Goal: Download file/media

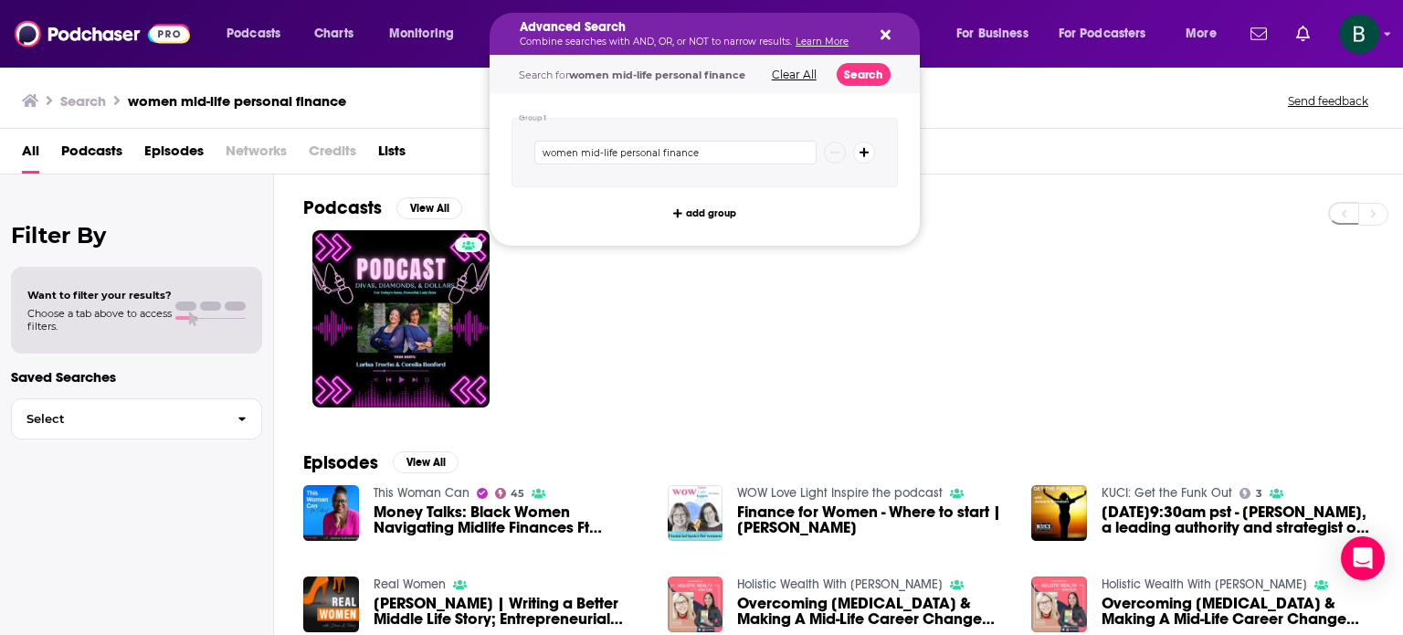
click at [885, 32] on icon "Search podcasts, credits, & more..." at bounding box center [885, 35] width 10 height 10
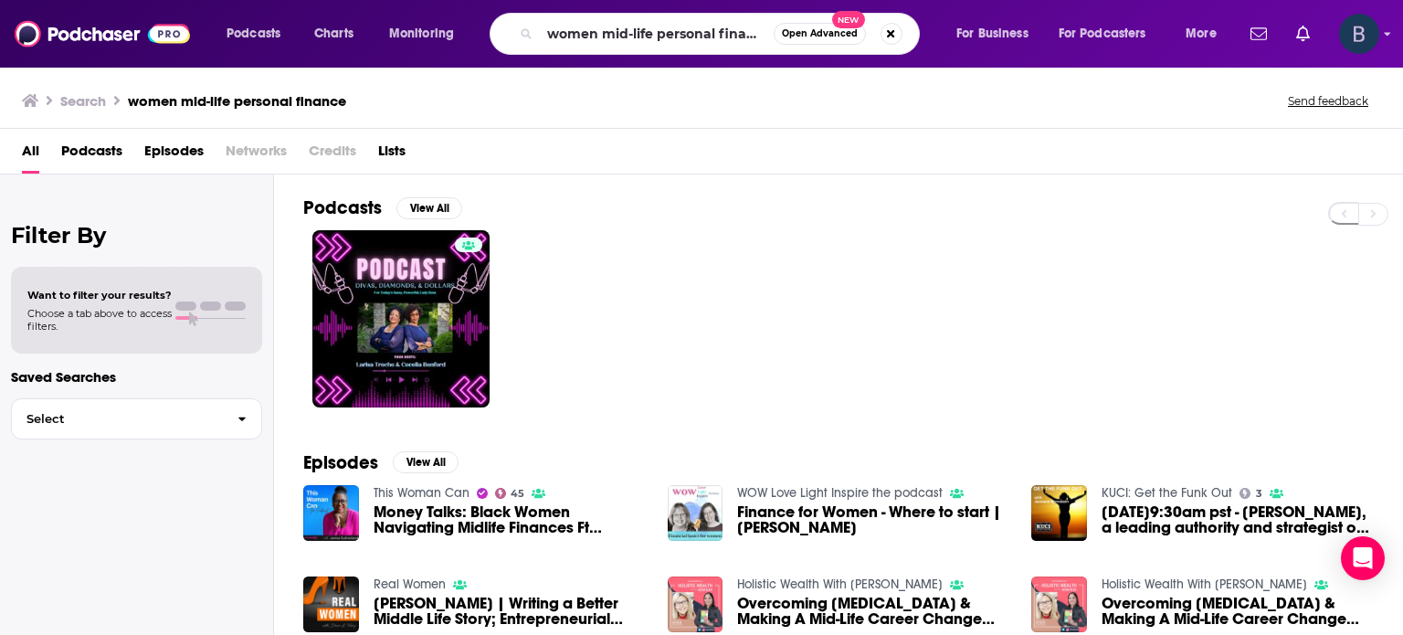
click at [1388, 36] on icon "Show profile menu" at bounding box center [1387, 33] width 7 height 11
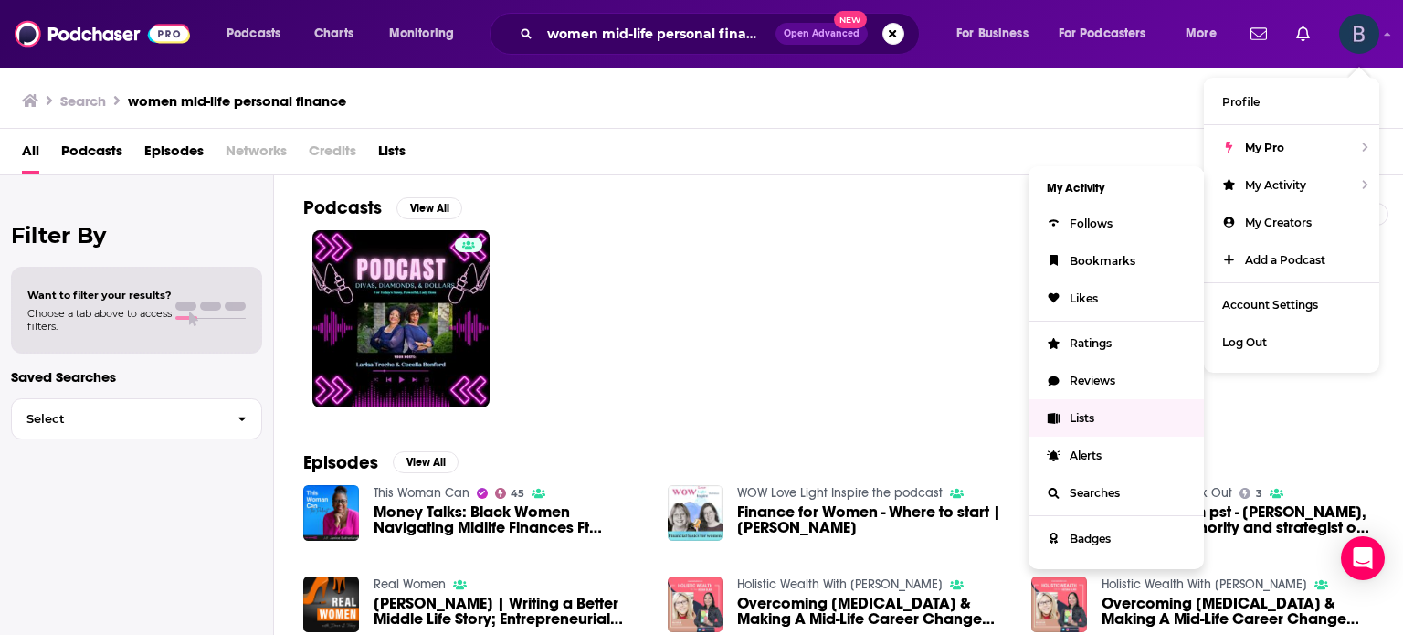
click at [1084, 416] on span "Lists" at bounding box center [1082, 418] width 25 height 14
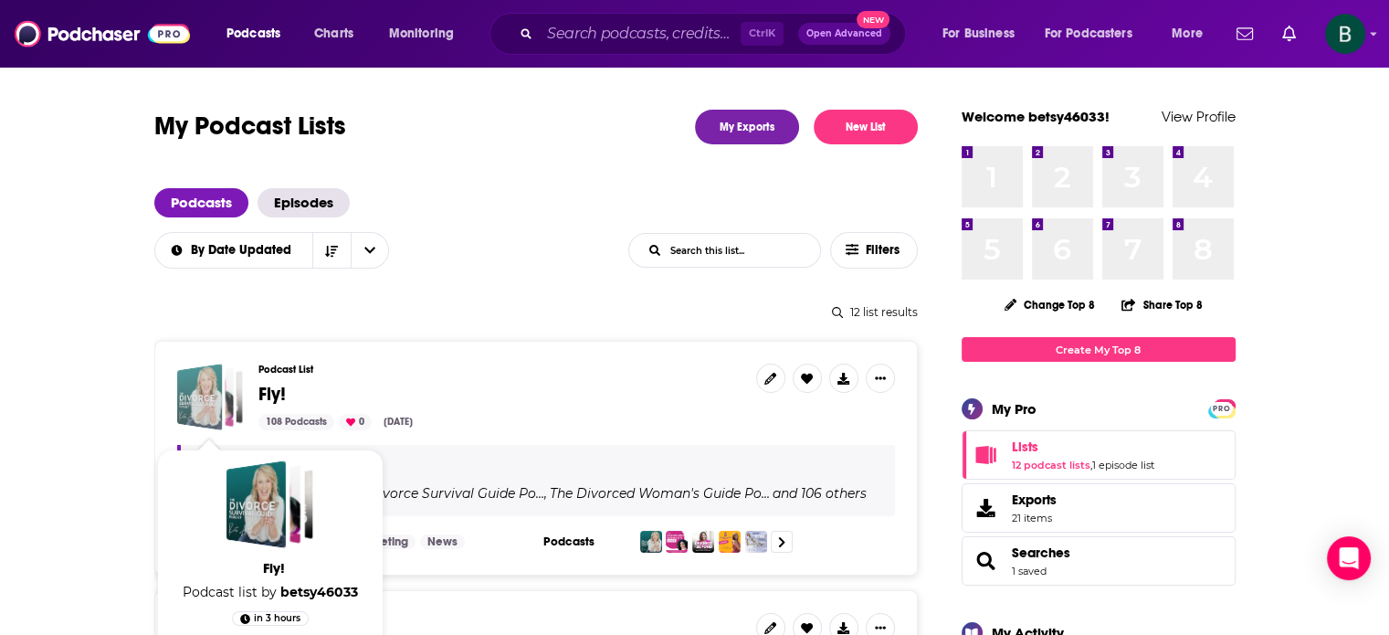
click at [190, 384] on div "Fly!" at bounding box center [199, 397] width 46 height 67
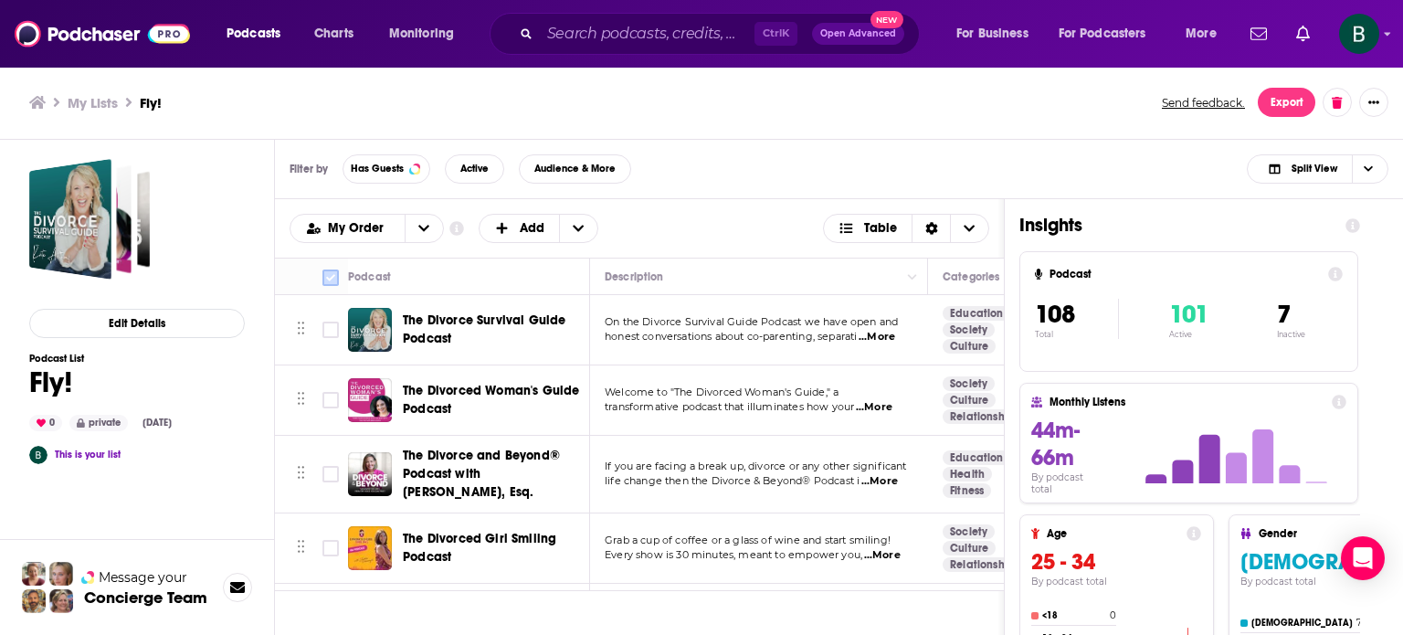
click at [322, 278] on input "Toggle select all" at bounding box center [330, 277] width 16 height 16
checkbox input "true"
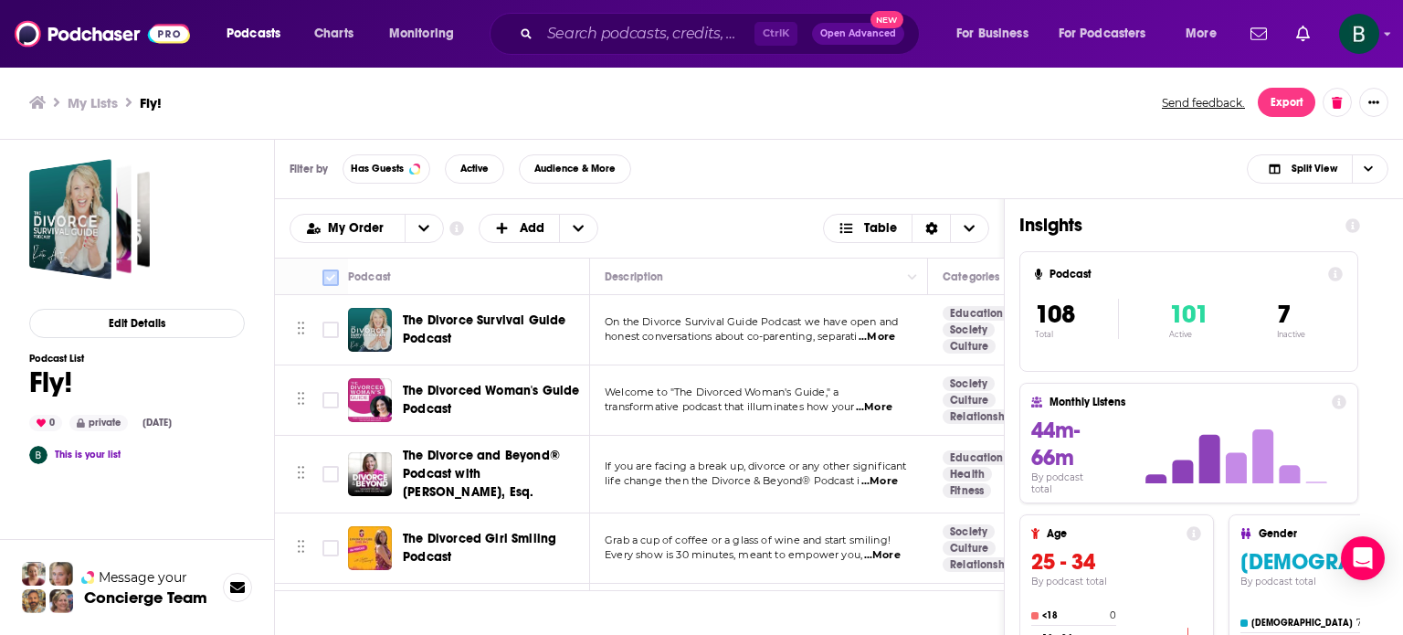
checkbox input "true"
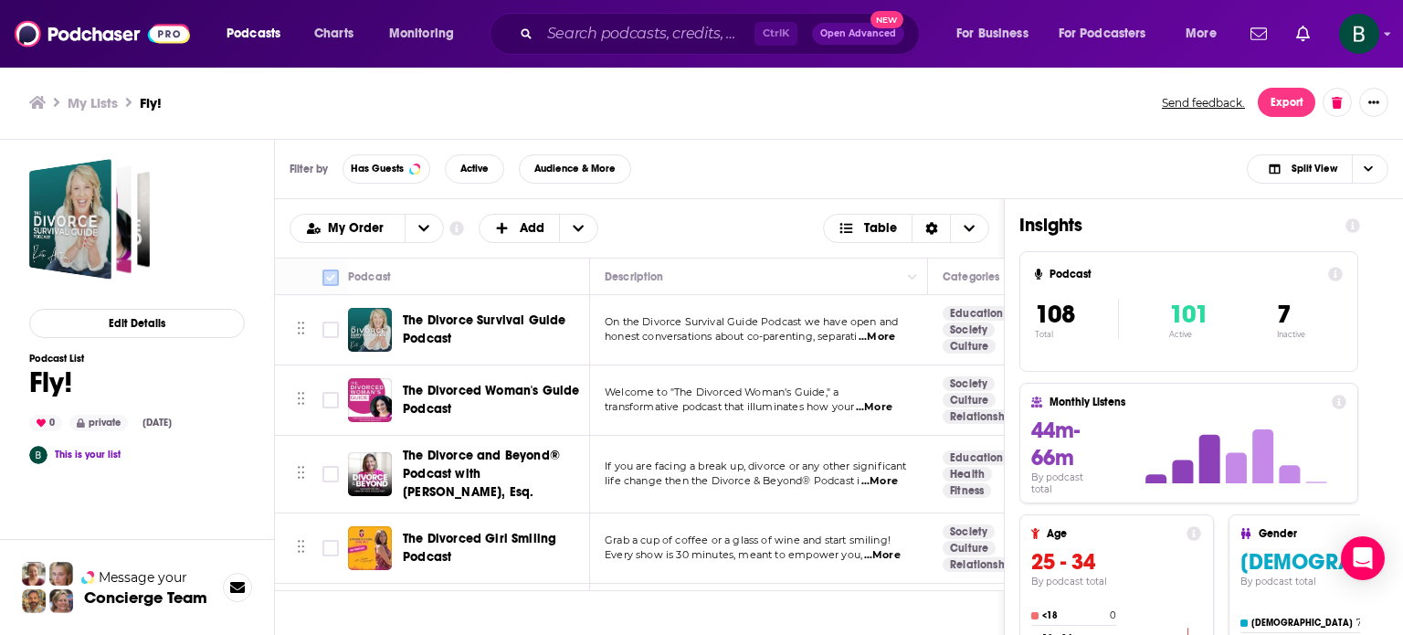
checkbox input "true"
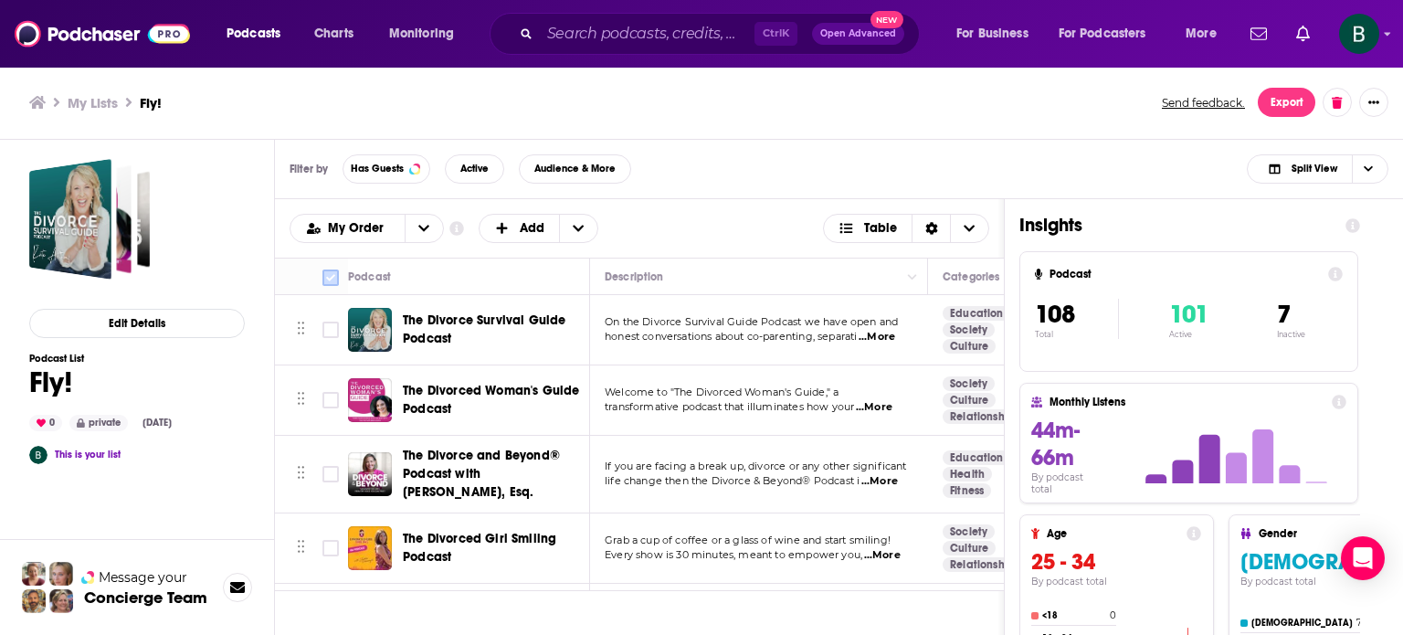
checkbox input "true"
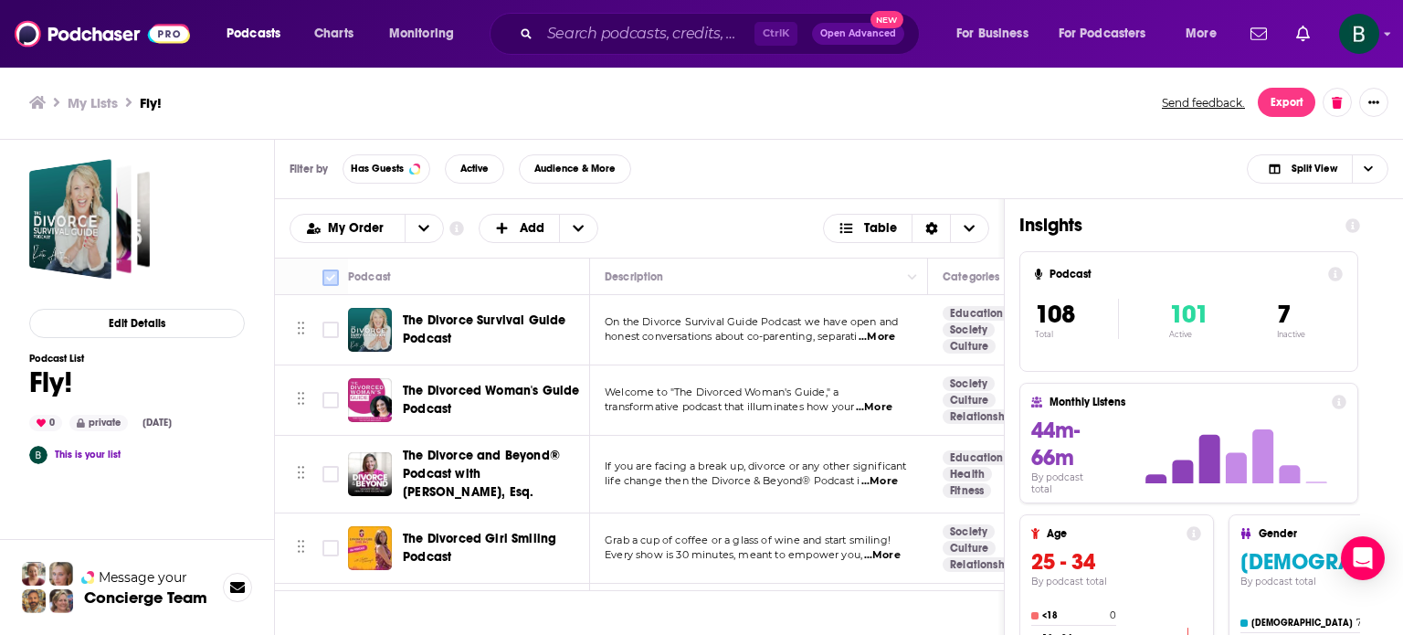
checkbox input "true"
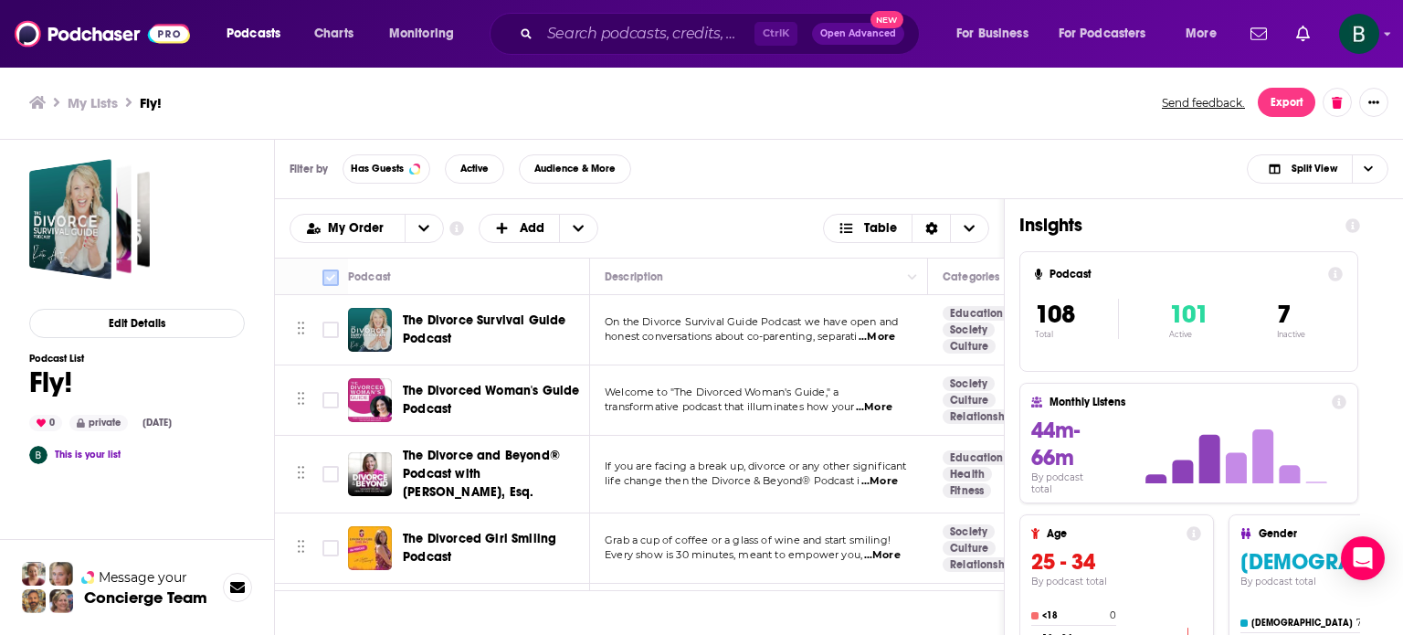
checkbox input "true"
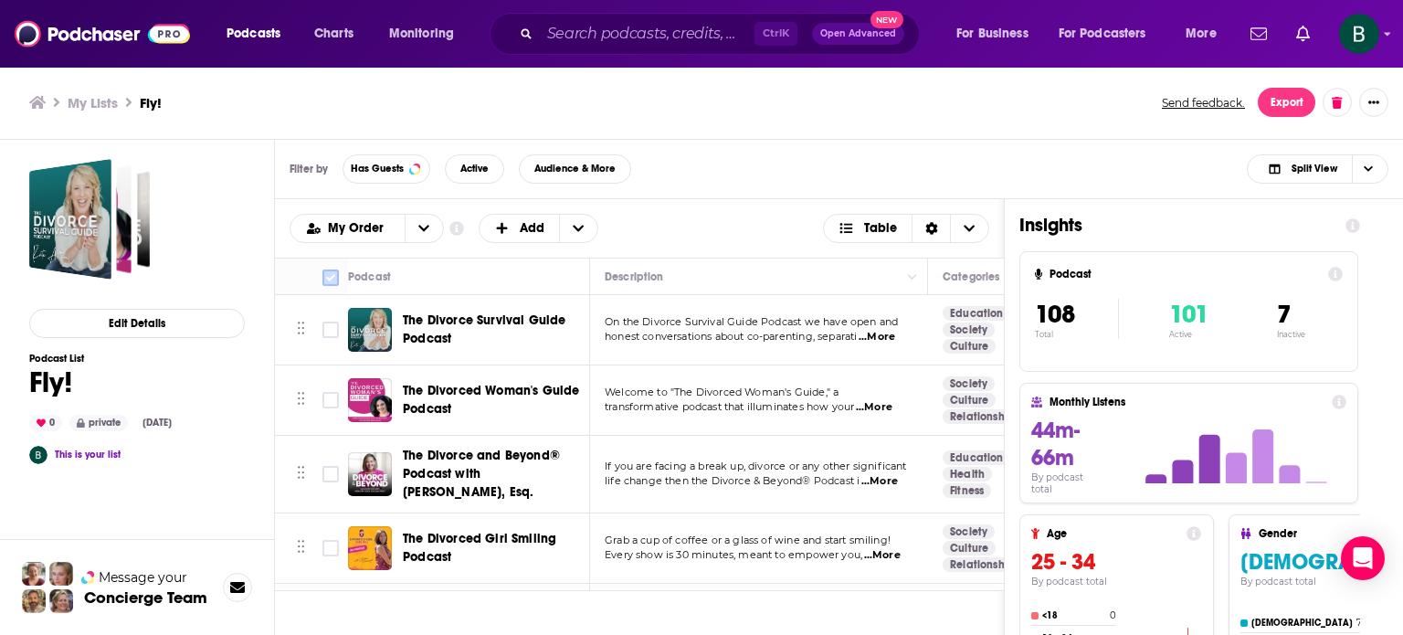
checkbox input "true"
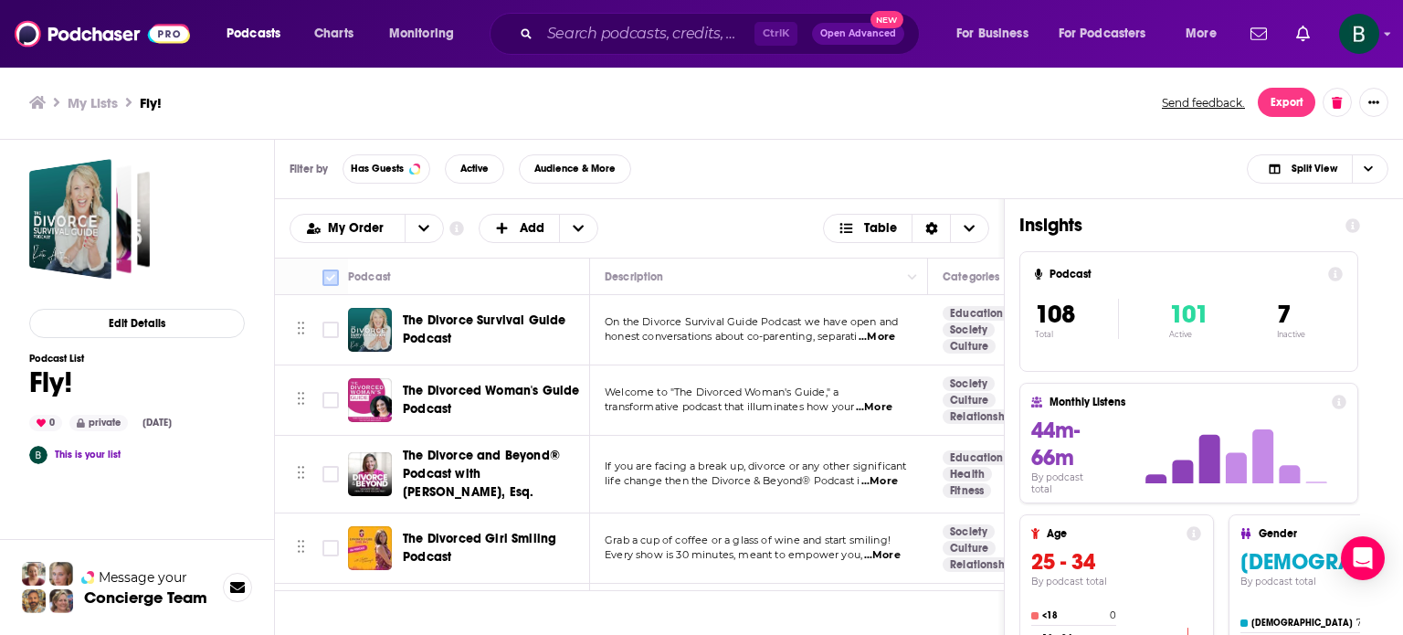
checkbox input "true"
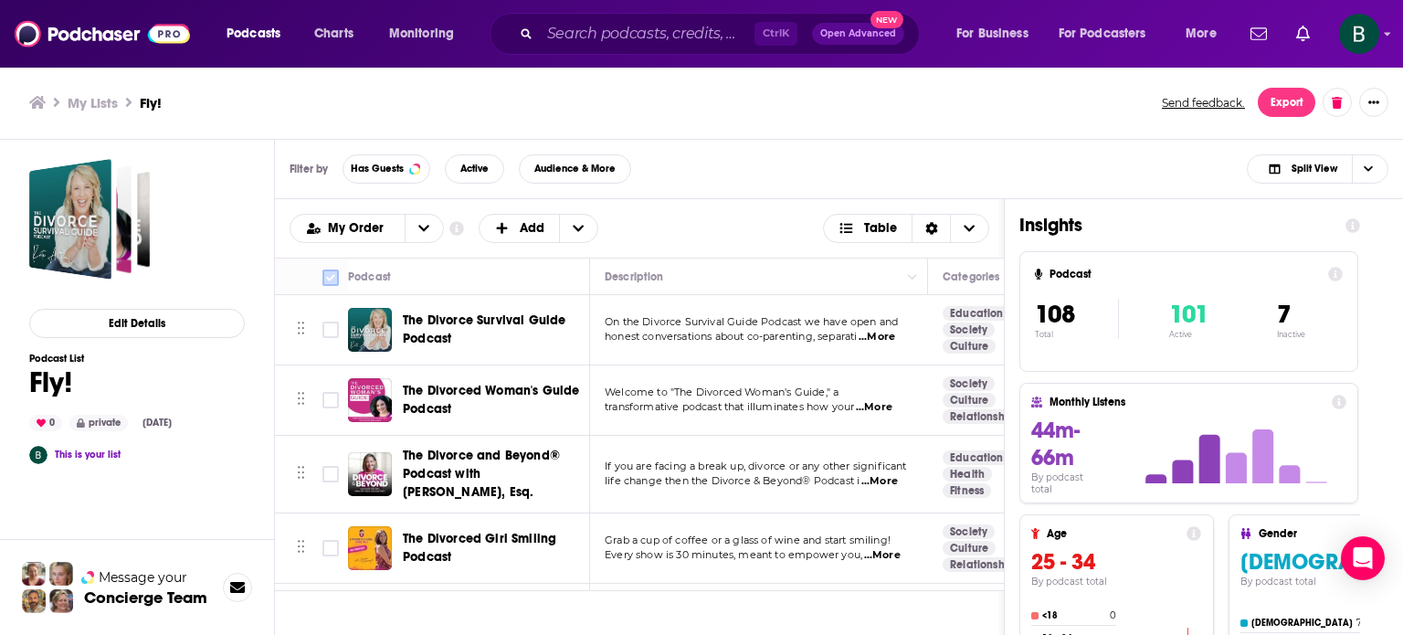
checkbox input "true"
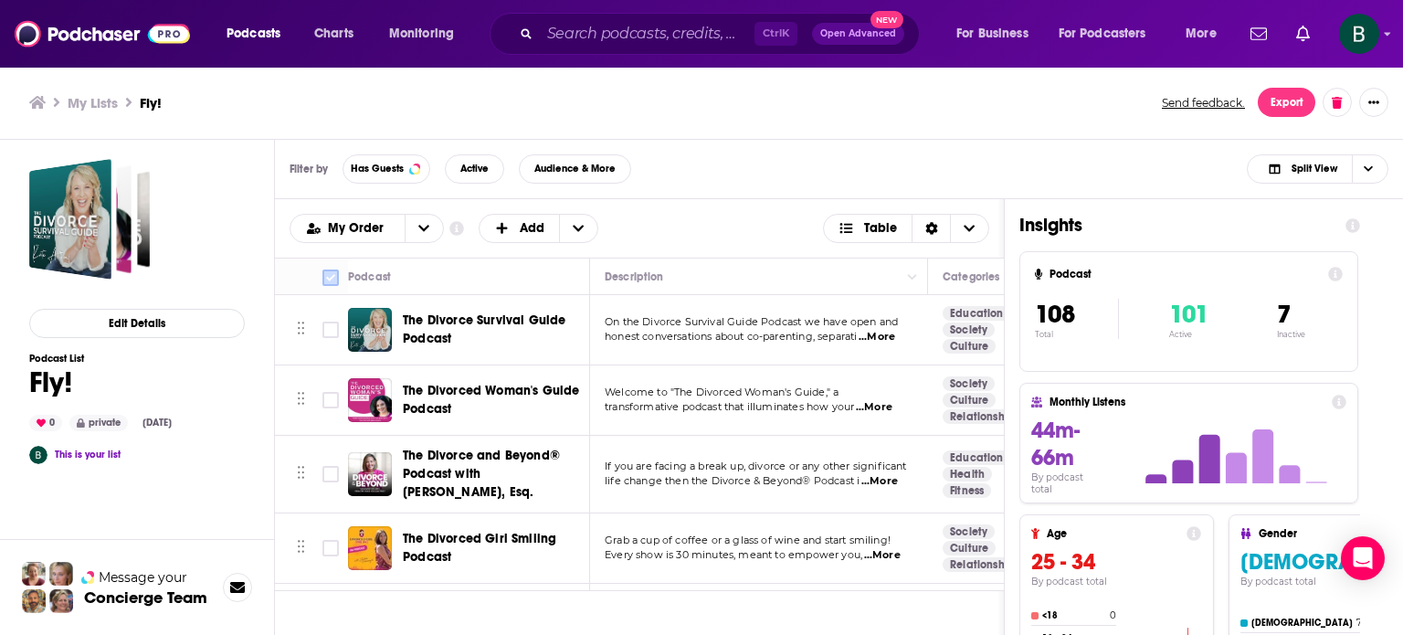
checkbox input "true"
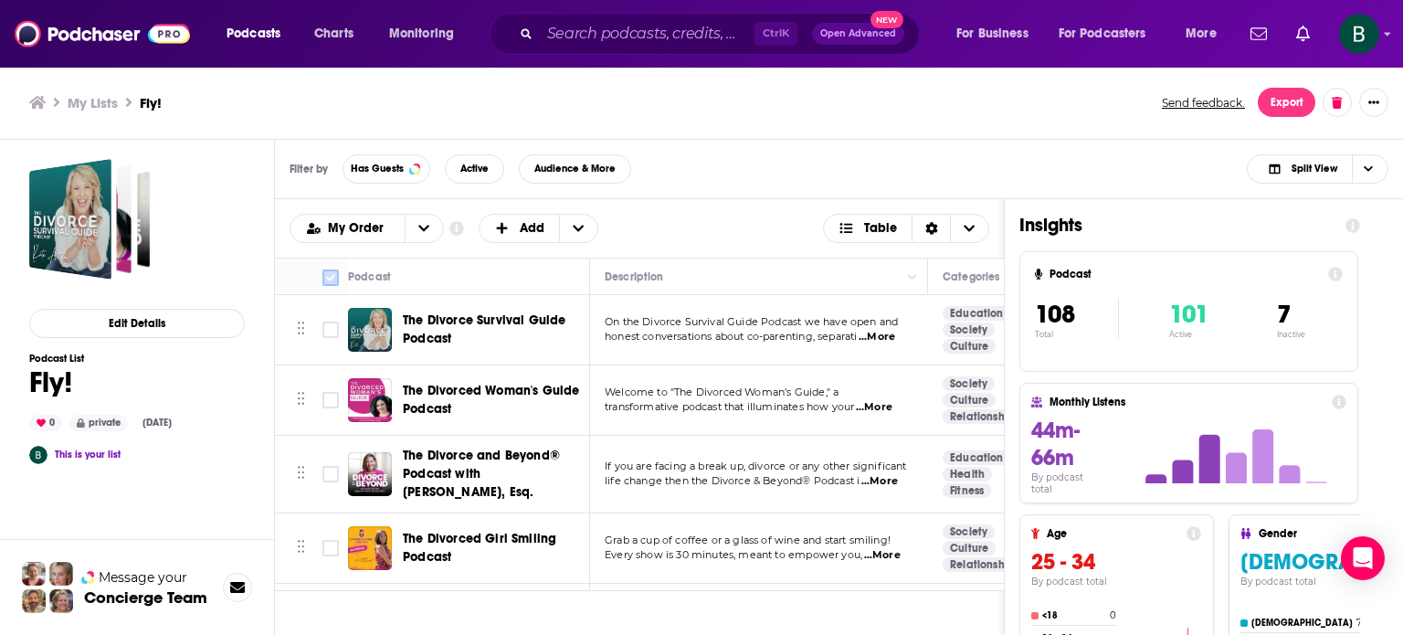
checkbox input "true"
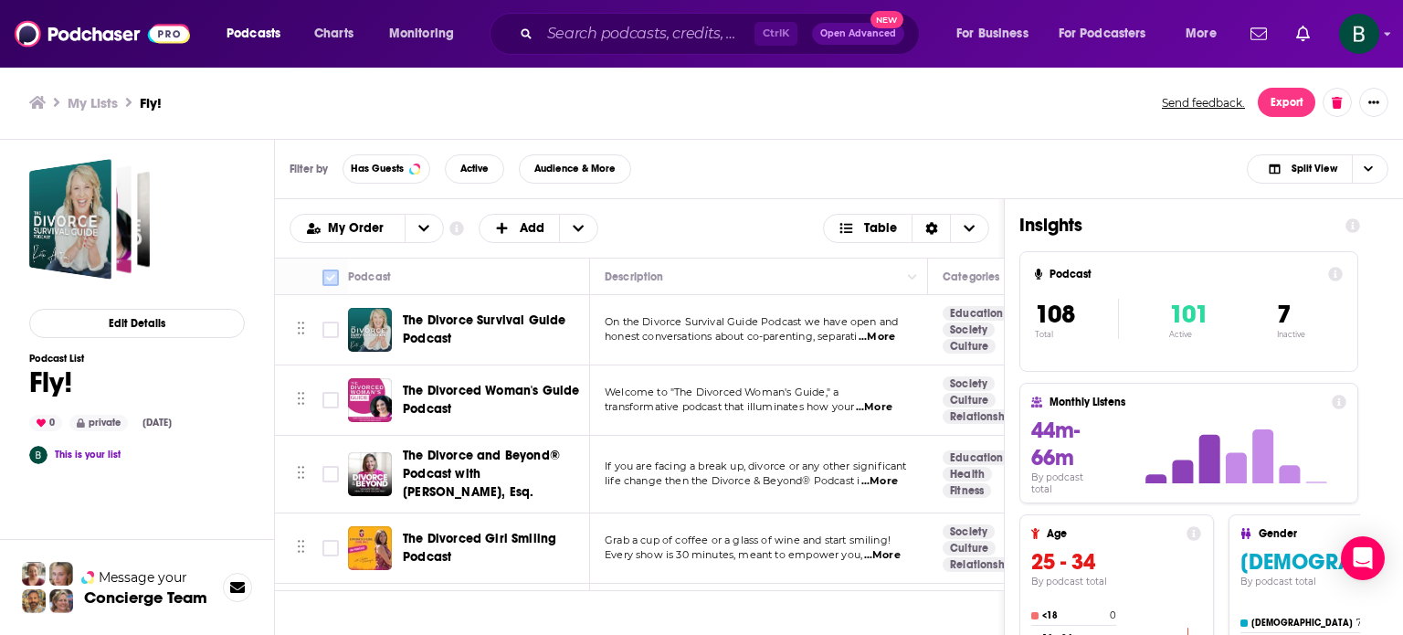
checkbox input "true"
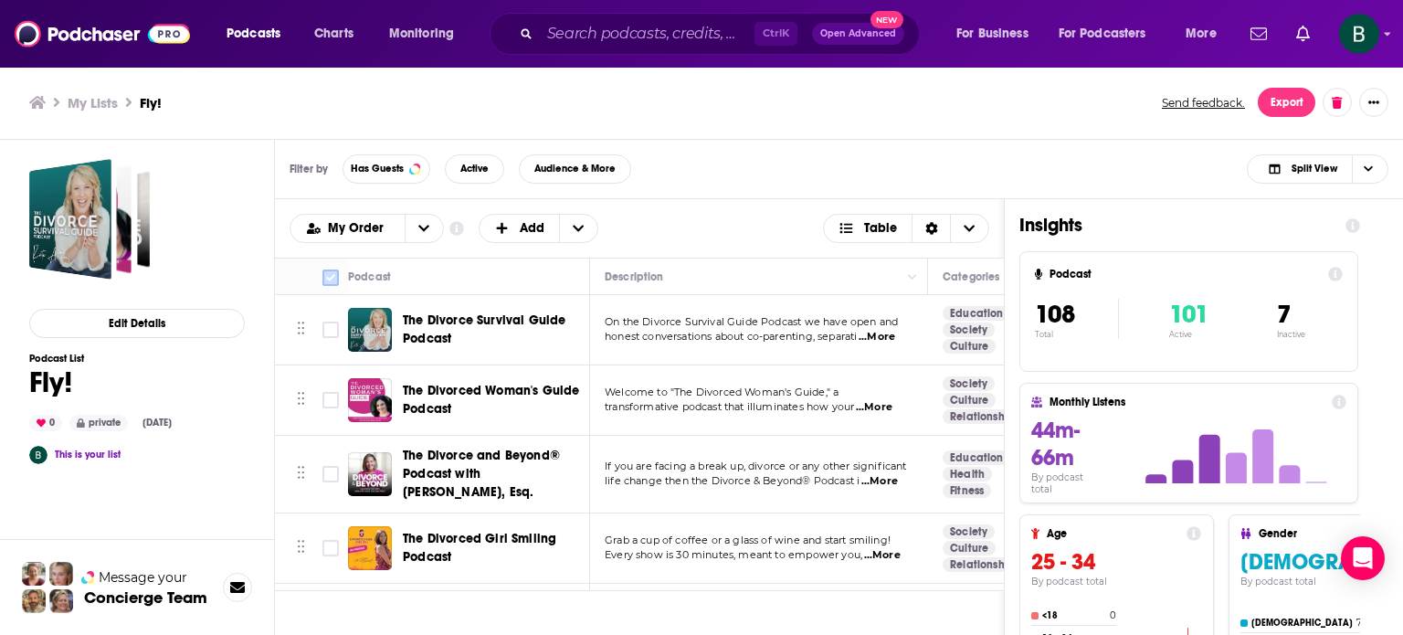
checkbox input "true"
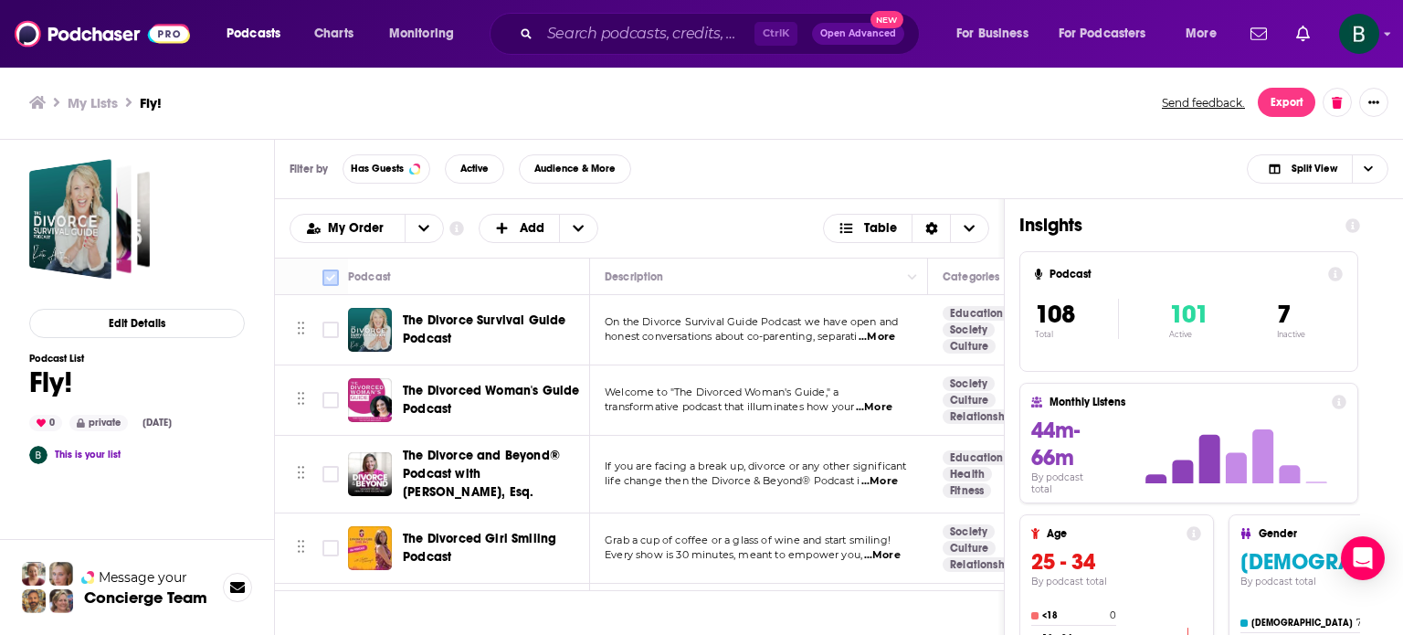
checkbox input "true"
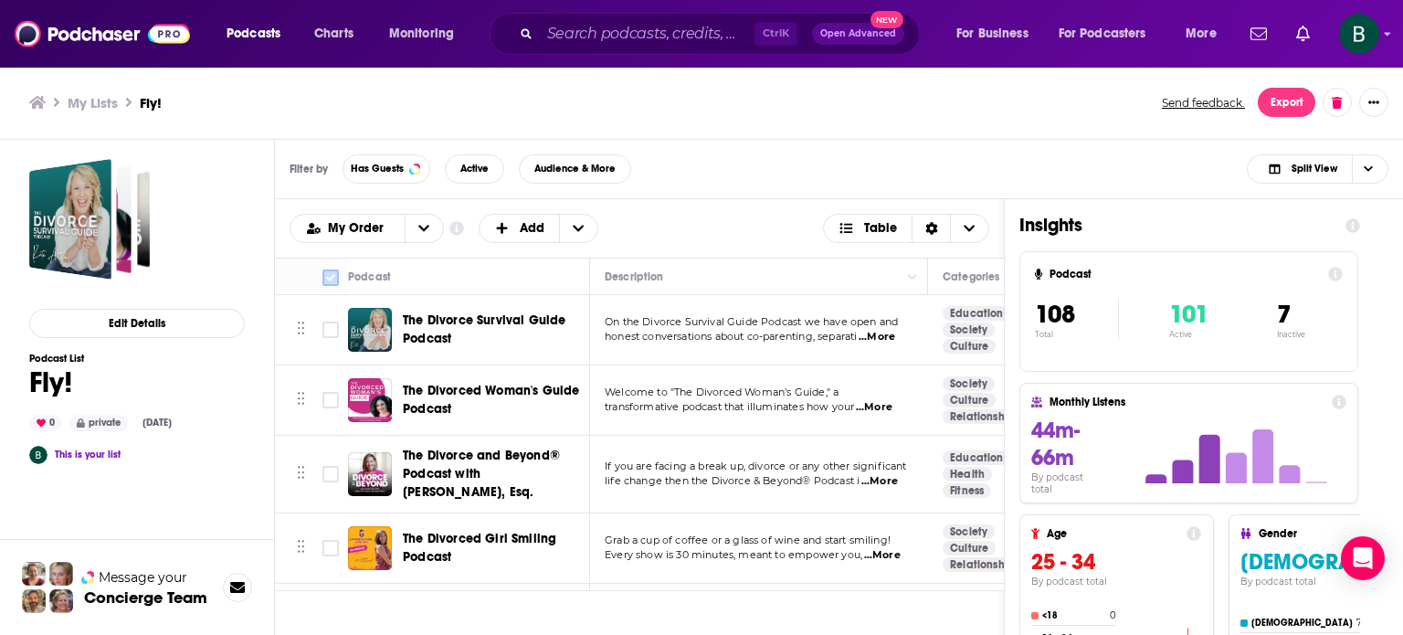
checkbox input "true"
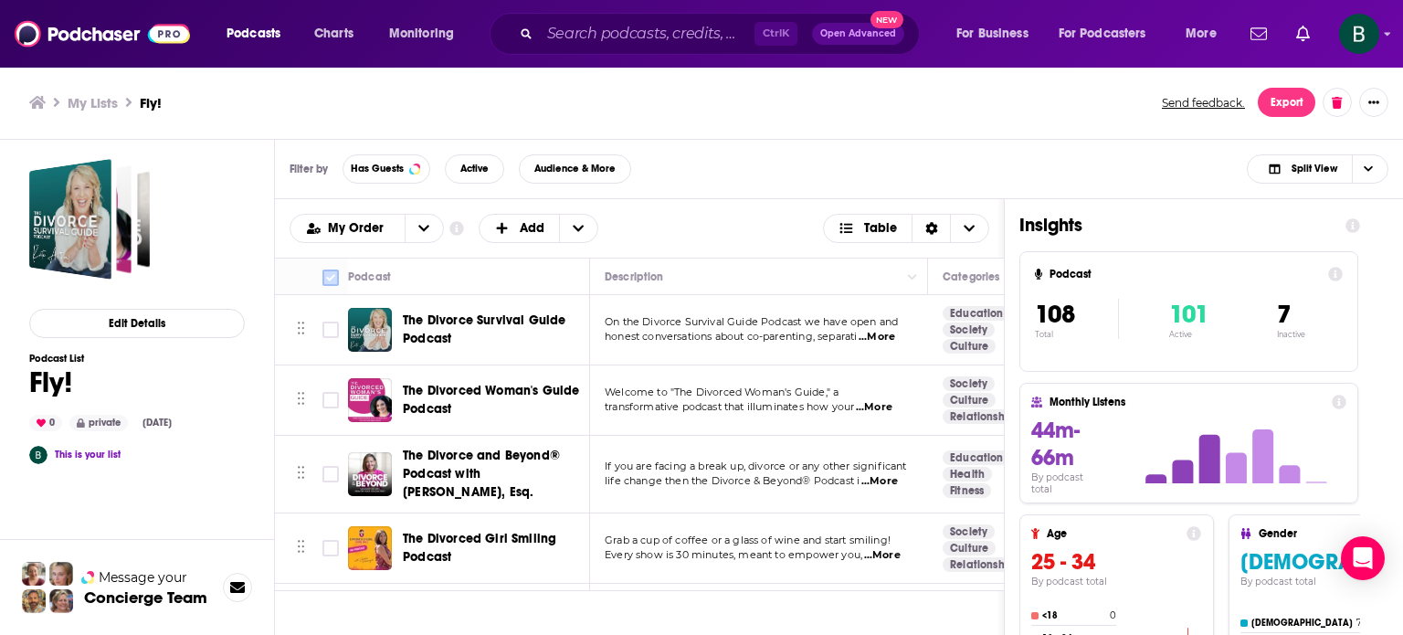
checkbox input "true"
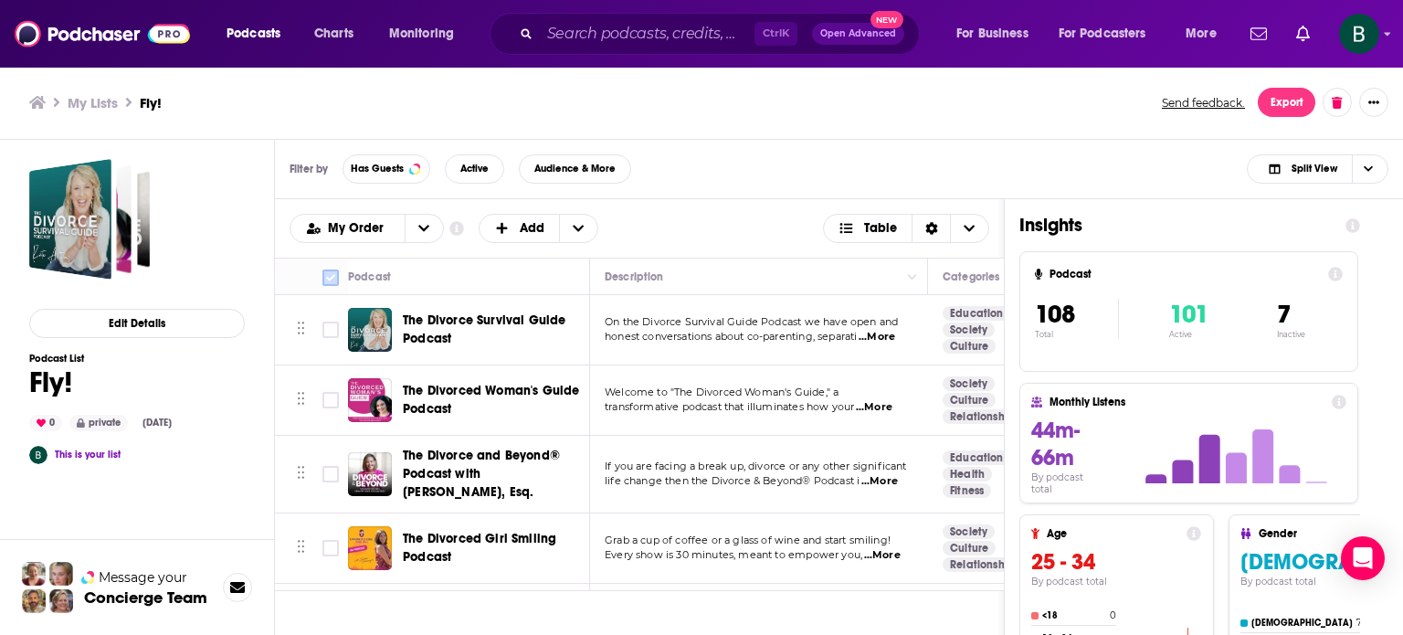
checkbox input "true"
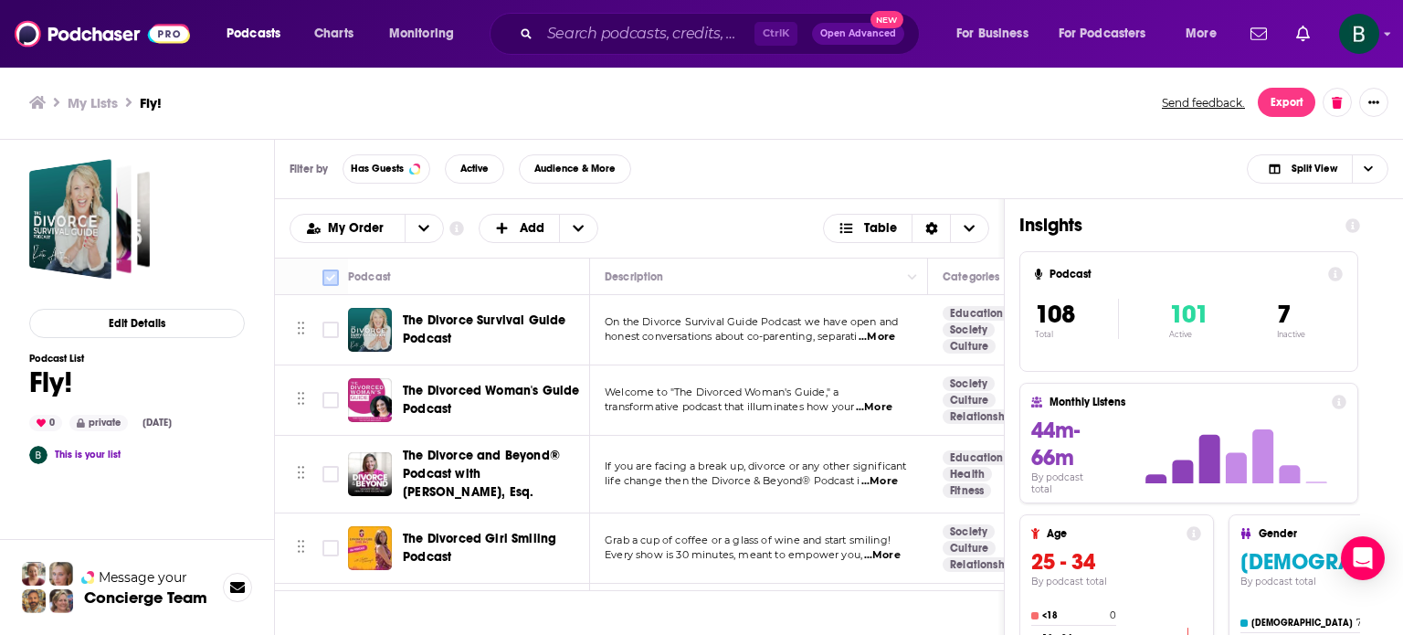
checkbox input "true"
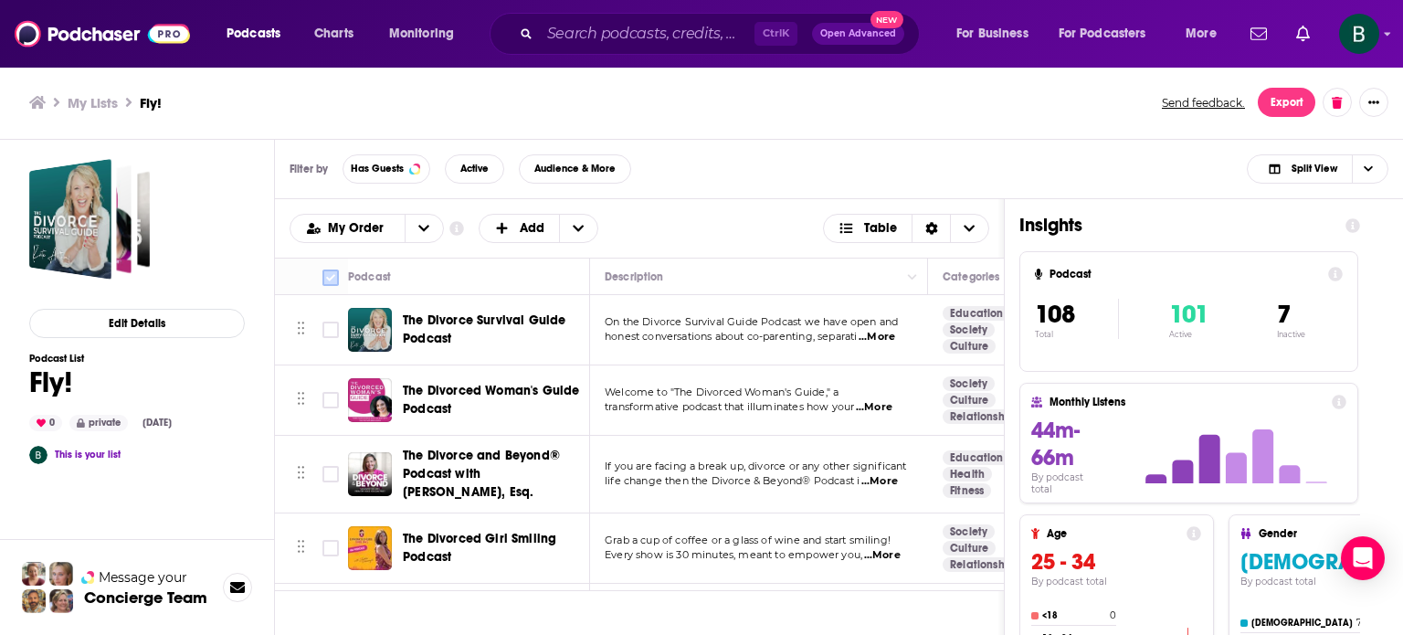
checkbox input "true"
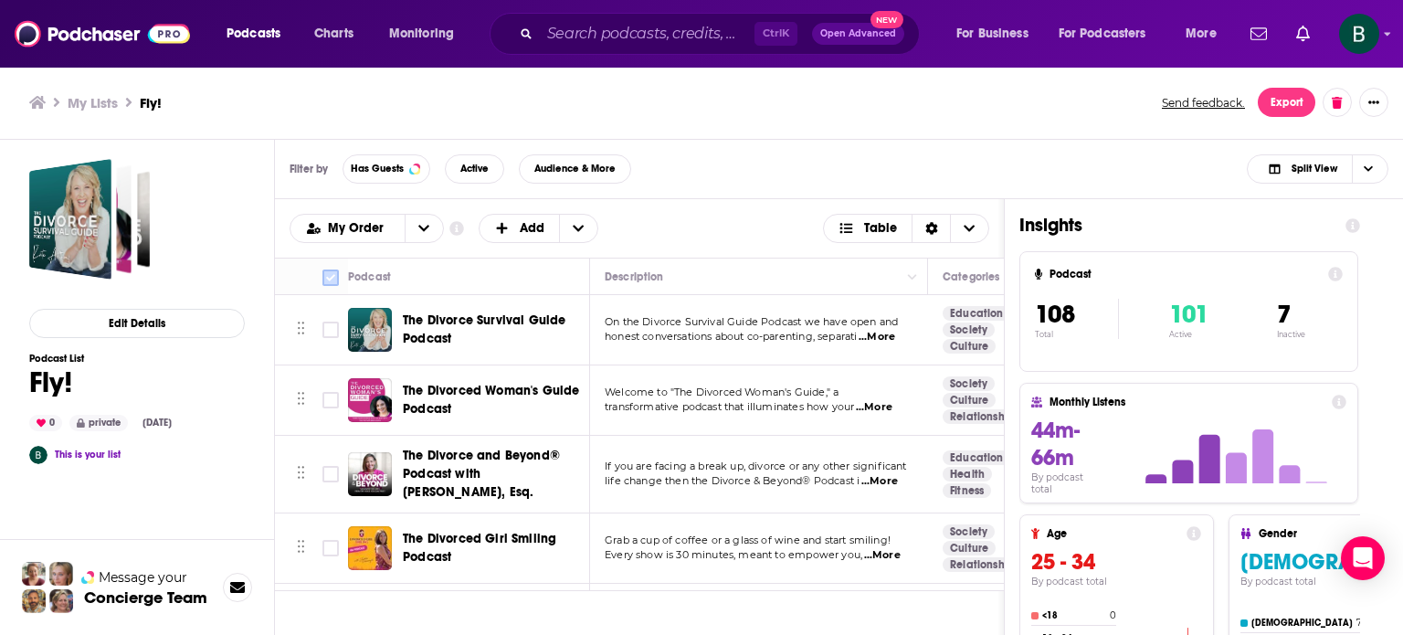
checkbox input "true"
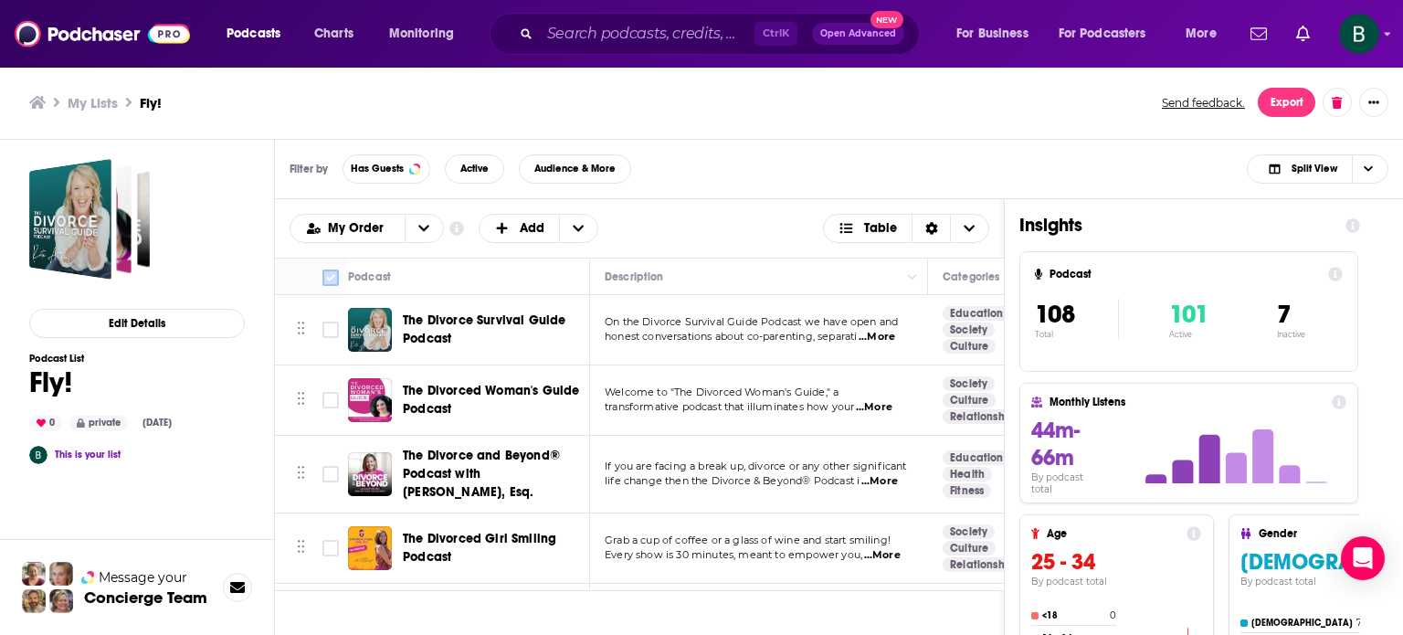
checkbox input "true"
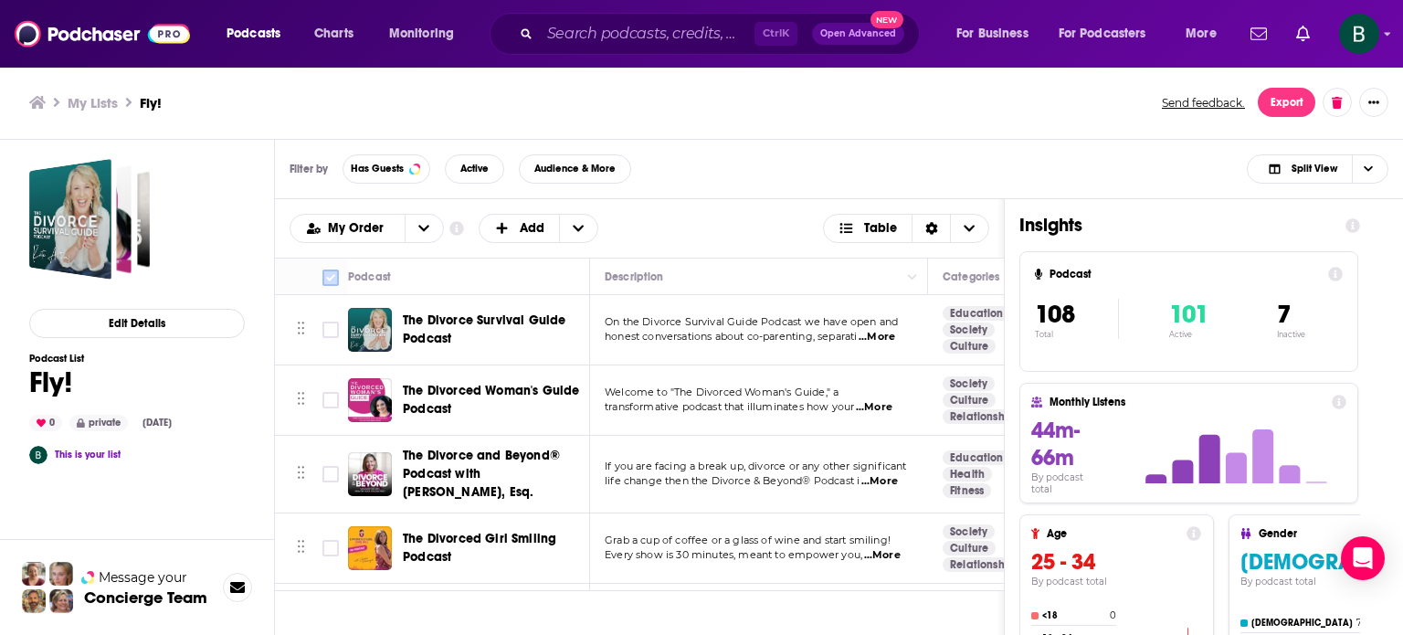
checkbox input "true"
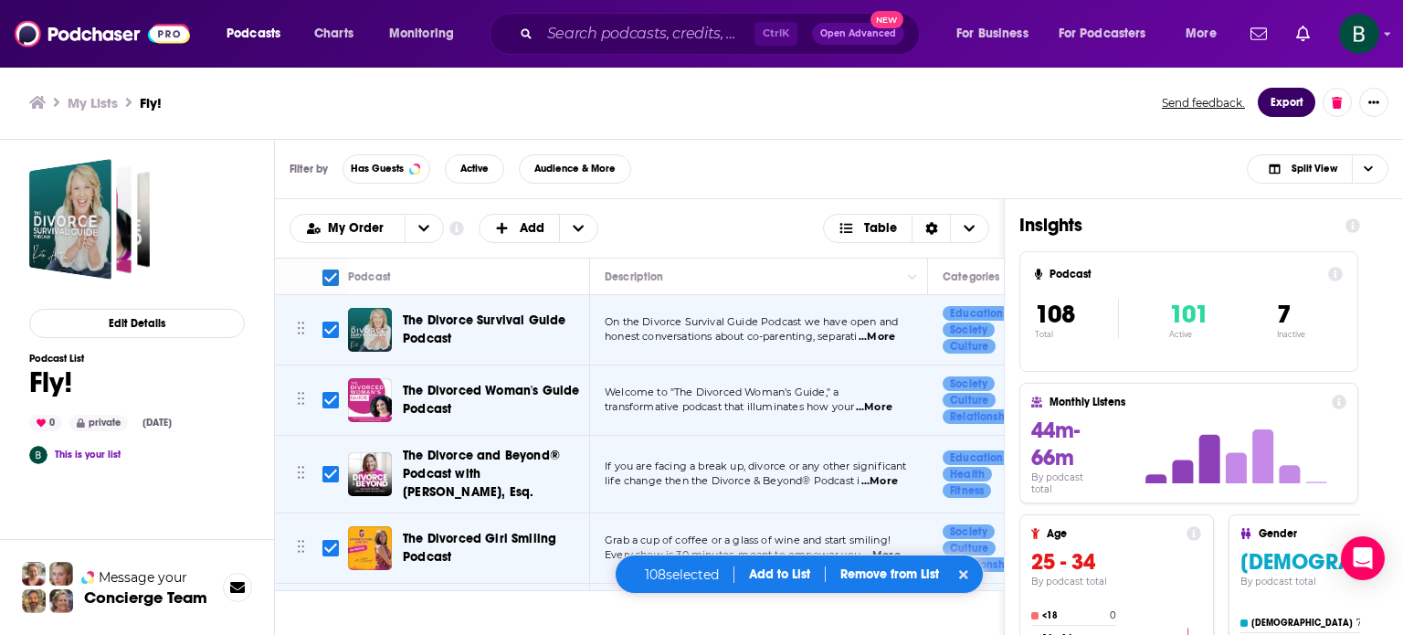
click at [1287, 106] on button "Export" at bounding box center [1287, 102] width 58 height 29
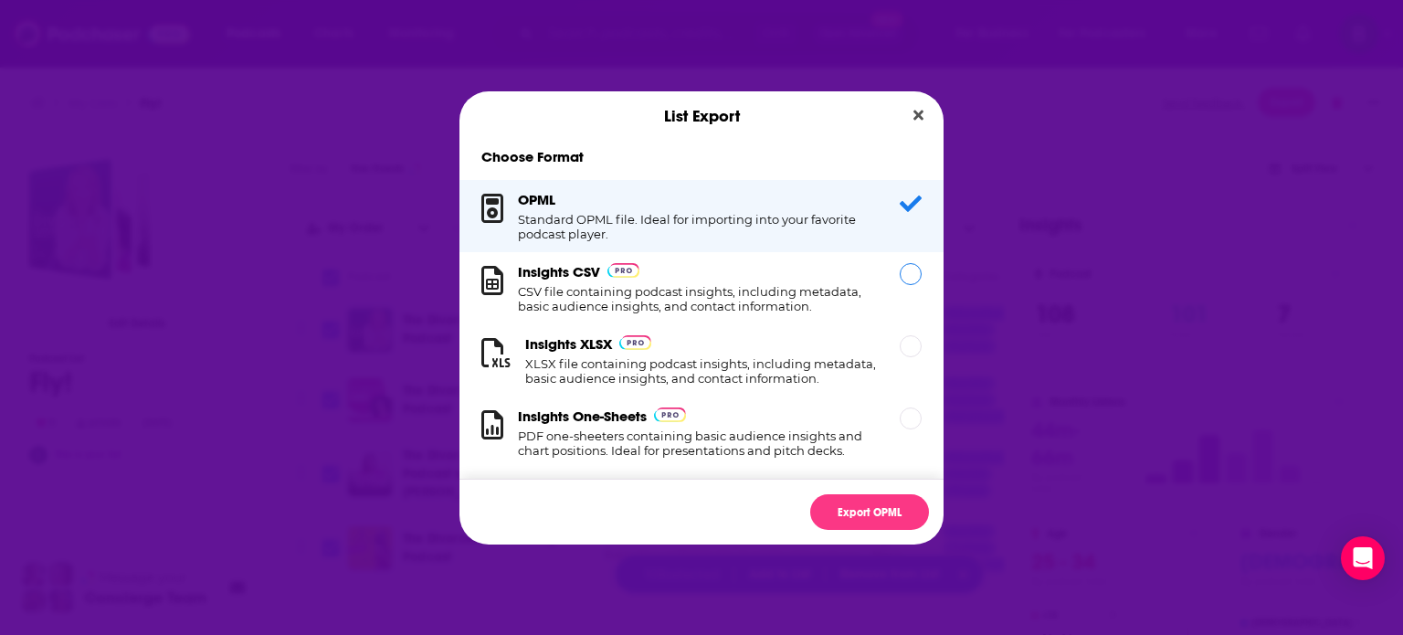
click at [762, 283] on div "Insights CSV CSV file containing podcast insights, including metadata, basic au…" at bounding box center [698, 288] width 360 height 50
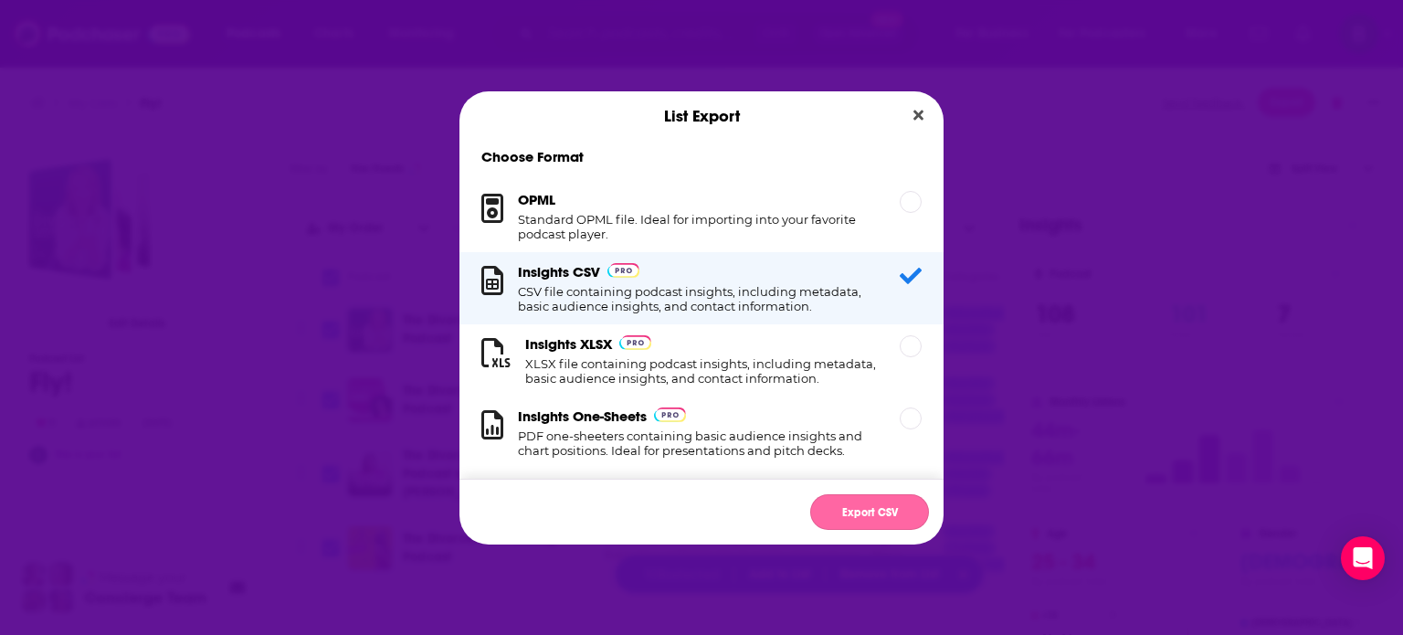
click at [884, 514] on button "Export CSV" at bounding box center [869, 512] width 119 height 36
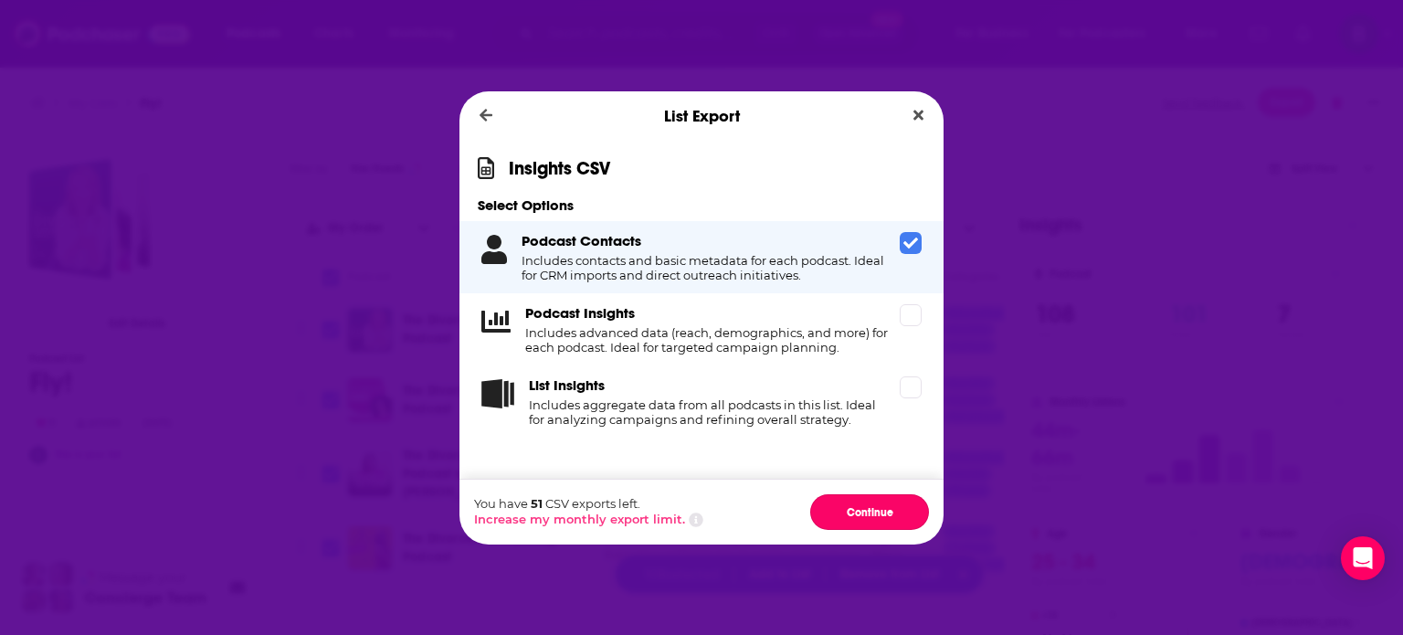
click at [884, 514] on button "Continue" at bounding box center [869, 512] width 119 height 36
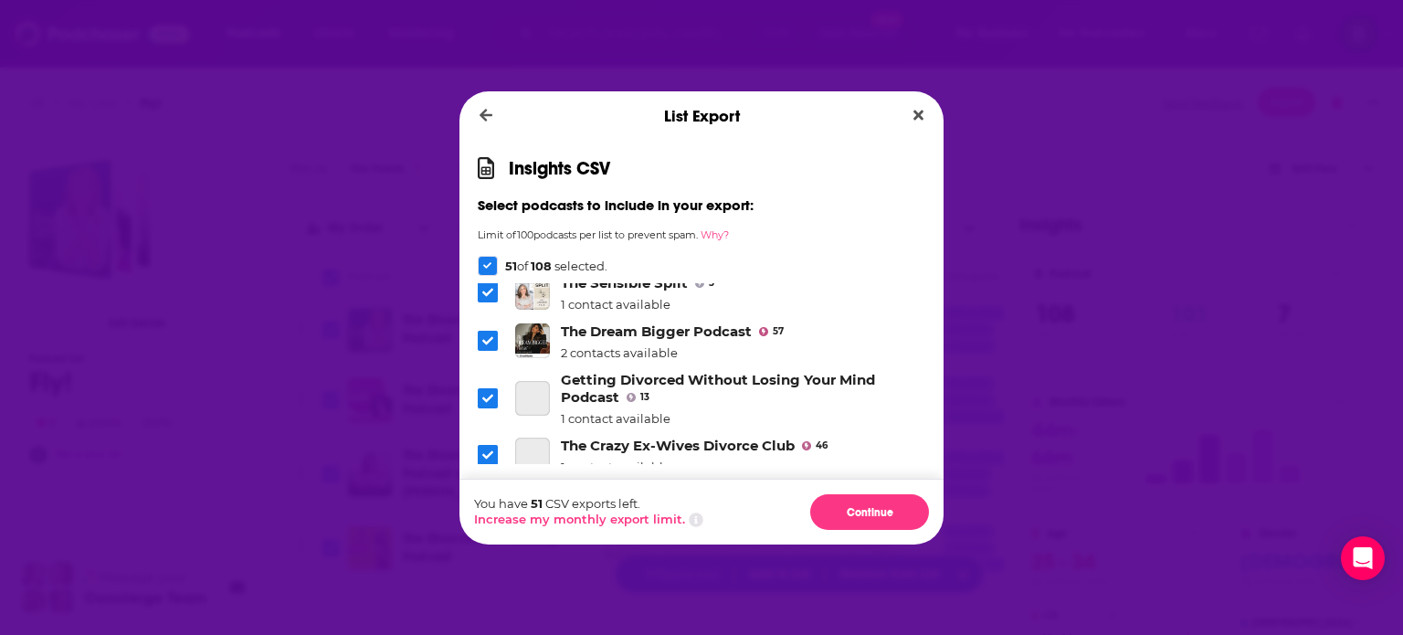
scroll to position [913, 0]
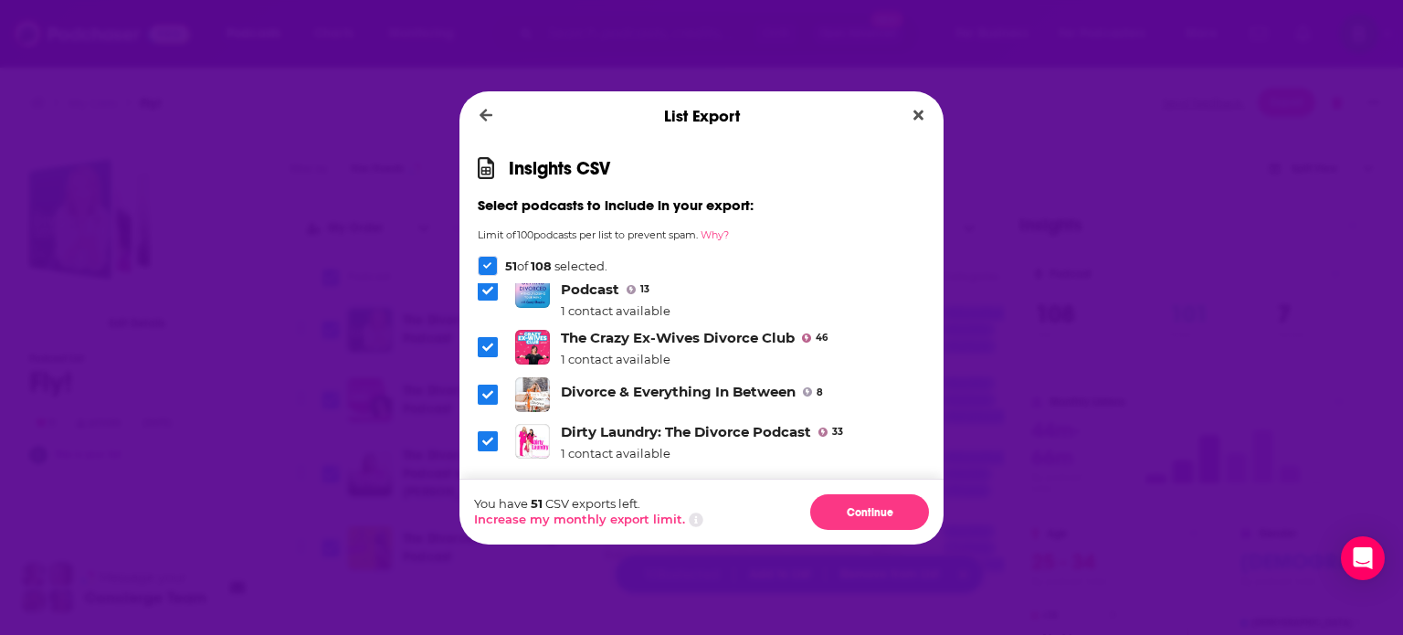
click at [486, 264] on icon "Dialog" at bounding box center [487, 265] width 9 height 9
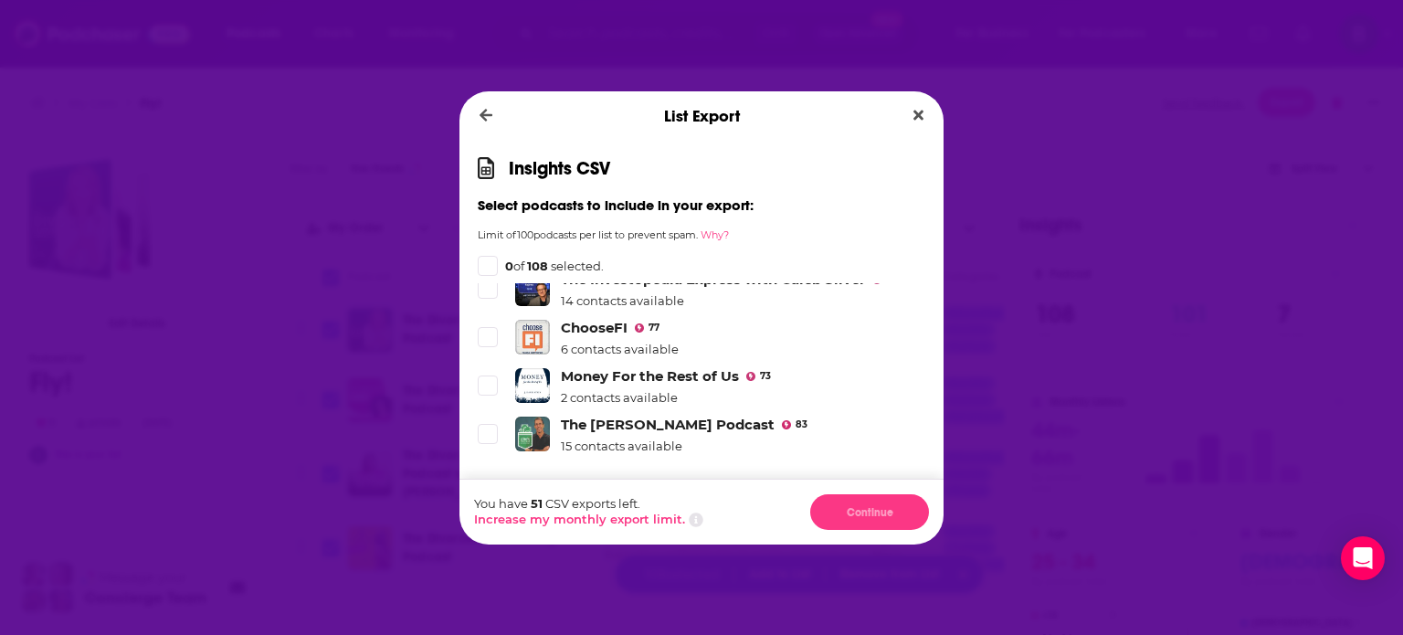
scroll to position [5680, 0]
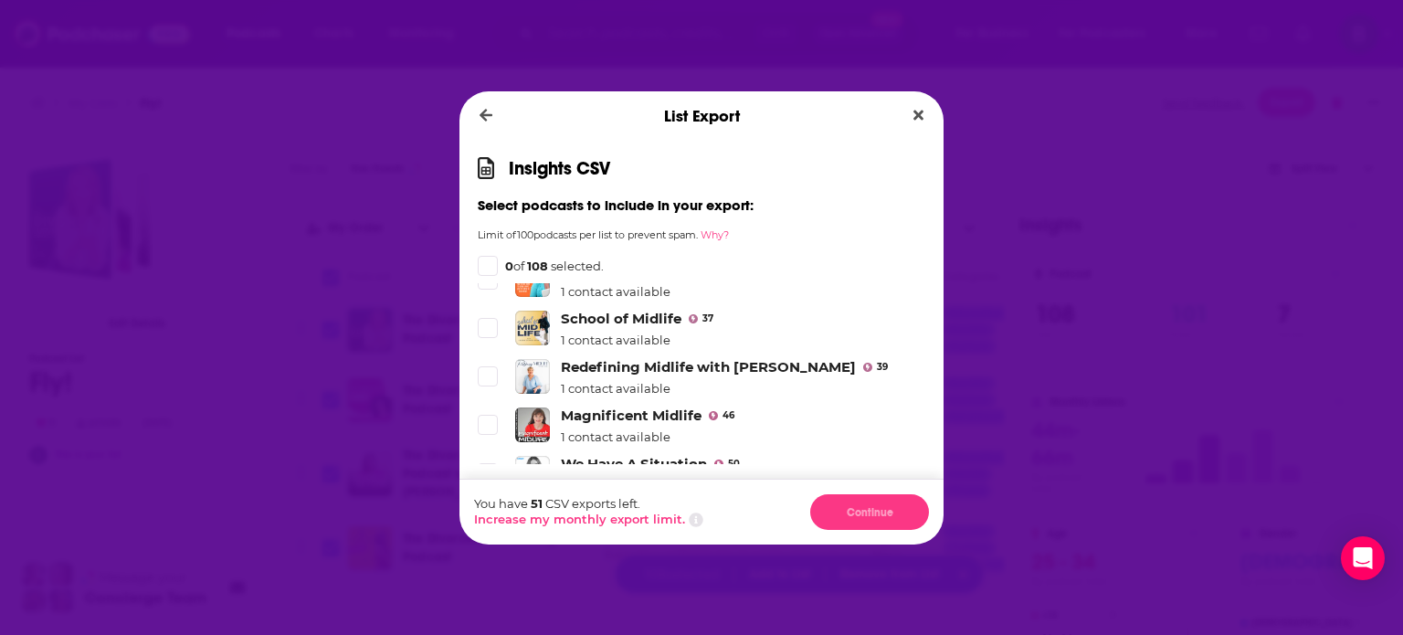
click at [482, 516] on icon "Dialog" at bounding box center [487, 521] width 11 height 11
click at [484, 468] on icon "Dialog" at bounding box center [487, 473] width 11 height 11
click at [486, 419] on icon "Dialog" at bounding box center [487, 424] width 11 height 11
click at [487, 368] on span "Dialog" at bounding box center [488, 376] width 16 height 16
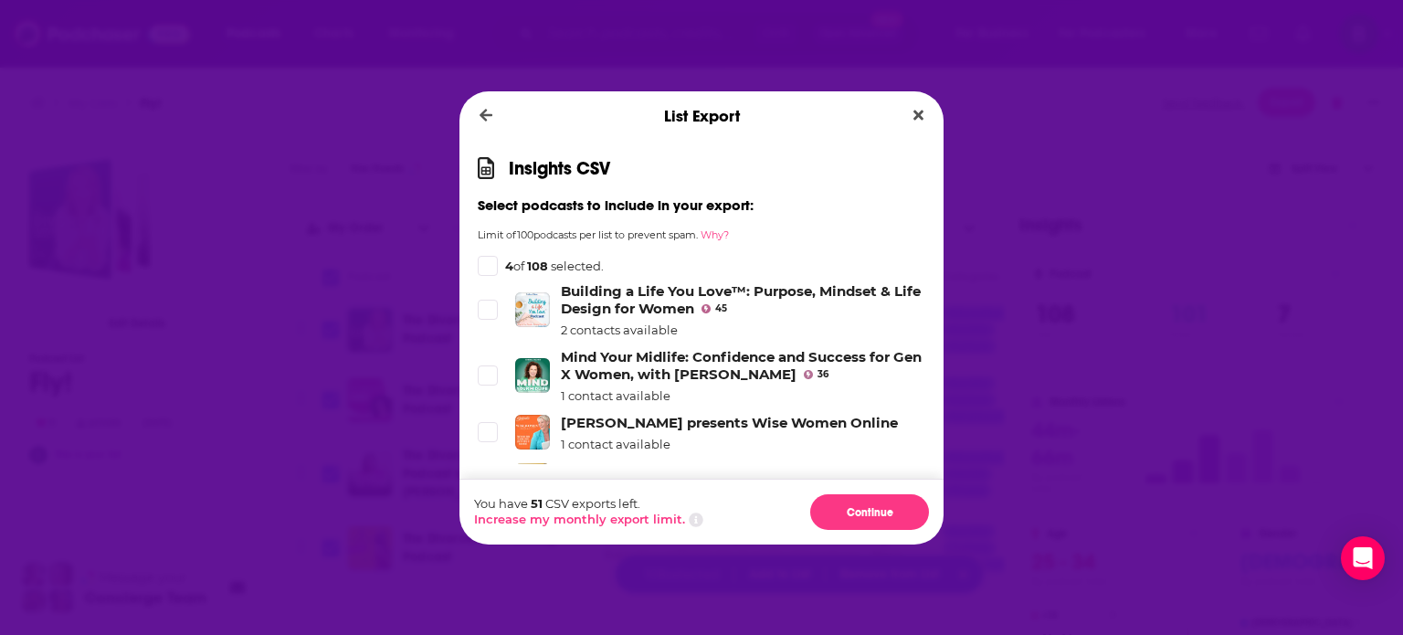
click at [487, 475] on icon "Dialog" at bounding box center [487, 480] width 11 height 11
click at [478, 422] on label "Dialog" at bounding box center [488, 432] width 20 height 20
click at [488, 369] on icon "Dialog" at bounding box center [487, 374] width 11 height 11
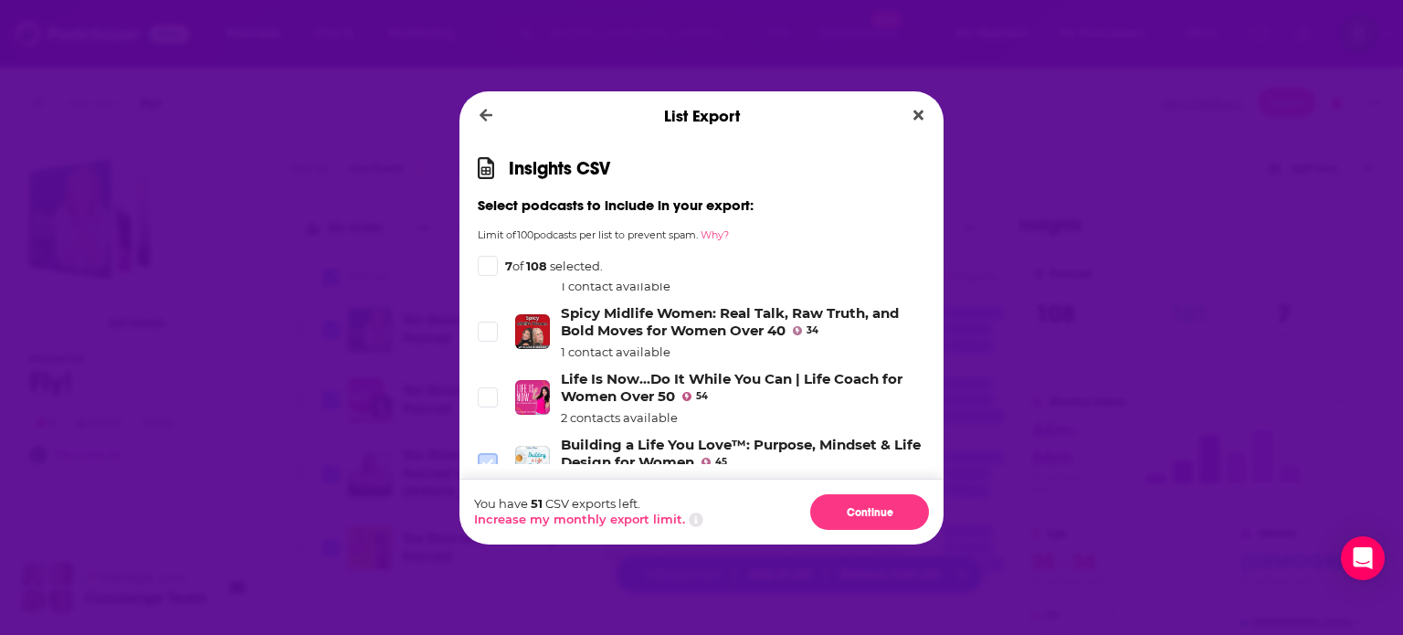
click at [490, 458] on icon "Dialog" at bounding box center [487, 463] width 11 height 11
click at [490, 392] on icon "Dialog" at bounding box center [487, 397] width 11 height 11
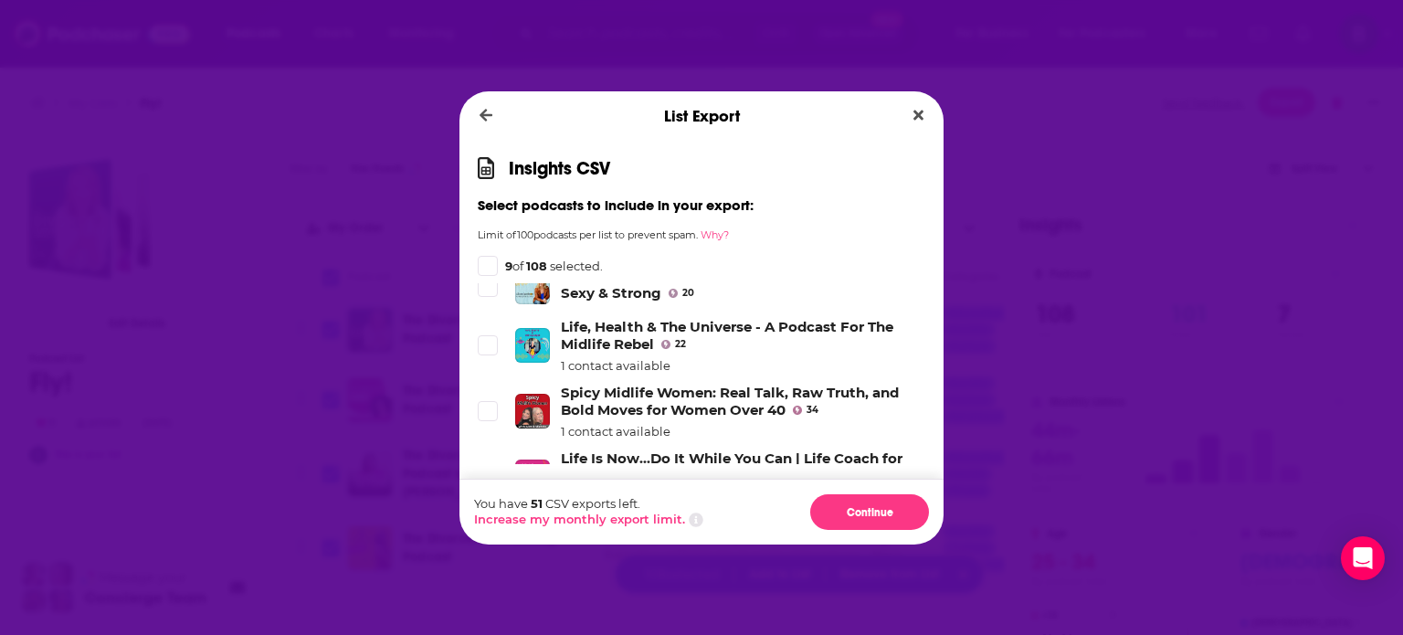
scroll to position [5223, 0]
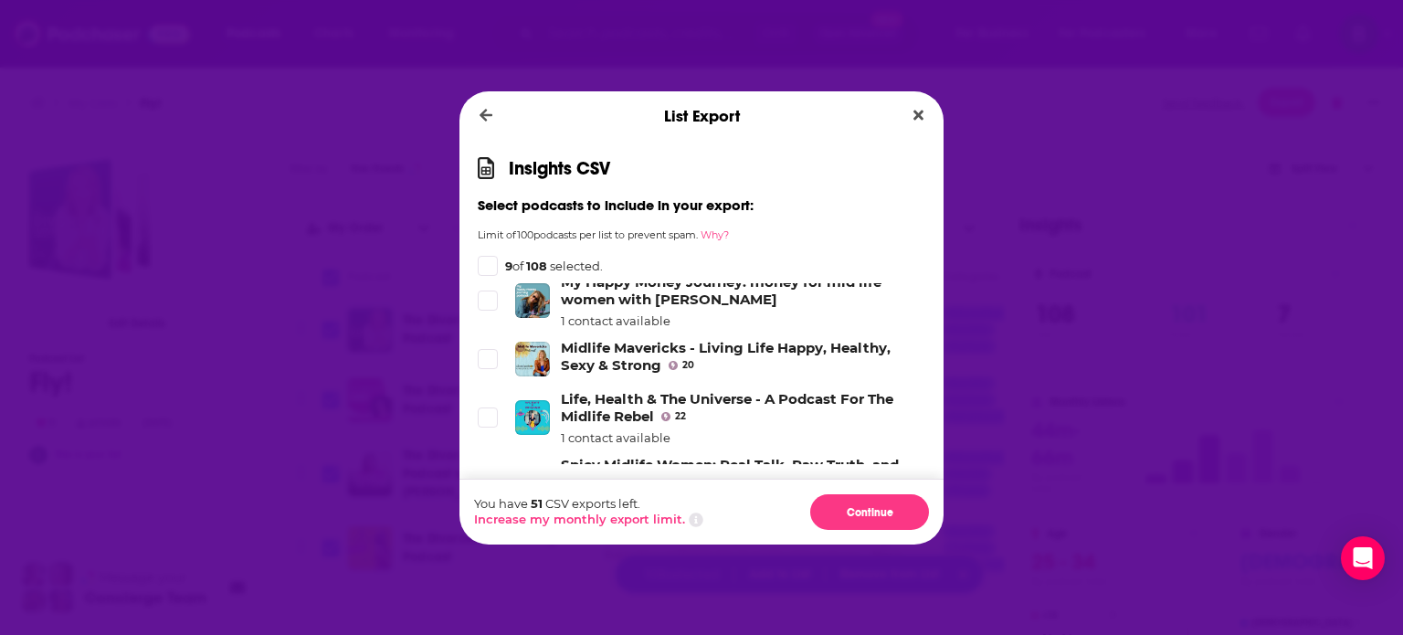
click at [488, 473] on label "Dialog" at bounding box center [488, 483] width 20 height 20
click at [489, 412] on icon "Dialog" at bounding box center [487, 417] width 11 height 11
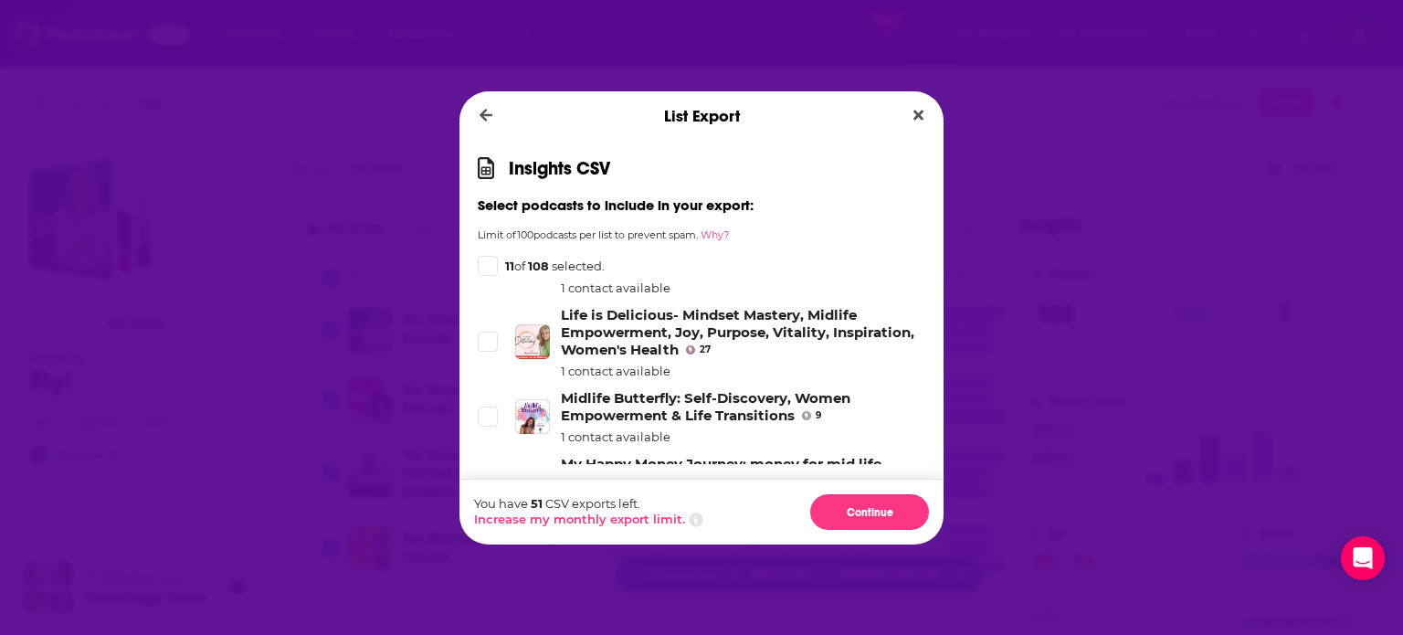
scroll to position [5071, 0]
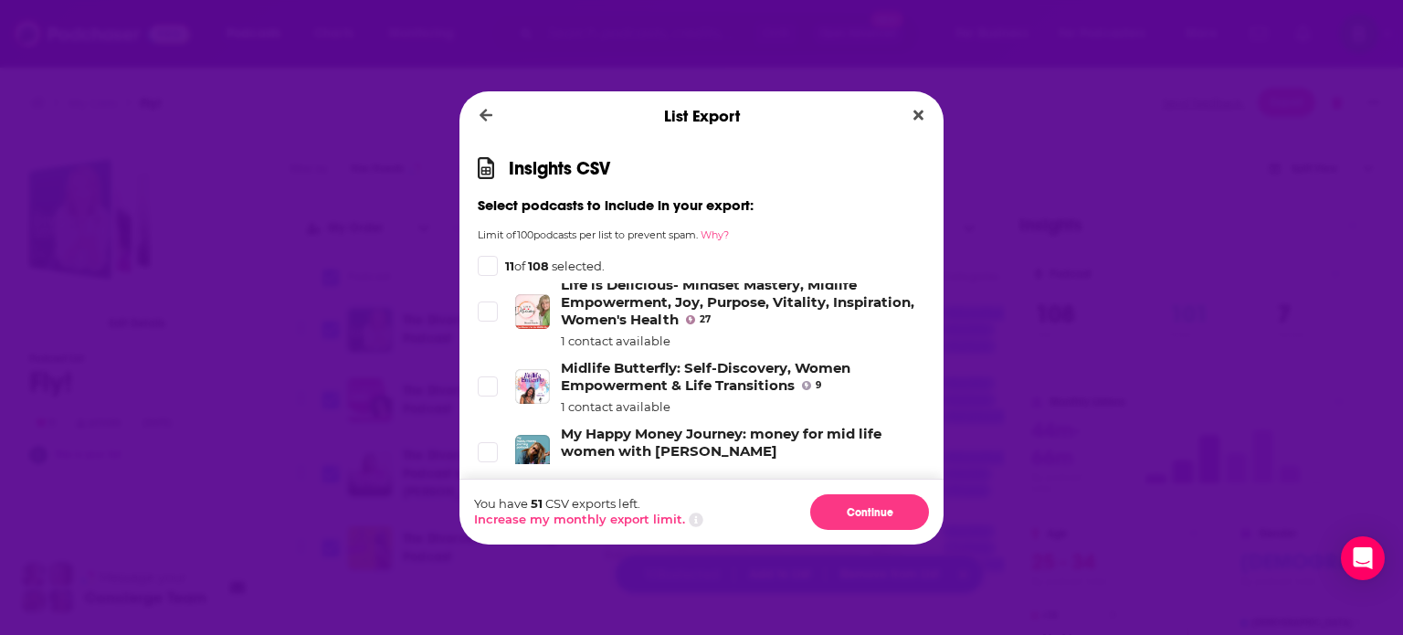
drag, startPoint x: 492, startPoint y: 421, endPoint x: 489, endPoint y: 375, distance: 45.8
click at [492, 505] on icon "Dialog" at bounding box center [487, 510] width 11 height 11
click at [489, 447] on icon "Dialog" at bounding box center [487, 452] width 11 height 11
click at [490, 378] on span "Dialog" at bounding box center [488, 386] width 16 height 16
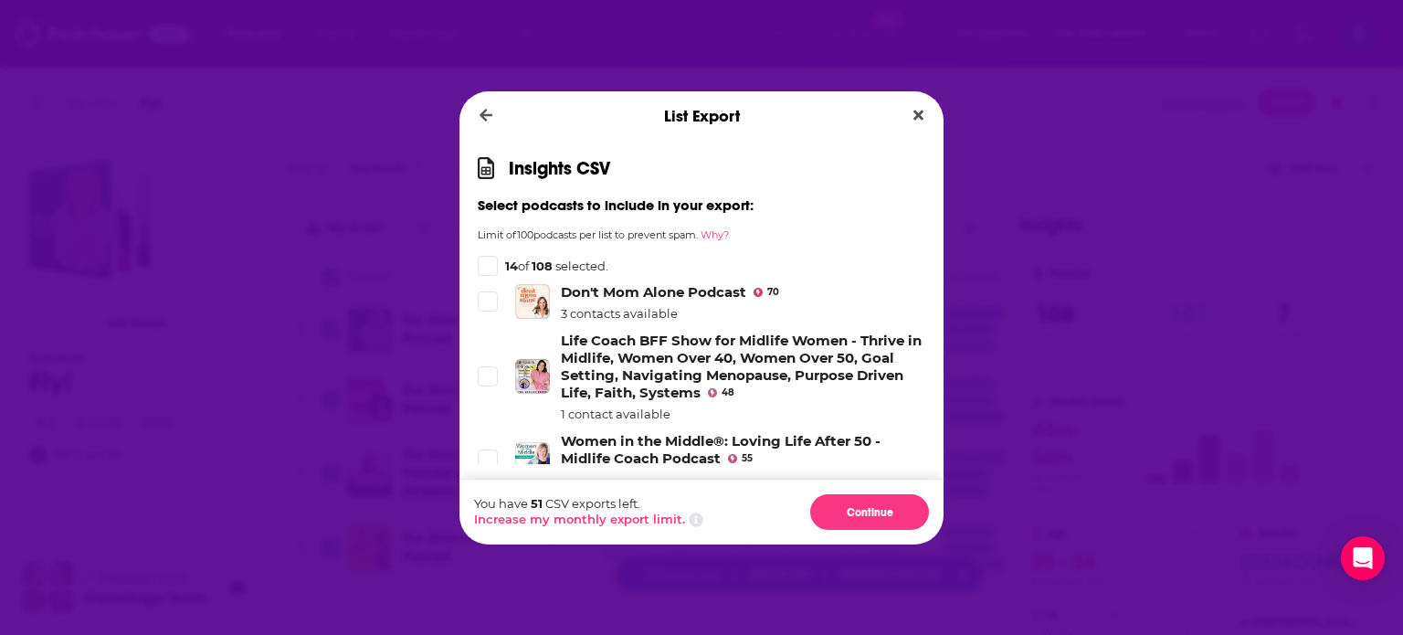
scroll to position [4917, 0]
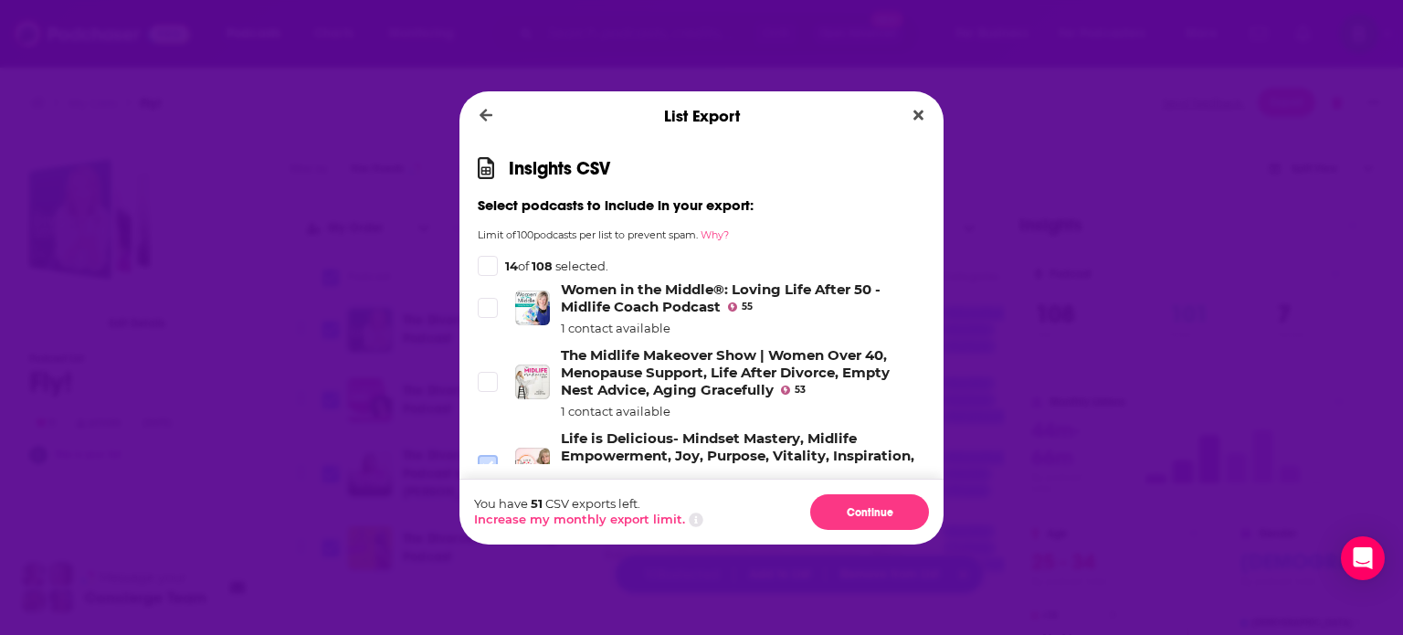
click at [482, 461] on icon "Dialog" at bounding box center [487, 465] width 11 height 8
click at [486, 376] on icon "Dialog" at bounding box center [487, 381] width 11 height 11
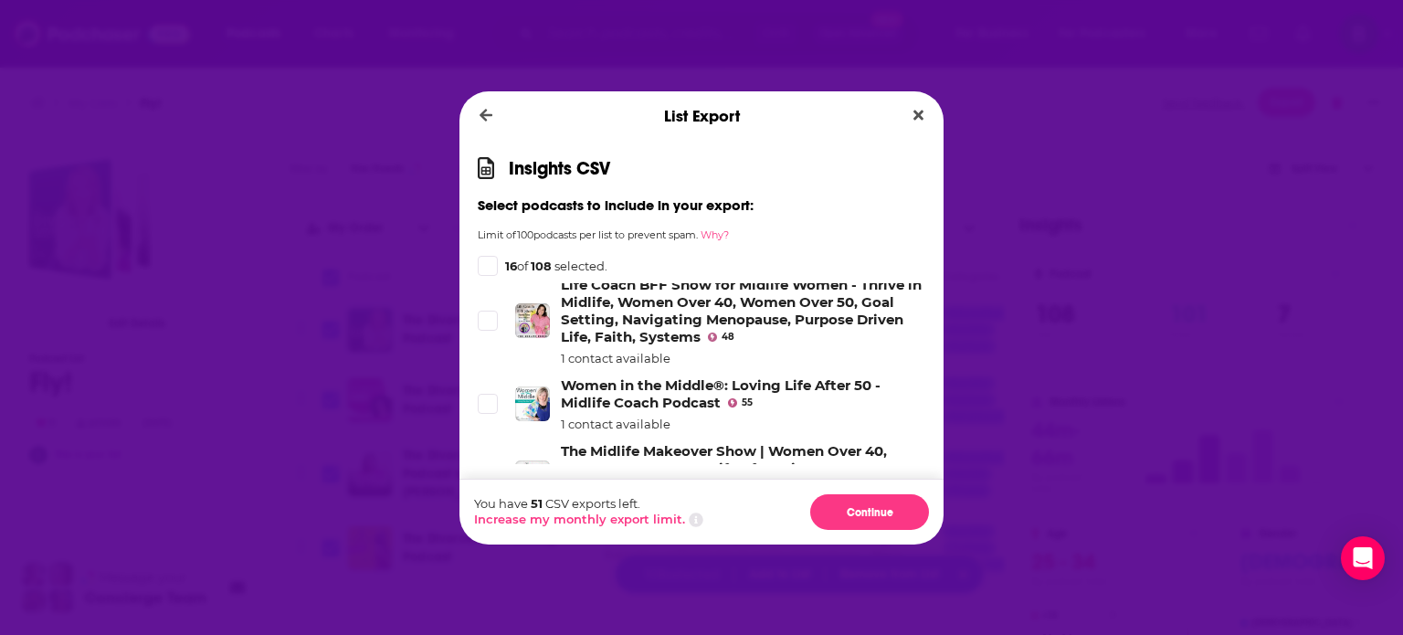
scroll to position [4766, 0]
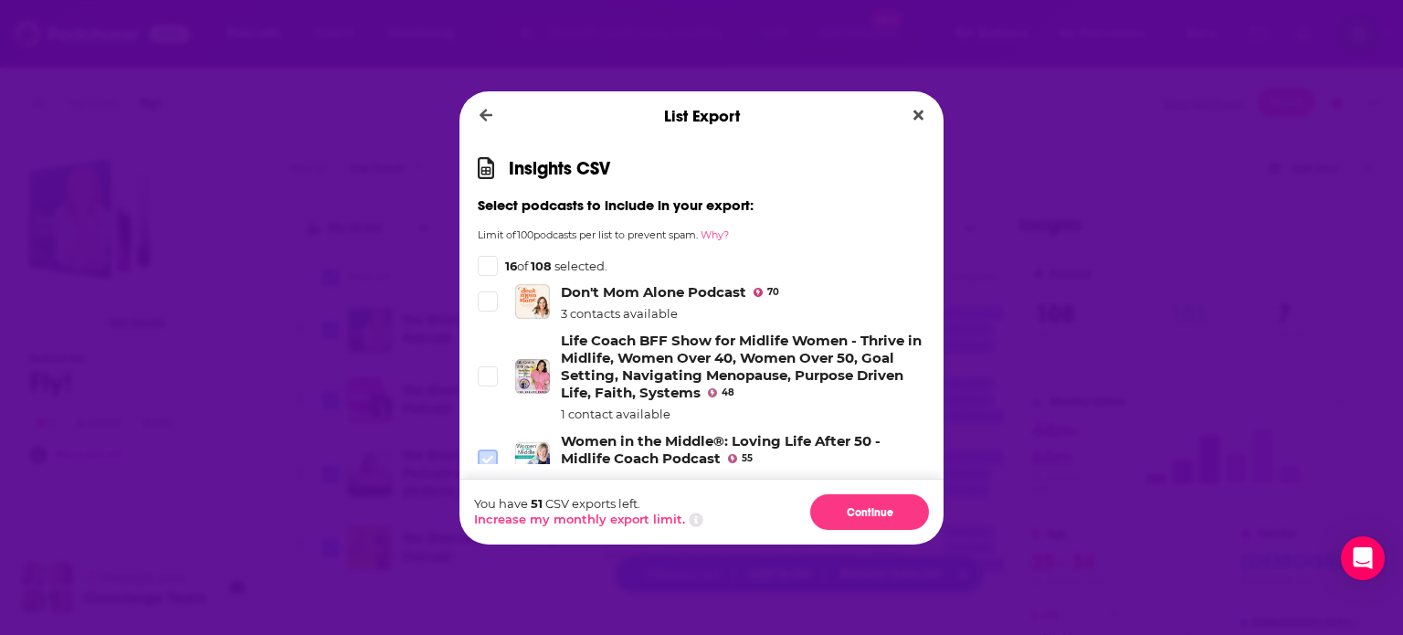
click at [484, 451] on span "Dialog" at bounding box center [488, 459] width 16 height 16
click at [487, 372] on icon "Dialog" at bounding box center [487, 376] width 11 height 8
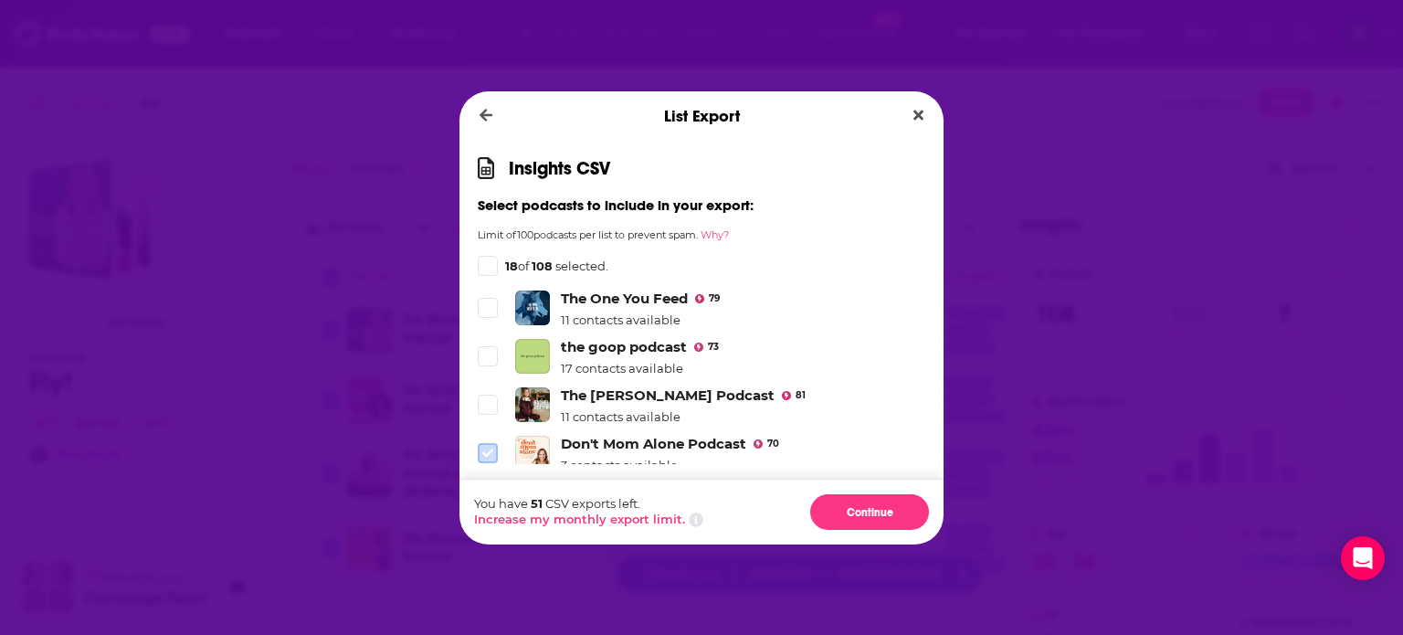
click at [486, 448] on icon "Dialog" at bounding box center [487, 453] width 11 height 11
click at [488, 399] on icon "Dialog" at bounding box center [487, 404] width 11 height 11
click at [485, 351] on icon "Dialog" at bounding box center [487, 356] width 11 height 11
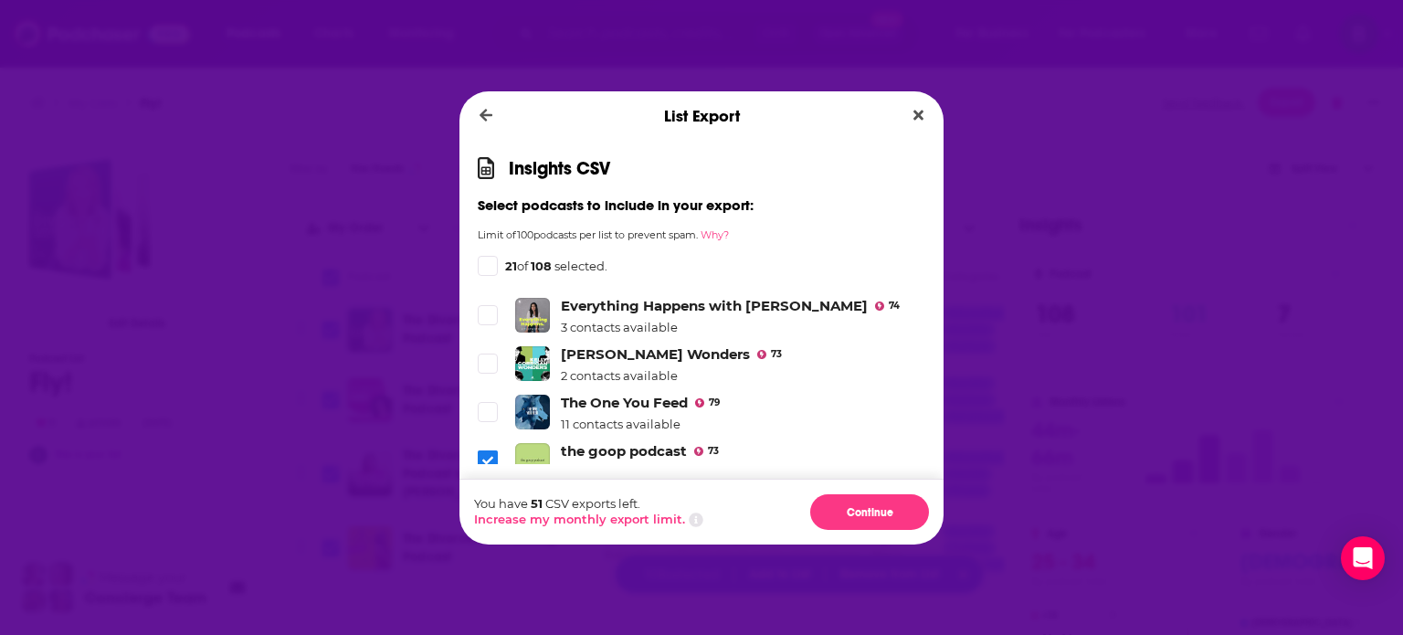
scroll to position [4461, 0]
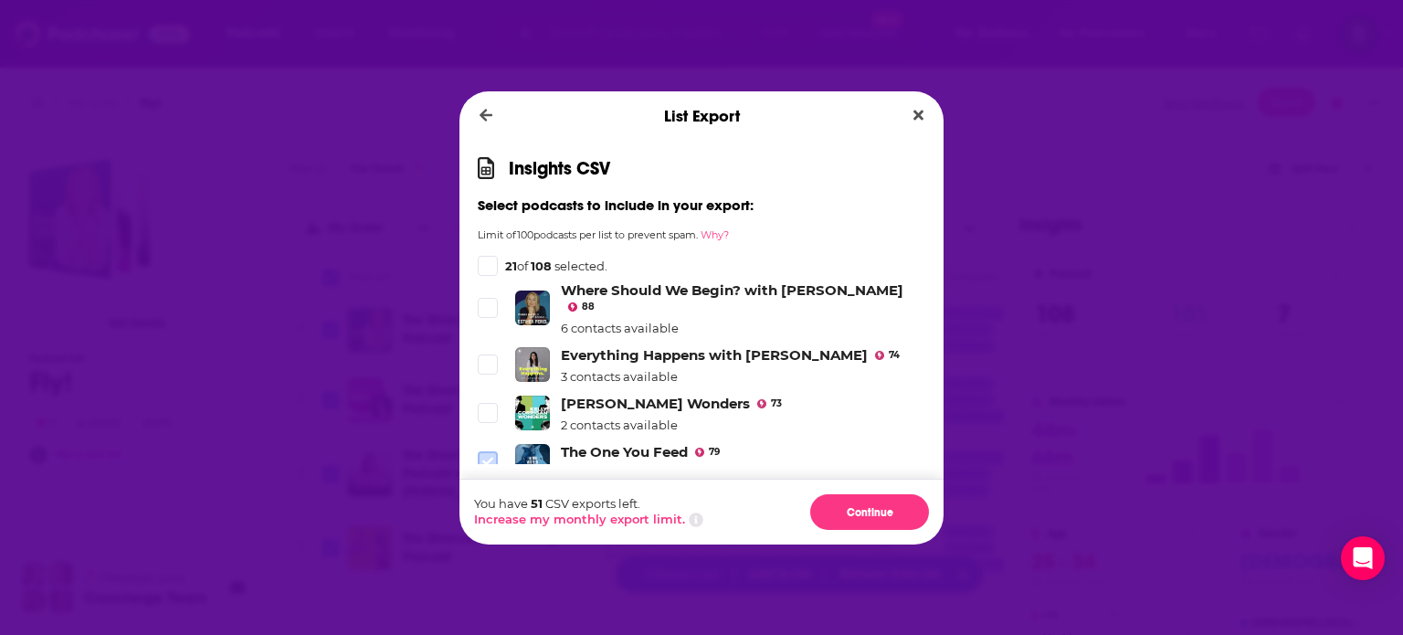
click at [485, 456] on icon "Dialog" at bounding box center [487, 461] width 11 height 11
click at [485, 409] on icon "Dialog" at bounding box center [487, 413] width 11 height 8
click at [483, 359] on icon "Dialog" at bounding box center [487, 364] width 11 height 11
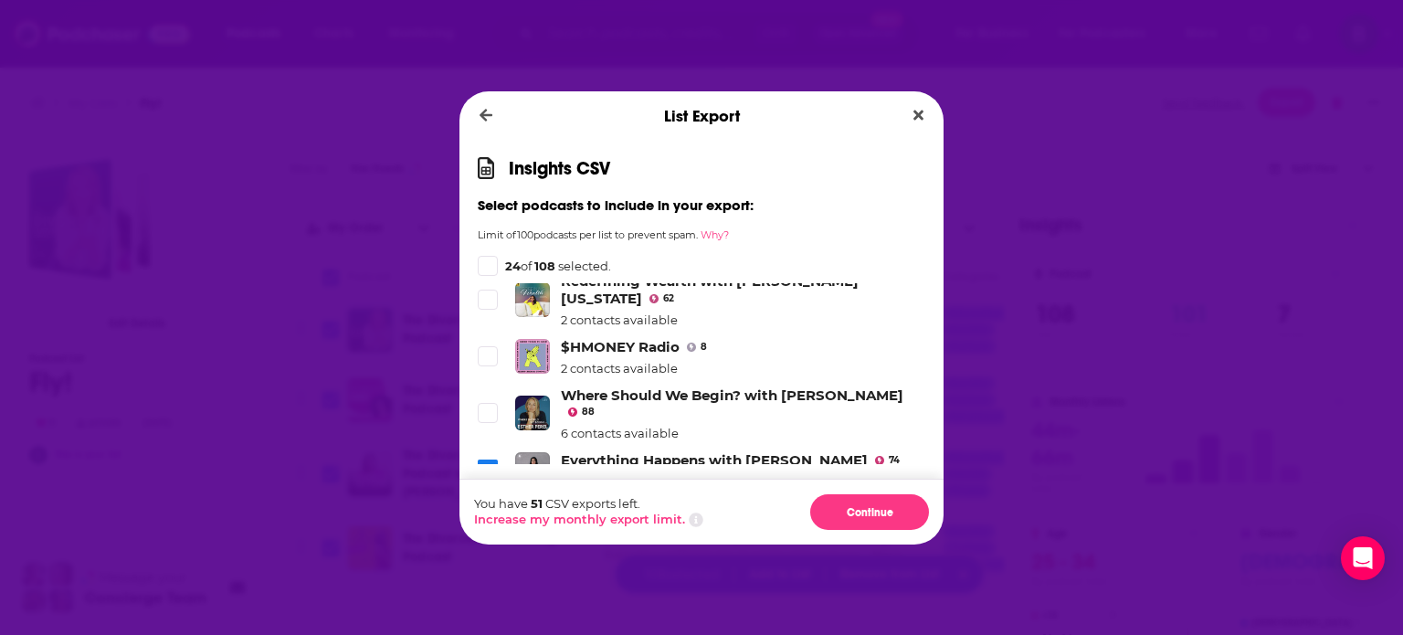
scroll to position [4307, 0]
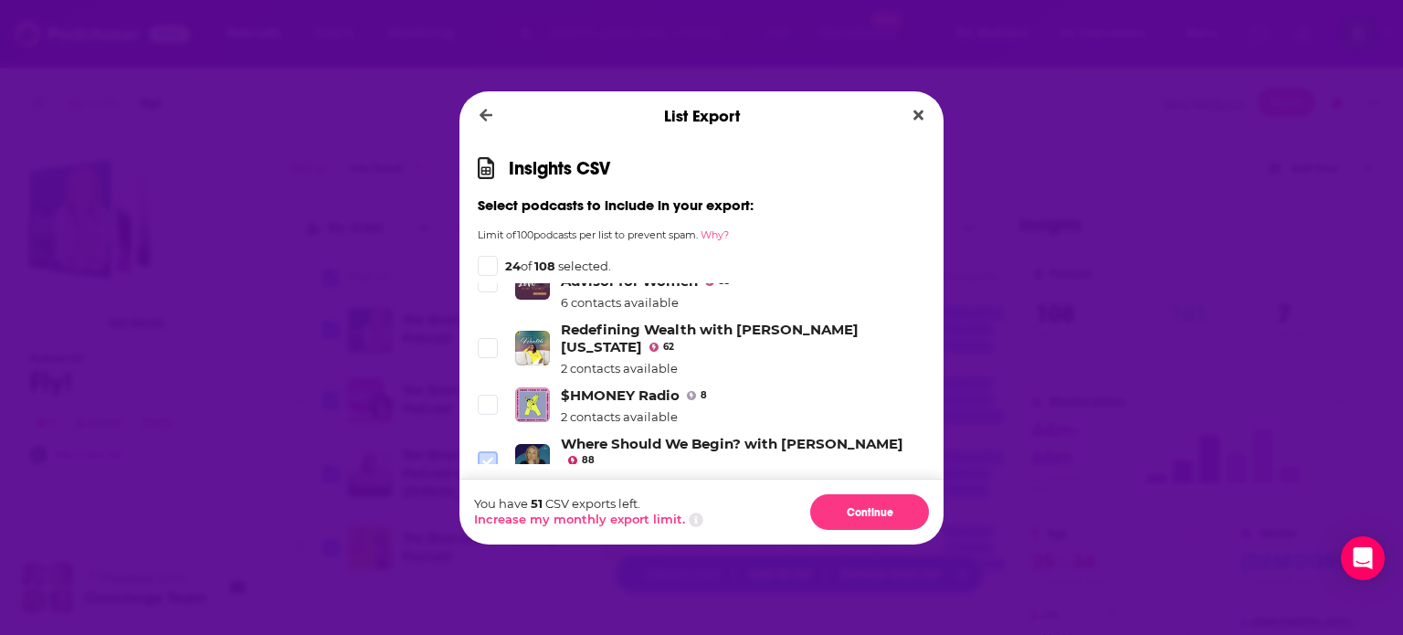
click at [489, 456] on icon "Dialog" at bounding box center [487, 461] width 11 height 11
click at [490, 399] on icon "Dialog" at bounding box center [487, 404] width 11 height 11
drag, startPoint x: 495, startPoint y: 289, endPoint x: 573, endPoint y: 328, distance: 87.0
click at [495, 338] on span "Dialog" at bounding box center [488, 347] width 18 height 18
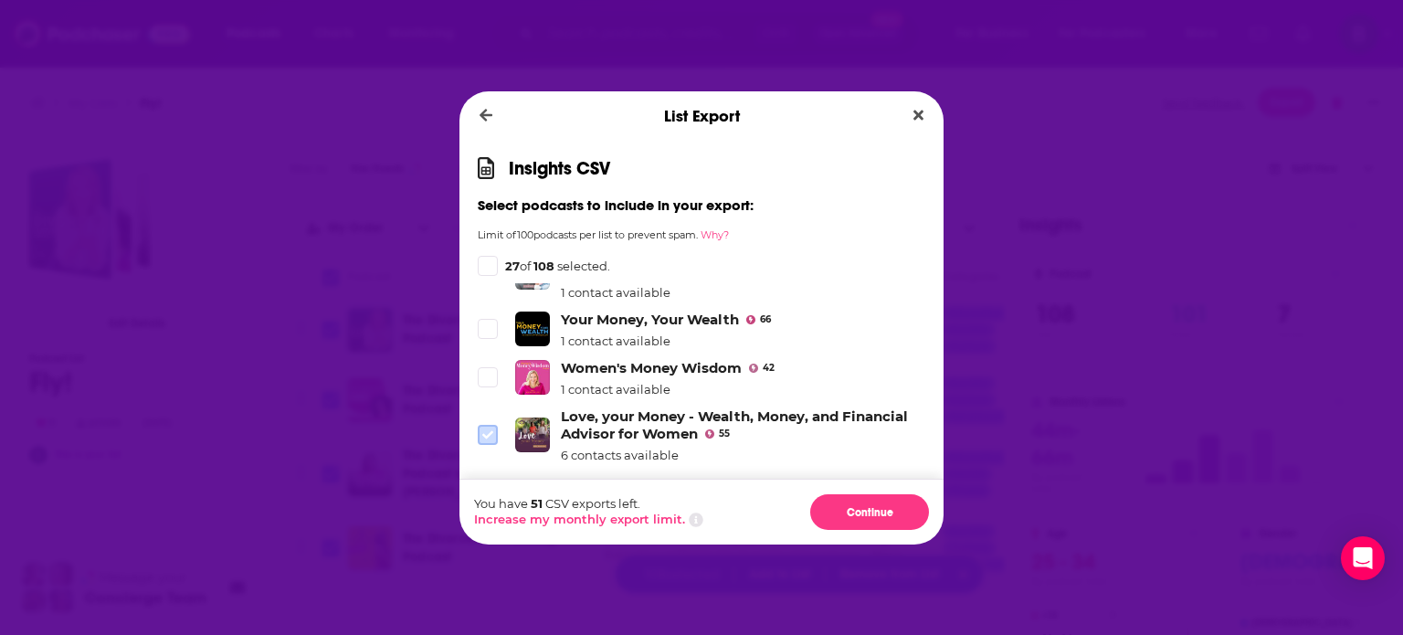
click at [488, 427] on span "Dialog" at bounding box center [488, 435] width 16 height 16
drag, startPoint x: 493, startPoint y: 328, endPoint x: 512, endPoint y: 335, distance: 20.5
click at [490, 374] on icon "Dialog" at bounding box center [487, 378] width 11 height 8
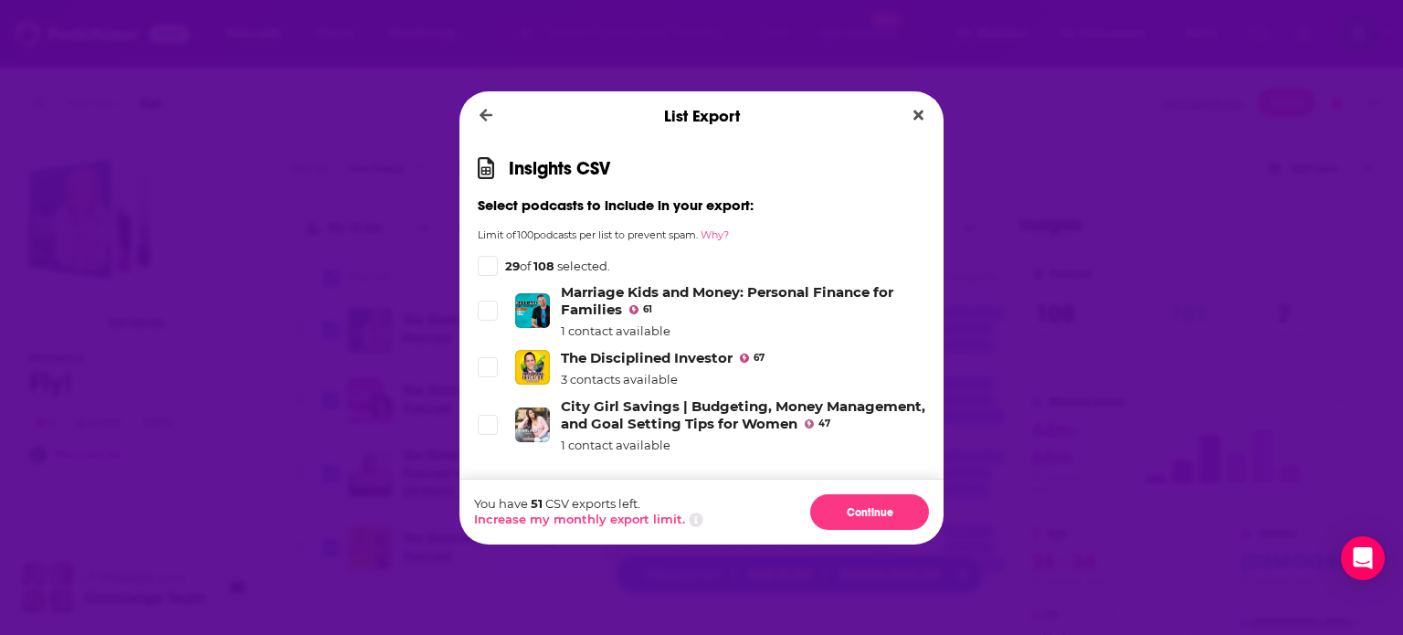
click at [493, 473] on span "Dialog" at bounding box center [488, 481] width 16 height 16
click at [490, 420] on icon "Dialog" at bounding box center [487, 424] width 11 height 8
click at [487, 362] on icon "Dialog" at bounding box center [487, 367] width 11 height 11
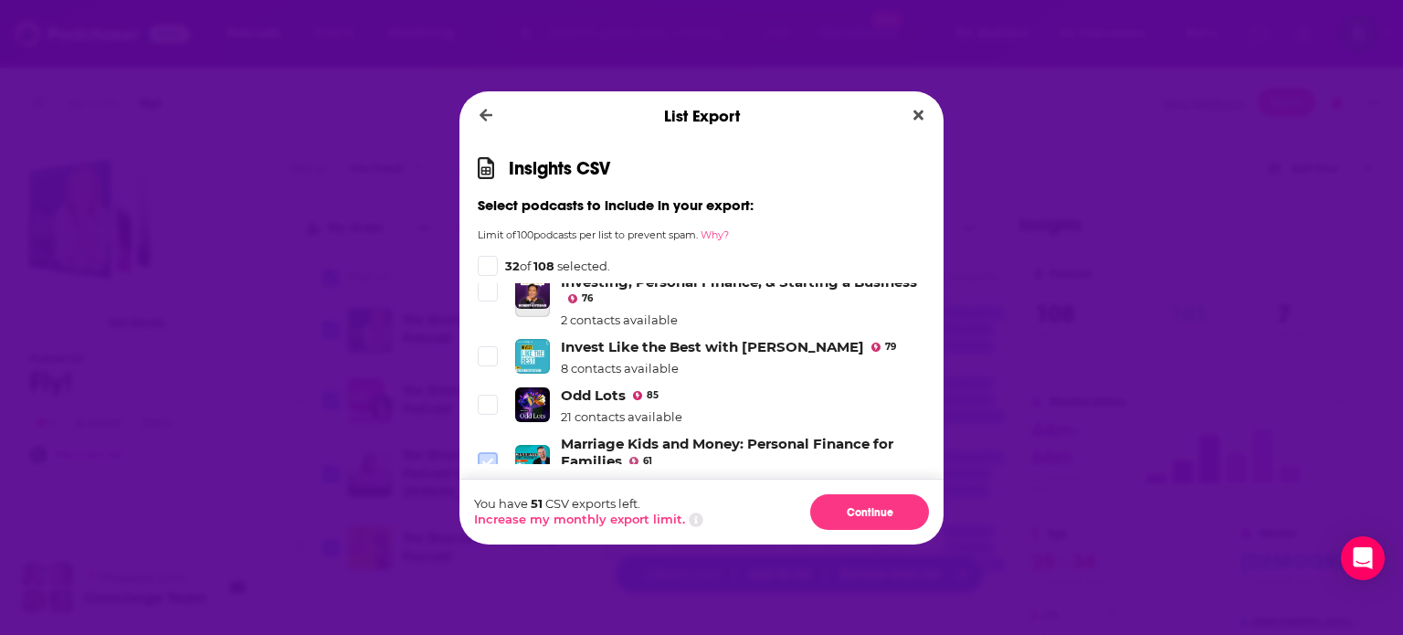
click at [485, 457] on icon "Dialog" at bounding box center [487, 462] width 11 height 11
click at [480, 396] on span "Dialog" at bounding box center [488, 404] width 16 height 16
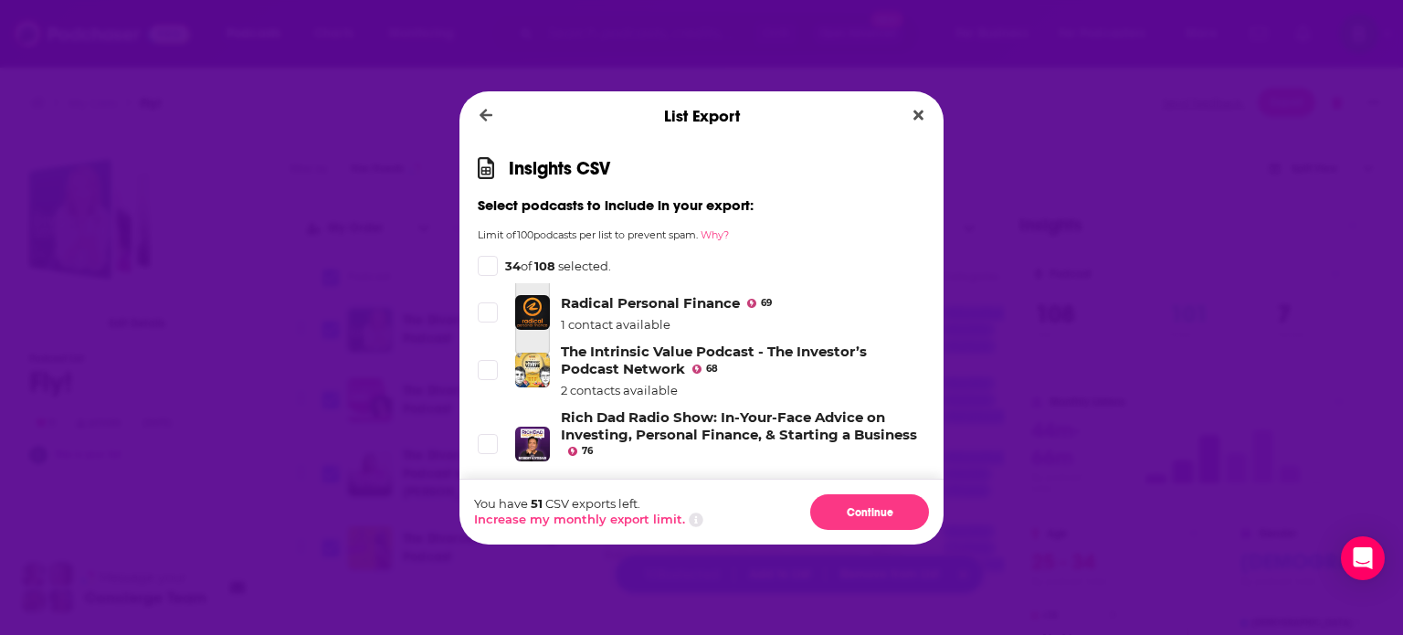
click at [494, 501] on span "Dialog" at bounding box center [488, 509] width 16 height 16
click at [490, 438] on icon "Dialog" at bounding box center [487, 443] width 11 height 11
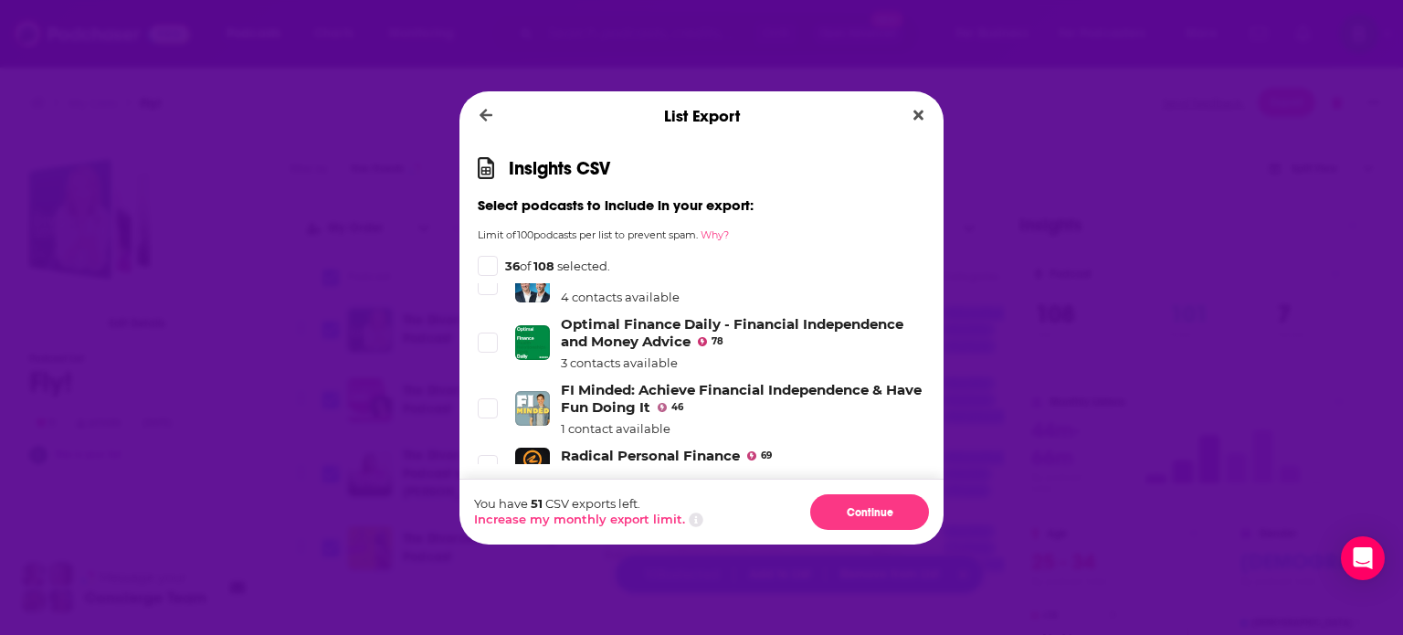
click at [481, 514] on span "Dialog" at bounding box center [488, 522] width 16 height 16
click at [486, 459] on icon "Dialog" at bounding box center [487, 464] width 11 height 11
click at [486, 404] on icon "Dialog" at bounding box center [487, 408] width 11 height 8
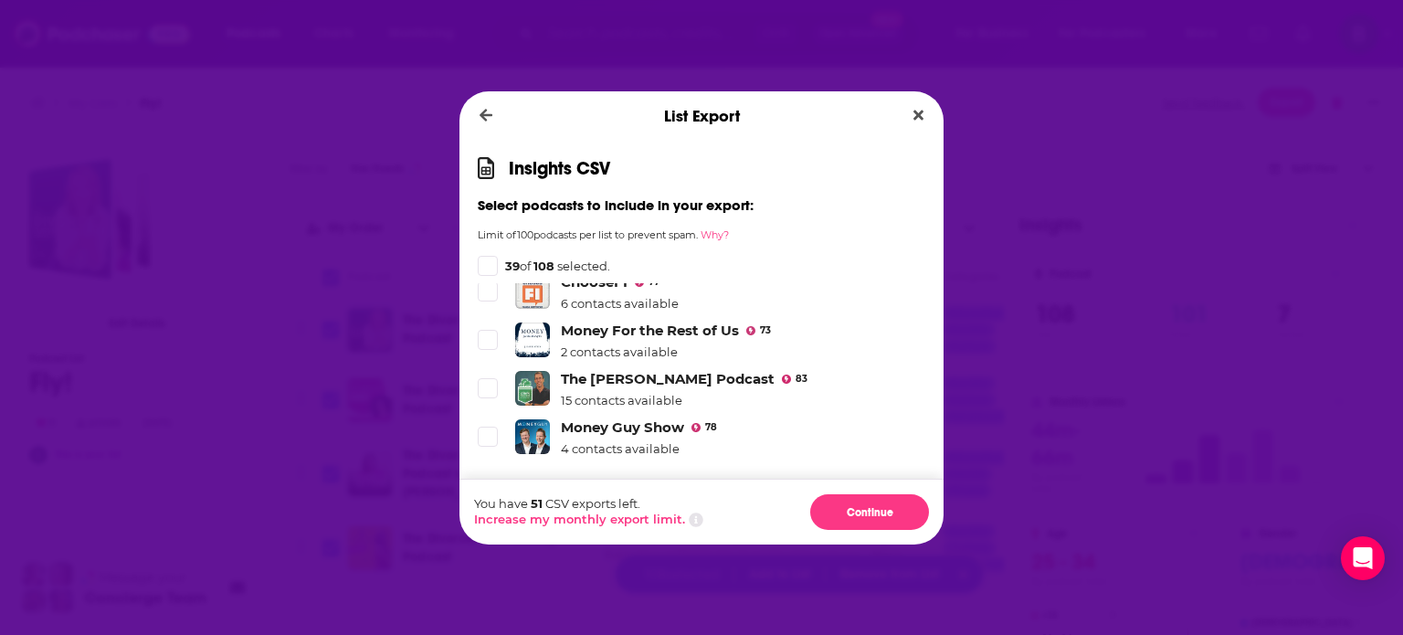
drag, startPoint x: 484, startPoint y: 416, endPoint x: 490, endPoint y: 373, distance: 43.3
click at [484, 490] on icon "Dialog" at bounding box center [487, 494] width 11 height 8
click at [491, 431] on icon "Dialog" at bounding box center [487, 436] width 11 height 11
click at [490, 383] on icon "Dialog" at bounding box center [487, 388] width 11 height 11
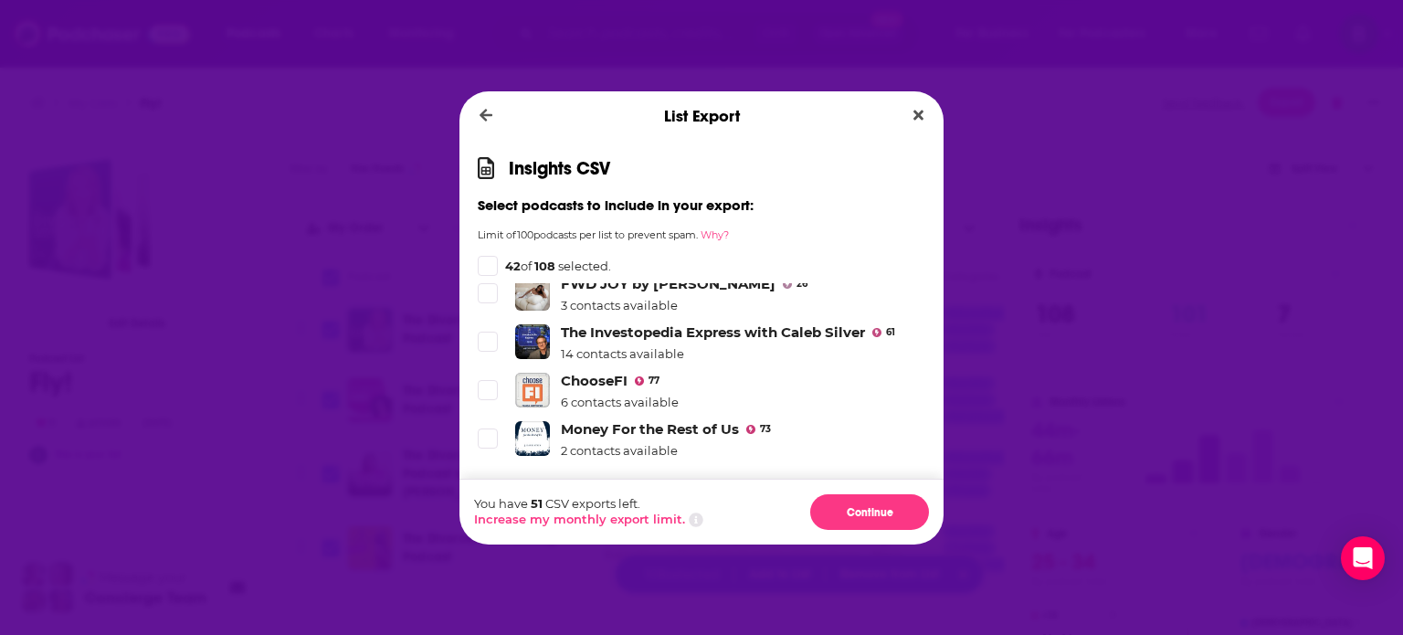
scroll to position [3241, 0]
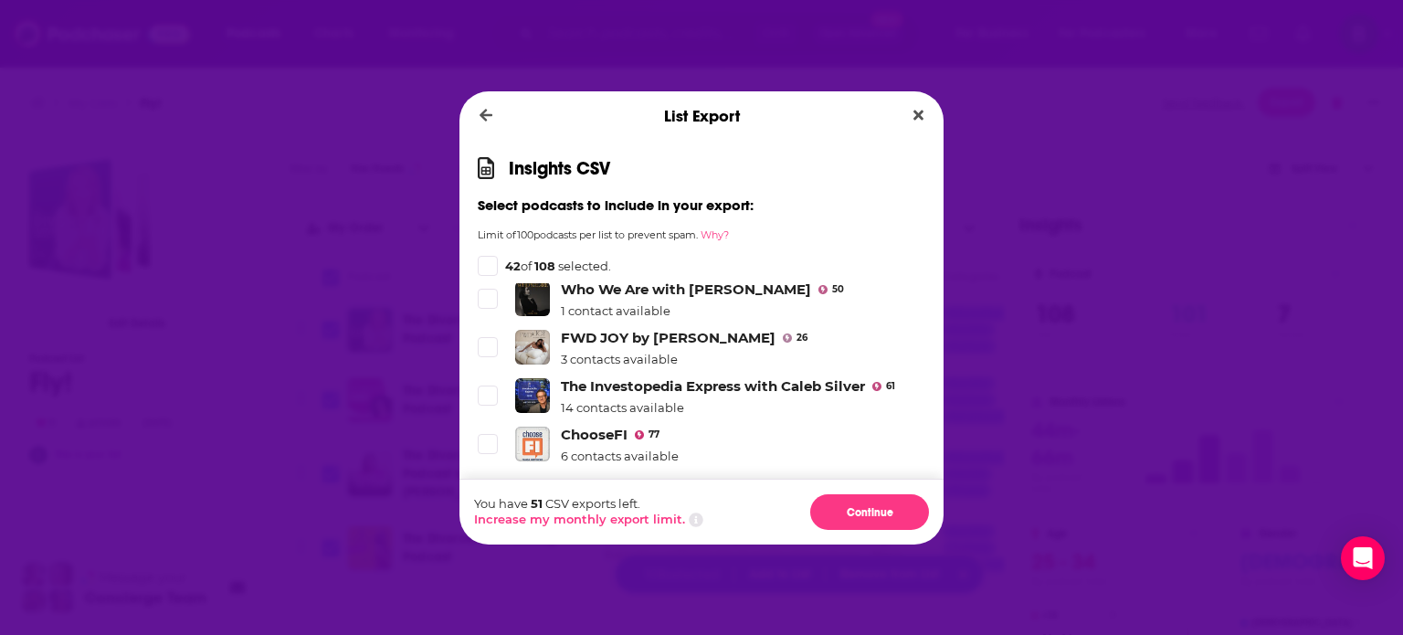
click at [484, 484] on span "Dialog" at bounding box center [488, 492] width 16 height 16
click at [484, 438] on icon "Dialog" at bounding box center [487, 443] width 11 height 11
click at [488, 387] on span "Dialog" at bounding box center [488, 395] width 16 height 16
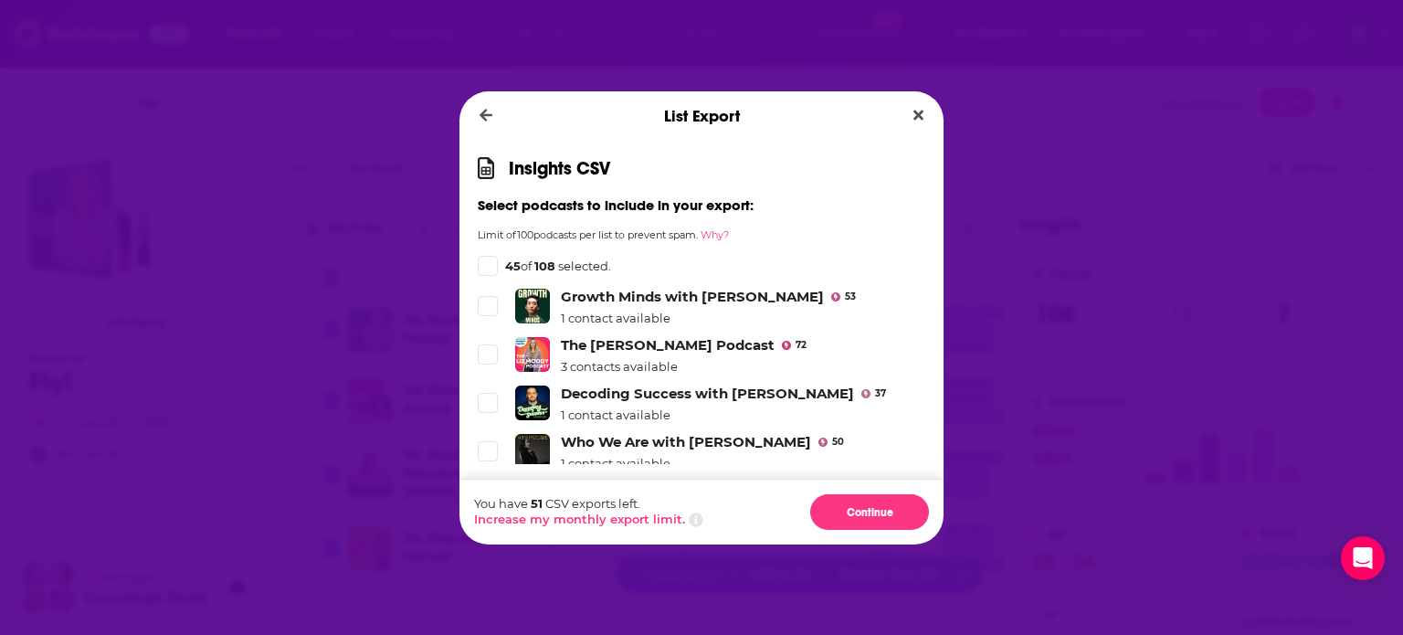
click at [490, 494] on icon "Dialog" at bounding box center [487, 499] width 11 height 11
click at [487, 448] on icon "Dialog" at bounding box center [487, 452] width 11 height 8
click at [493, 395] on span "Dialog" at bounding box center [488, 403] width 16 height 16
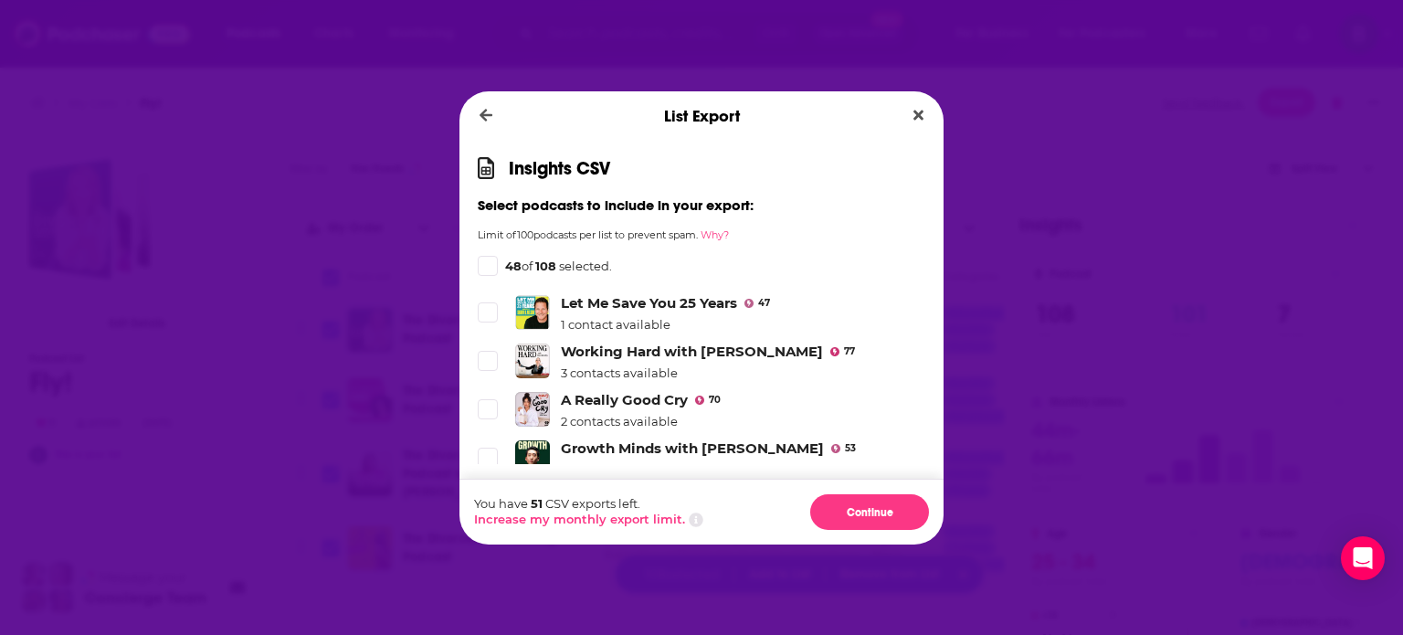
click at [489, 501] on icon "Dialog" at bounding box center [487, 506] width 11 height 11
click at [487, 452] on icon "Dialog" at bounding box center [487, 457] width 11 height 11
click at [489, 406] on icon "Dialog" at bounding box center [487, 410] width 11 height 8
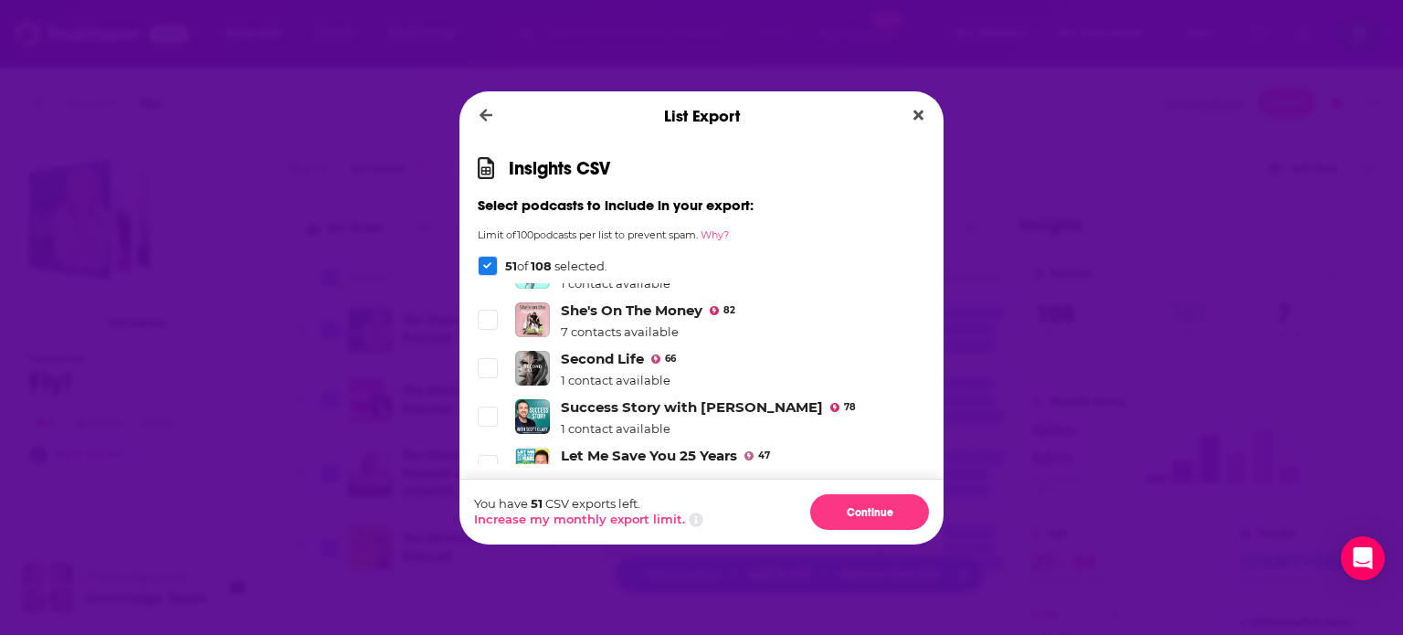
click at [483, 508] on icon "Dialog" at bounding box center [487, 513] width 11 height 11
click at [483, 455] on label "Dialog" at bounding box center [488, 465] width 20 height 20
click at [488, 411] on icon "Dialog" at bounding box center [487, 416] width 11 height 11
click at [488, 363] on icon "Dialog" at bounding box center [487, 368] width 11 height 11
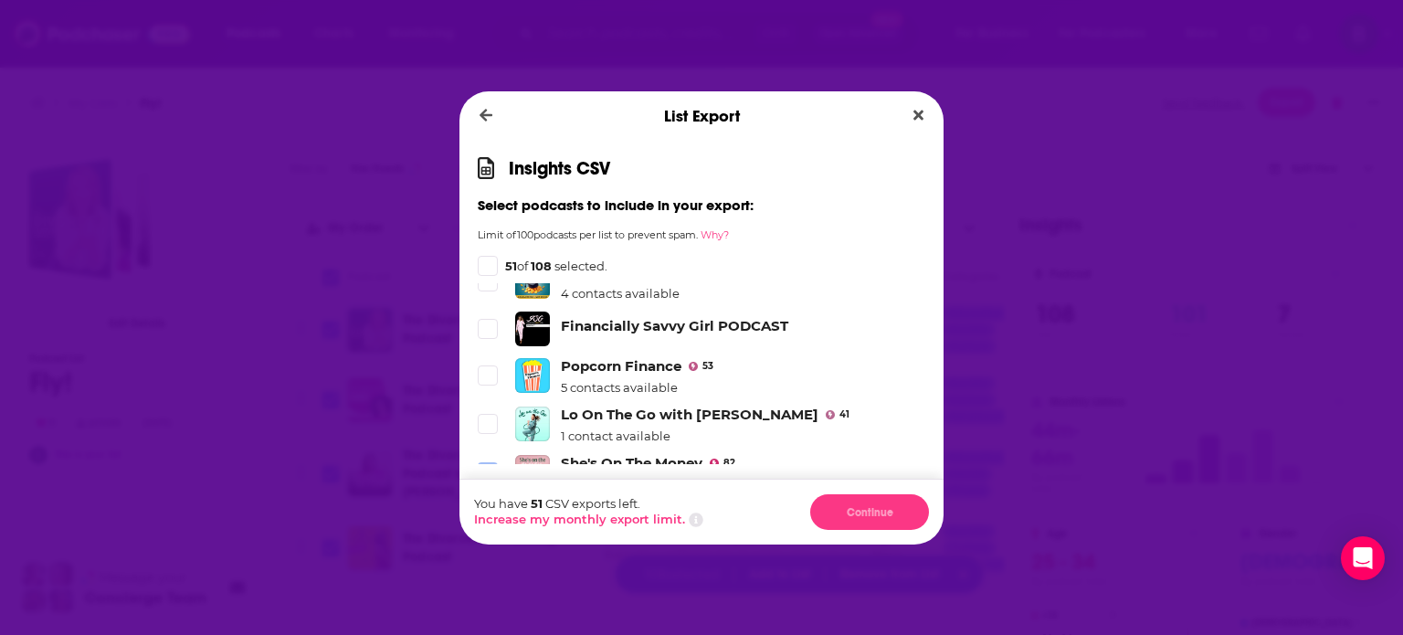
click at [489, 467] on icon "Dialog" at bounding box center [487, 472] width 11 height 11
click at [484, 420] on icon "Dialog" at bounding box center [487, 424] width 11 height 8
click at [739, 531] on div "You have 51 CSV exports left. Increase my monthly export limit. Continue" at bounding box center [701, 512] width 484 height 66
click at [490, 420] on icon "Dialog" at bounding box center [487, 424] width 11 height 8
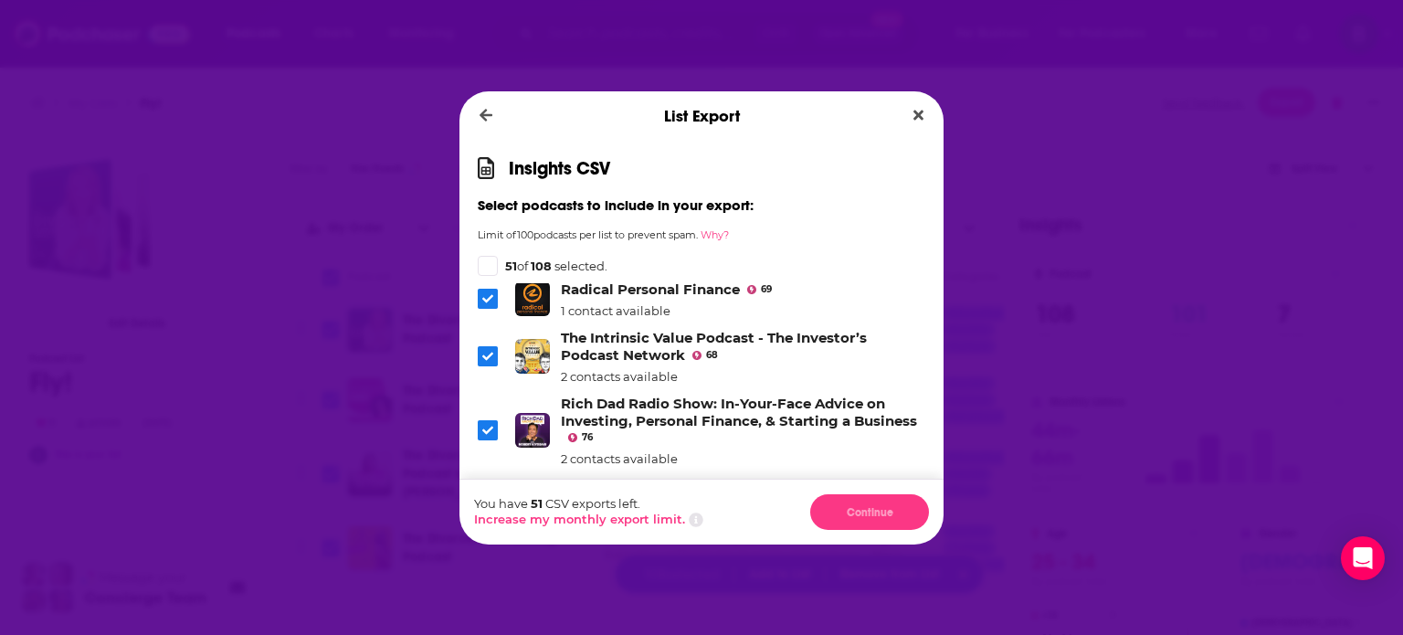
scroll to position [3397, 0]
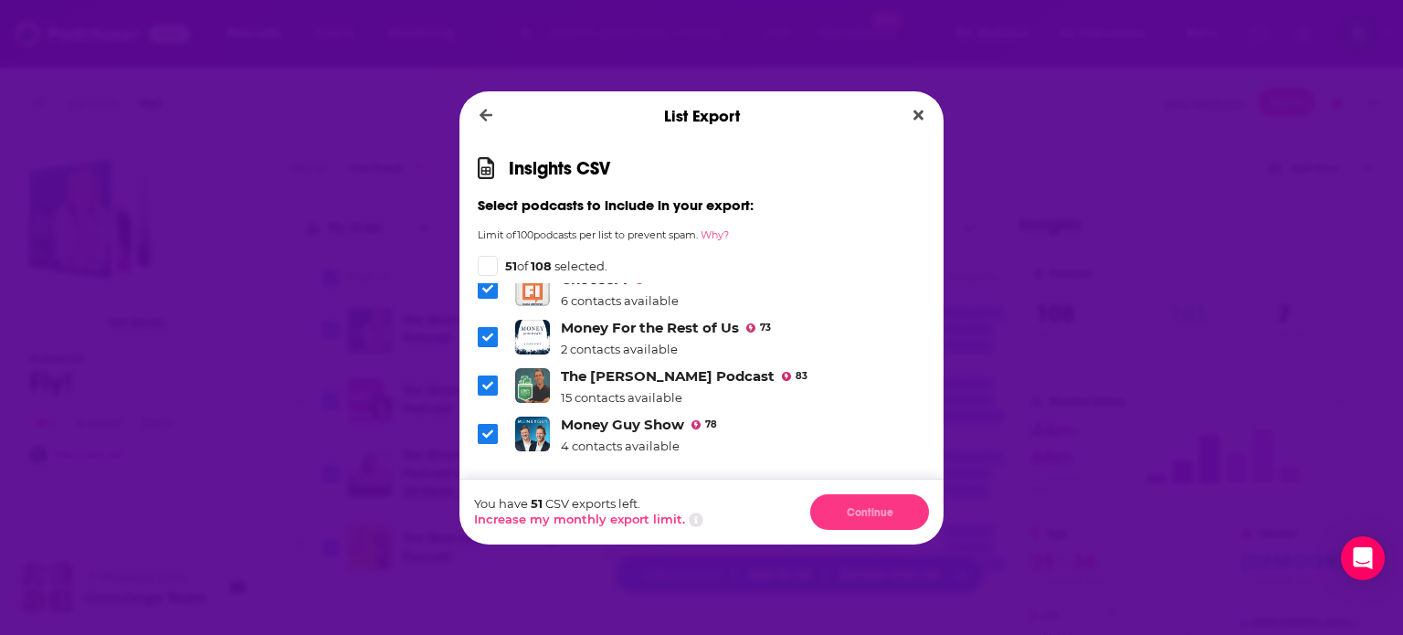
click at [490, 262] on icon "Dialog" at bounding box center [487, 265] width 9 height 9
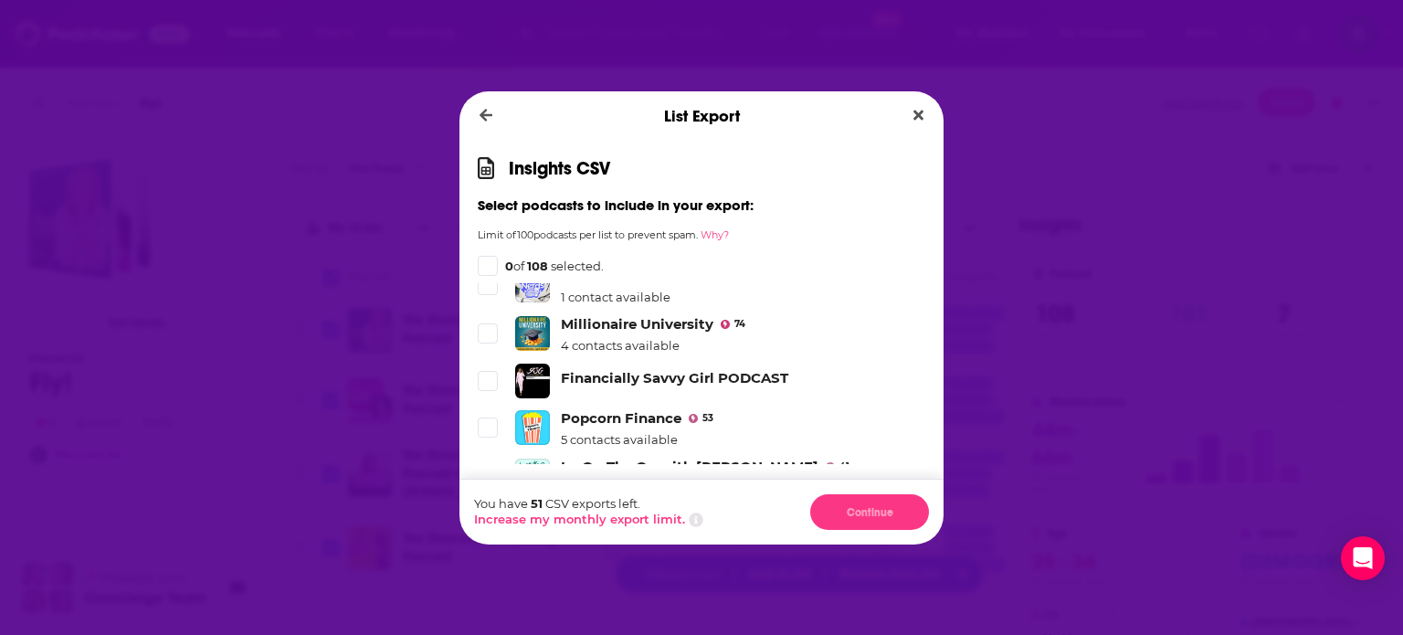
scroll to position [2635, 0]
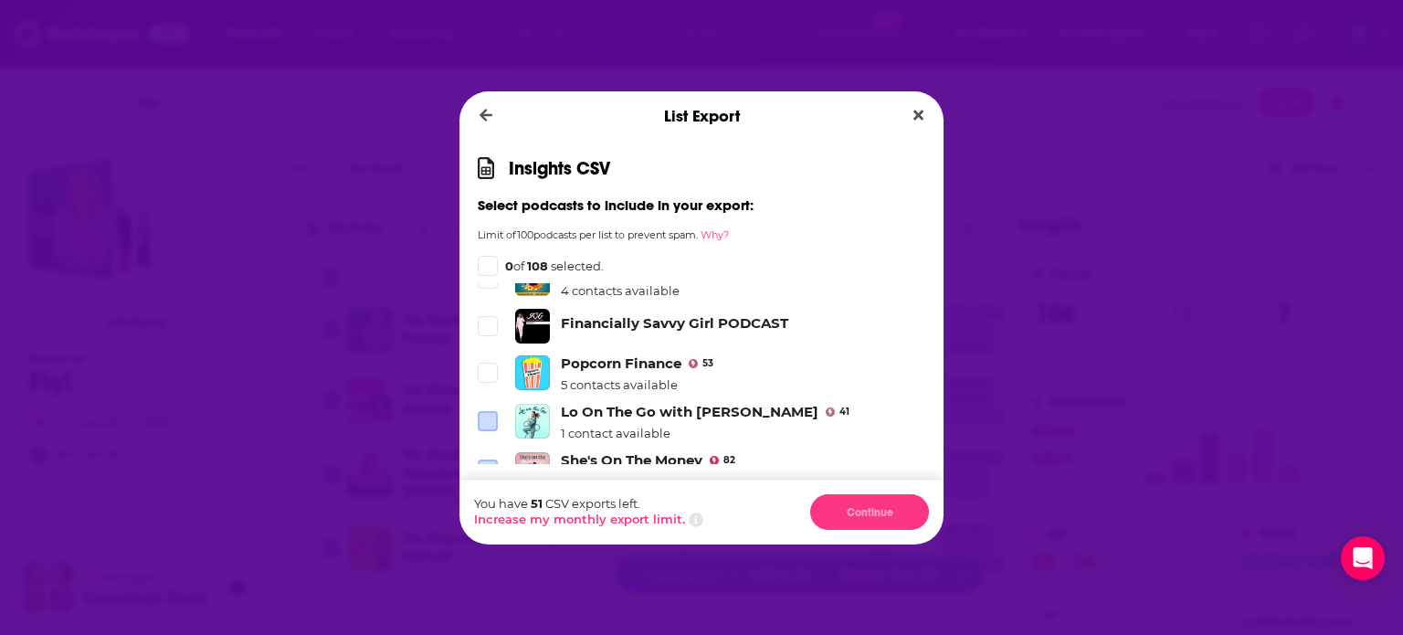
click at [488, 464] on icon "Dialog" at bounding box center [487, 469] width 11 height 11
click at [490, 512] on icon "Dialog" at bounding box center [487, 517] width 11 height 11
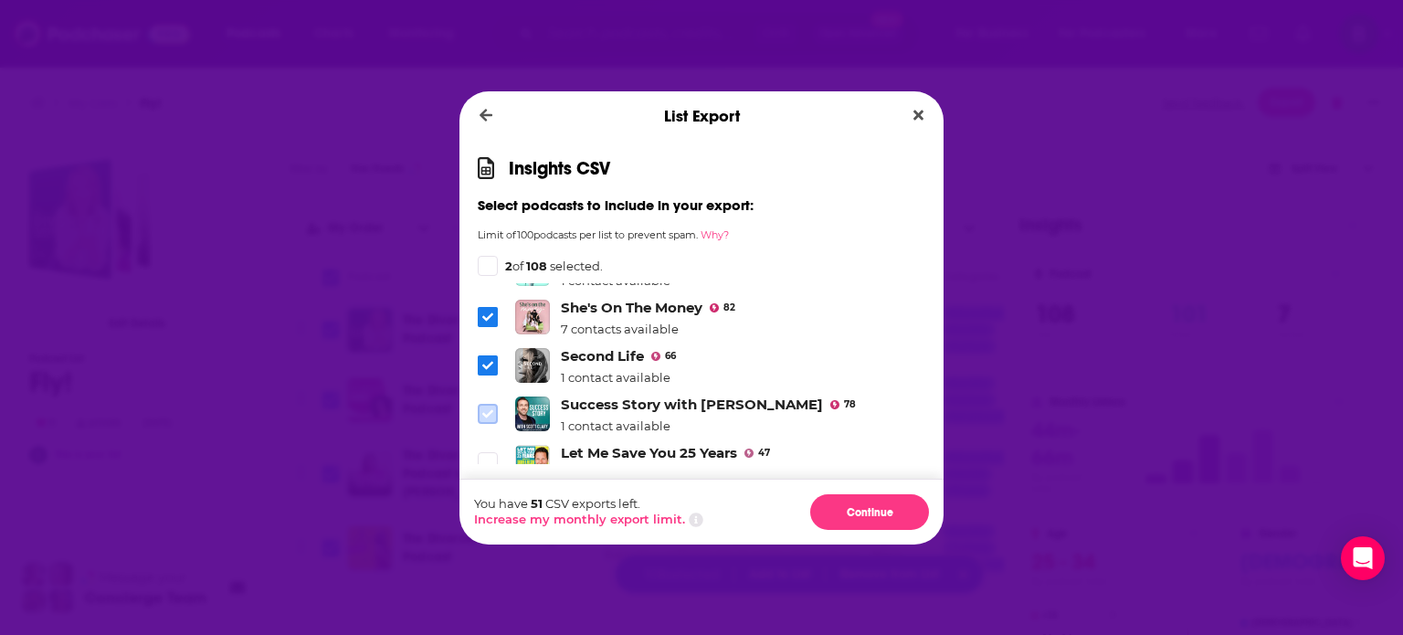
click at [482, 408] on icon "Dialog" at bounding box center [487, 413] width 11 height 11
click at [485, 457] on icon "Dialog" at bounding box center [487, 462] width 11 height 11
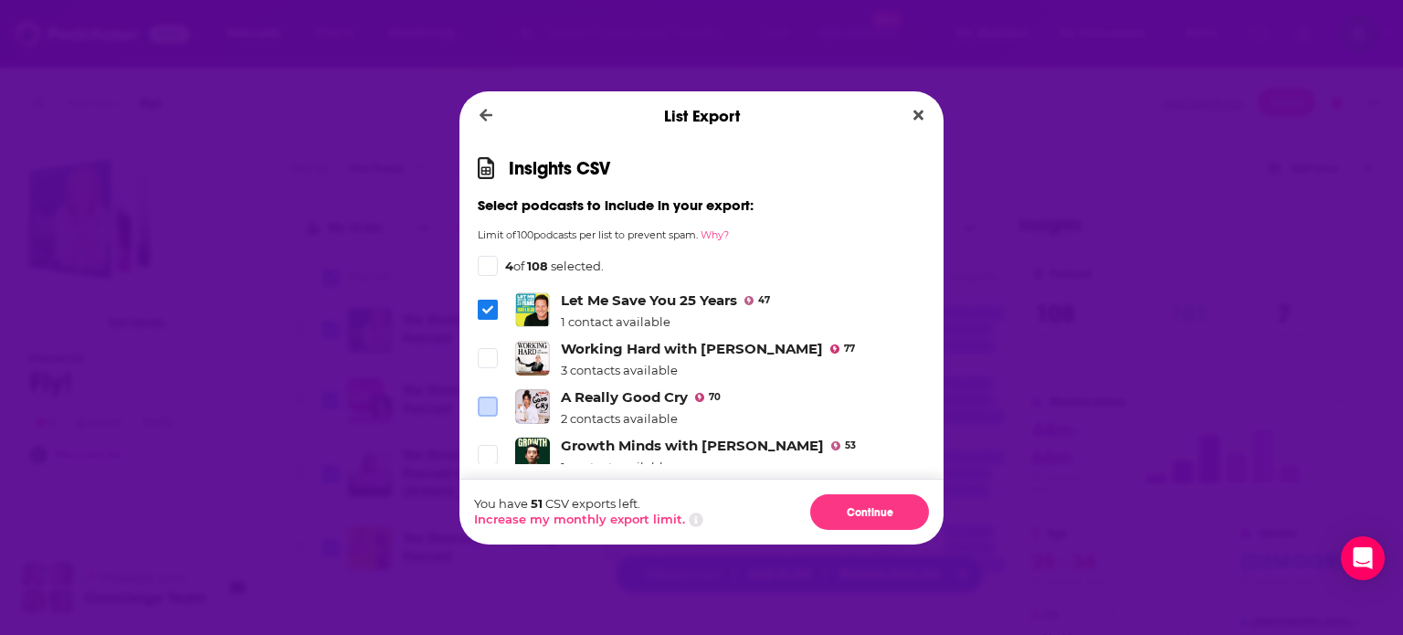
scroll to position [2940, 0]
click at [491, 403] on icon "Dialog" at bounding box center [487, 407] width 11 height 8
click at [490, 451] on icon "Dialog" at bounding box center [487, 455] width 11 height 8
click at [490, 498] on icon "Dialog" at bounding box center [487, 503] width 11 height 11
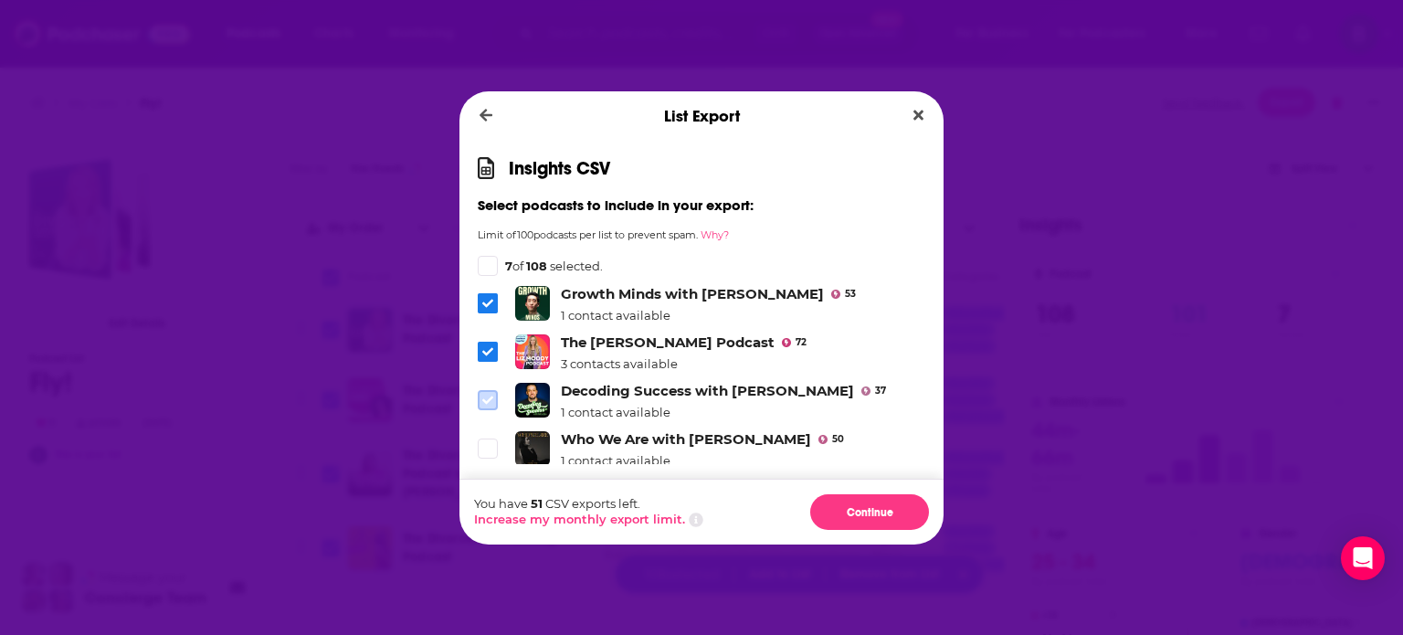
click at [490, 395] on icon "Dialog" at bounding box center [487, 400] width 11 height 11
click at [480, 430] on li "Who We Are with [PERSON_NAME] 50 1 contact available" at bounding box center [702, 448] width 448 height 37
click at [486, 430] on li "Who We Are with [PERSON_NAME] 50 1 contact available" at bounding box center [702, 448] width 448 height 37
click at [486, 443] on icon "Dialog" at bounding box center [487, 448] width 11 height 11
click at [484, 438] on span "Dialog" at bounding box center [488, 448] width 20 height 20
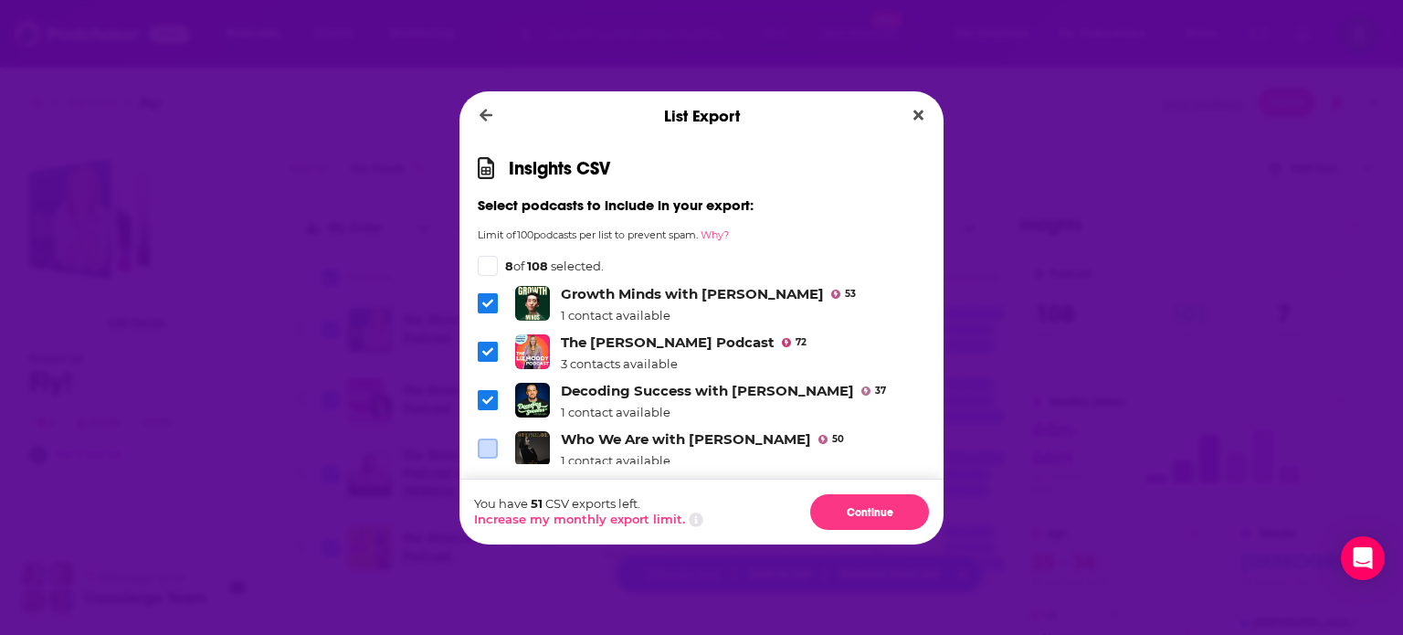
scroll to position [3244, 0]
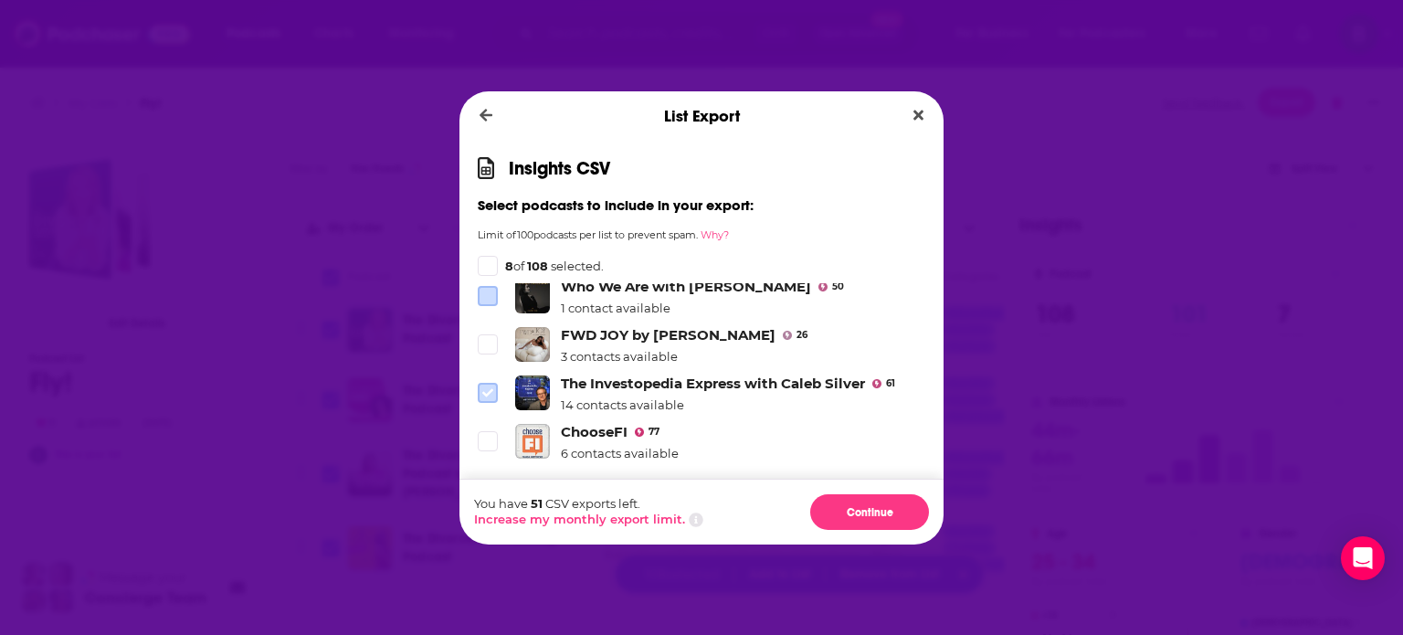
click at [486, 385] on span "Dialog" at bounding box center [488, 393] width 16 height 16
click at [487, 436] on icon "Dialog" at bounding box center [487, 441] width 11 height 11
click at [482, 481] on span "Dialog" at bounding box center [488, 489] width 16 height 16
click at [487, 532] on icon "Dialog" at bounding box center [487, 537] width 11 height 11
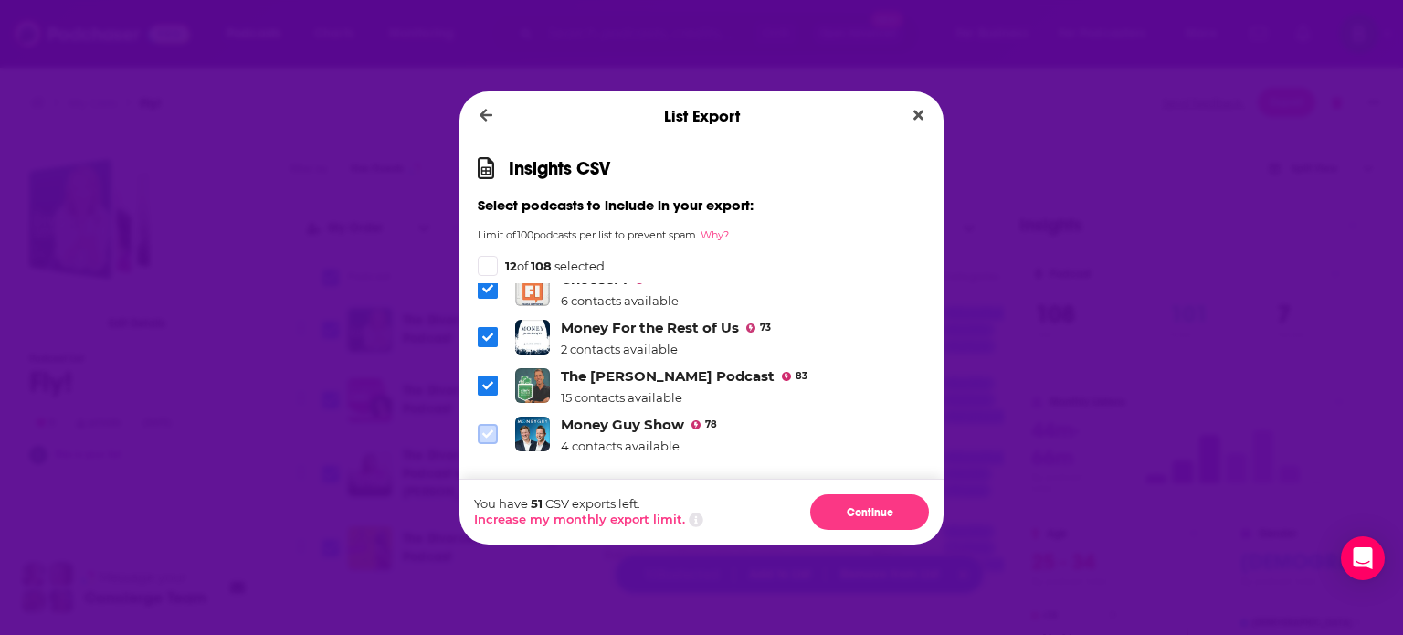
click at [486, 428] on icon "Dialog" at bounding box center [487, 433] width 11 height 11
click at [488, 486] on icon "Dialog" at bounding box center [487, 491] width 11 height 11
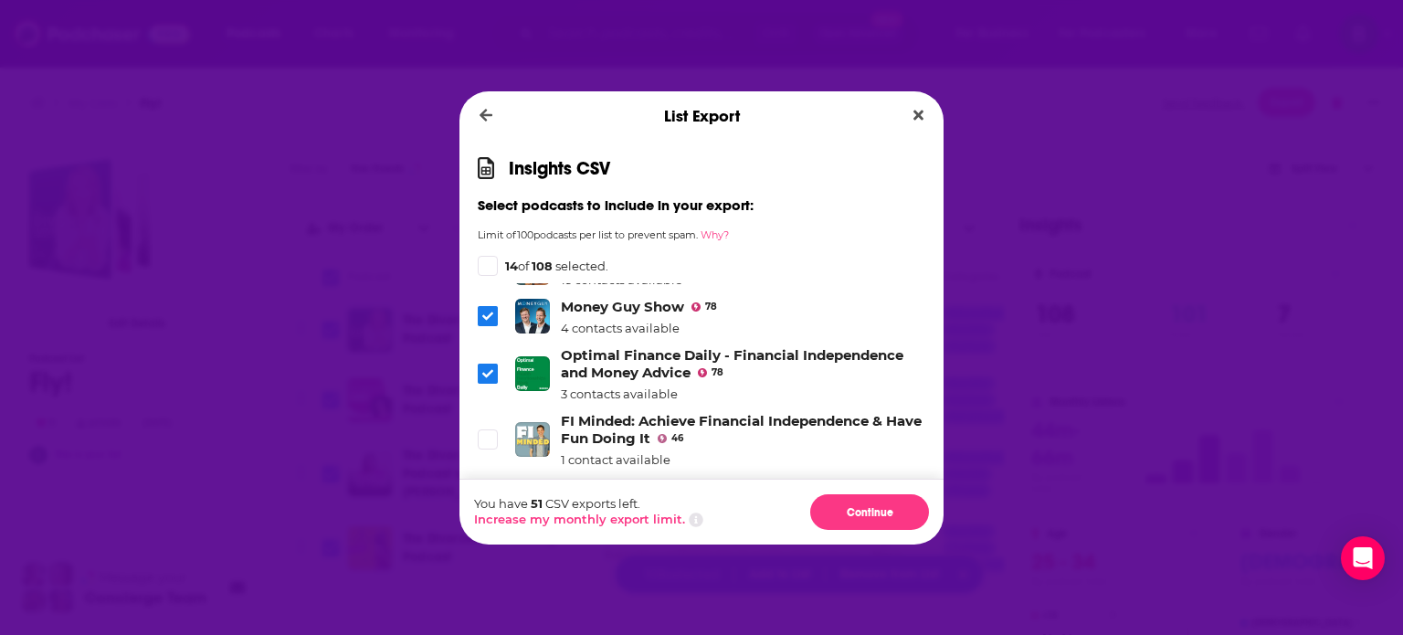
scroll to position [3548, 0]
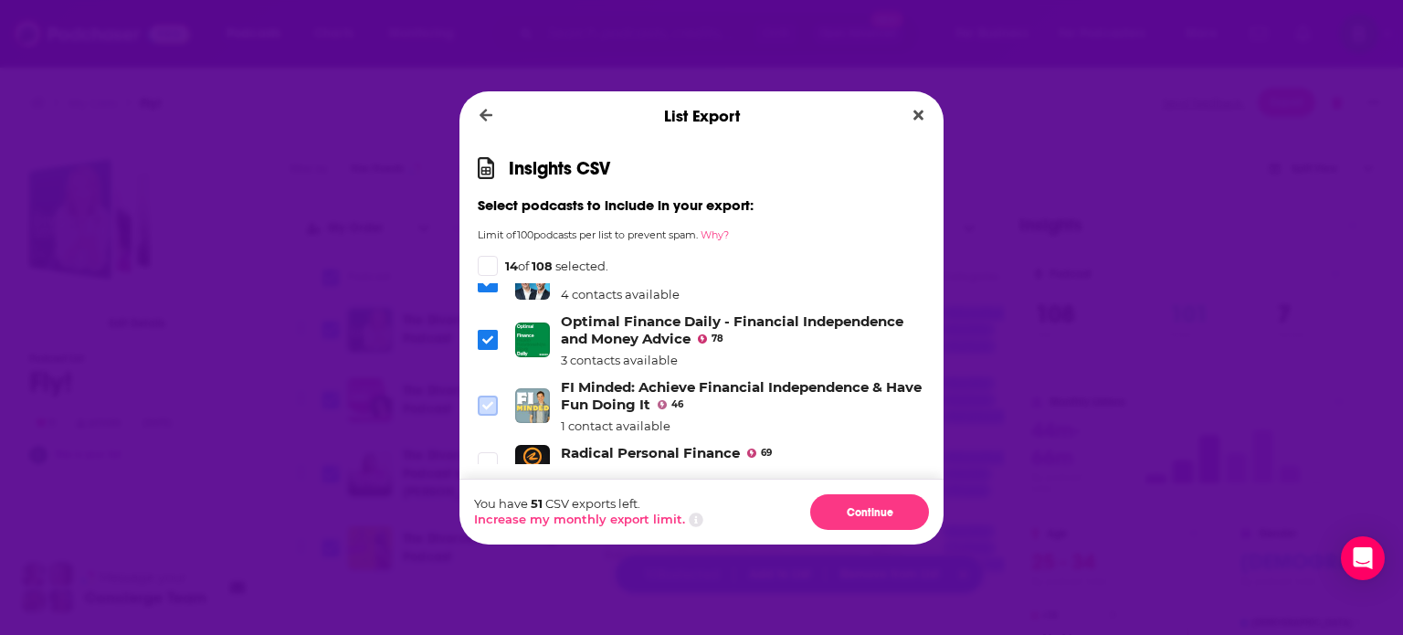
click at [489, 400] on icon "Dialog" at bounding box center [487, 405] width 11 height 11
click at [486, 454] on span "Dialog" at bounding box center [488, 462] width 16 height 16
click at [487, 514] on icon "Dialog" at bounding box center [487, 519] width 11 height 11
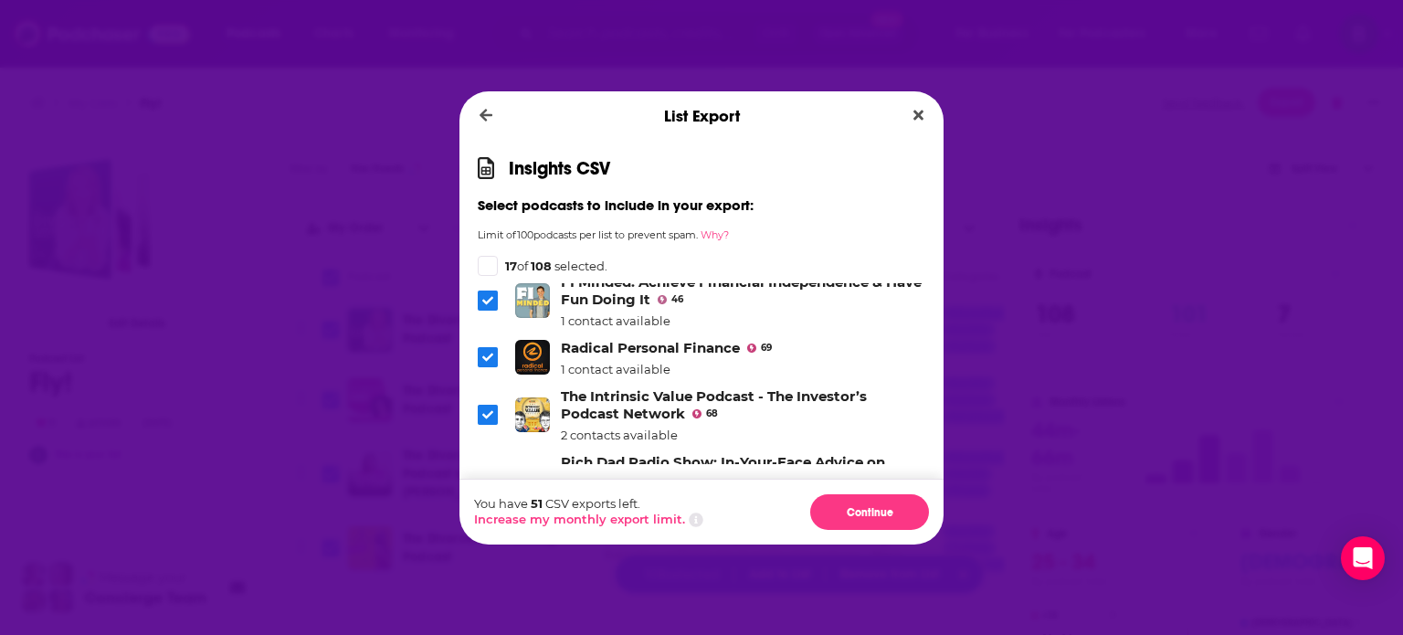
scroll to position [3701, 0]
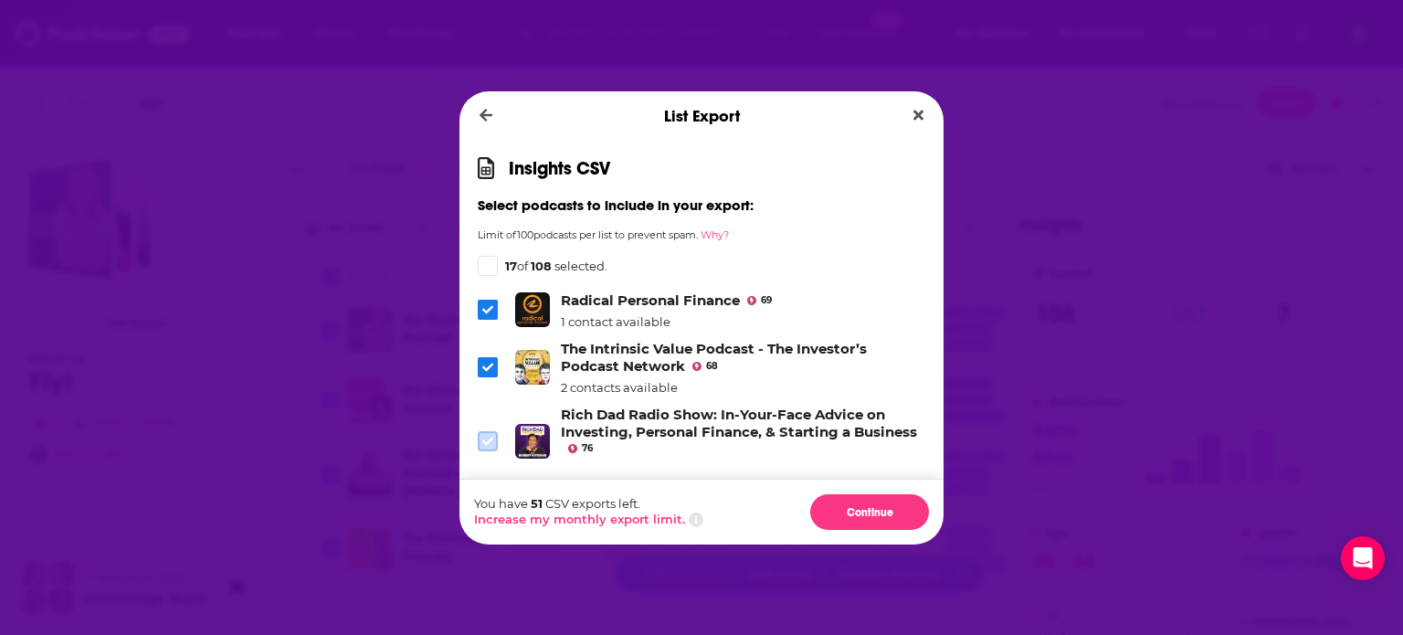
click at [481, 433] on span "Dialog" at bounding box center [488, 441] width 16 height 16
click at [485, 501] on icon "Dialog" at bounding box center [487, 506] width 11 height 11
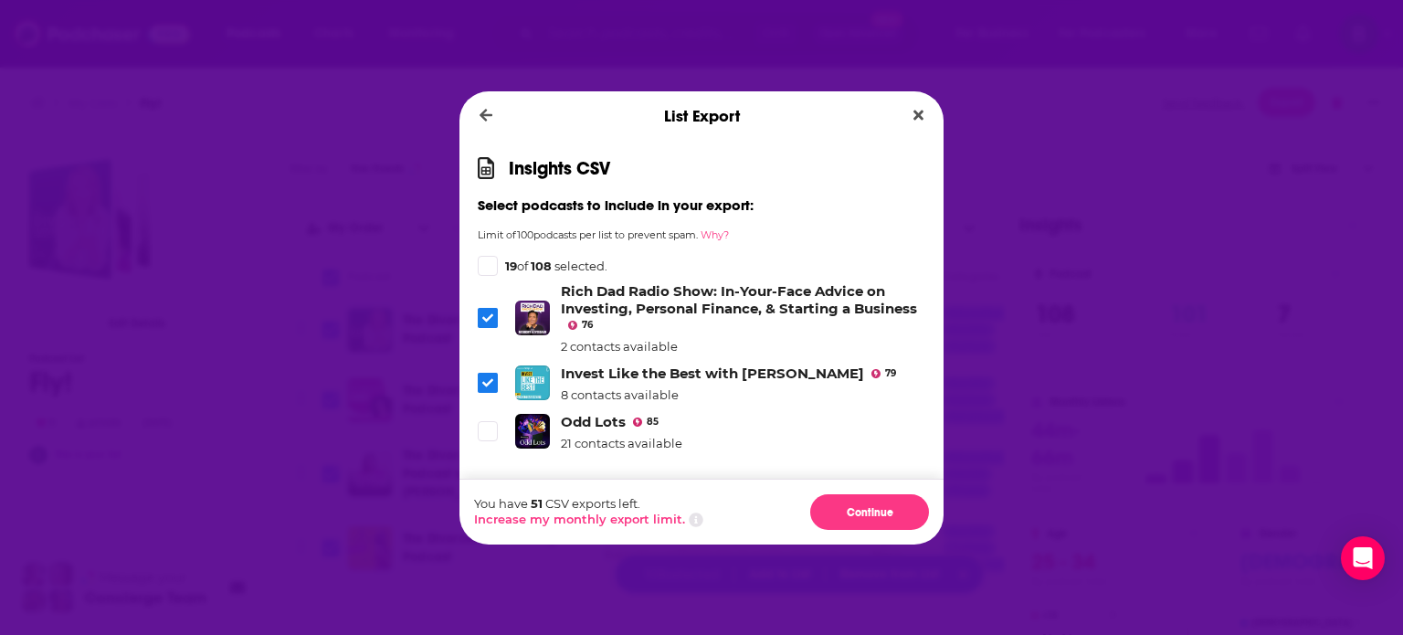
scroll to position [3853, 0]
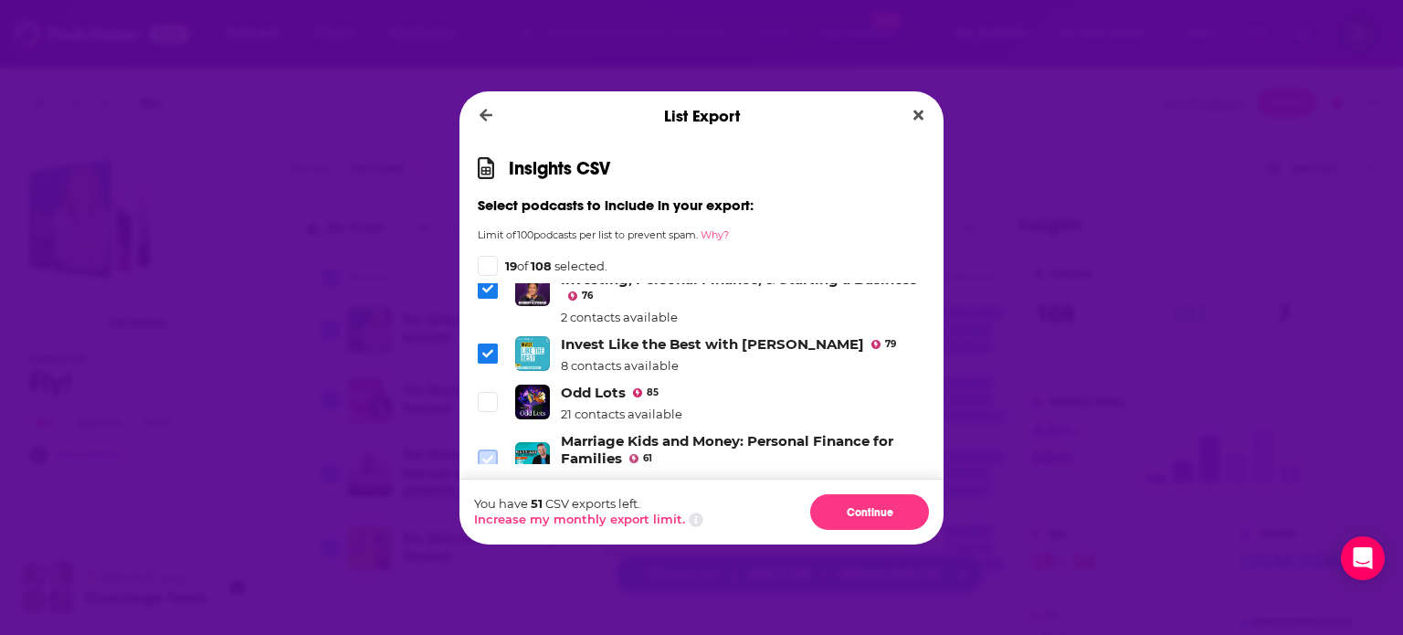
click at [494, 451] on span "Dialog" at bounding box center [488, 459] width 16 height 16
click at [486, 511] on icon "Dialog" at bounding box center [487, 516] width 11 height 11
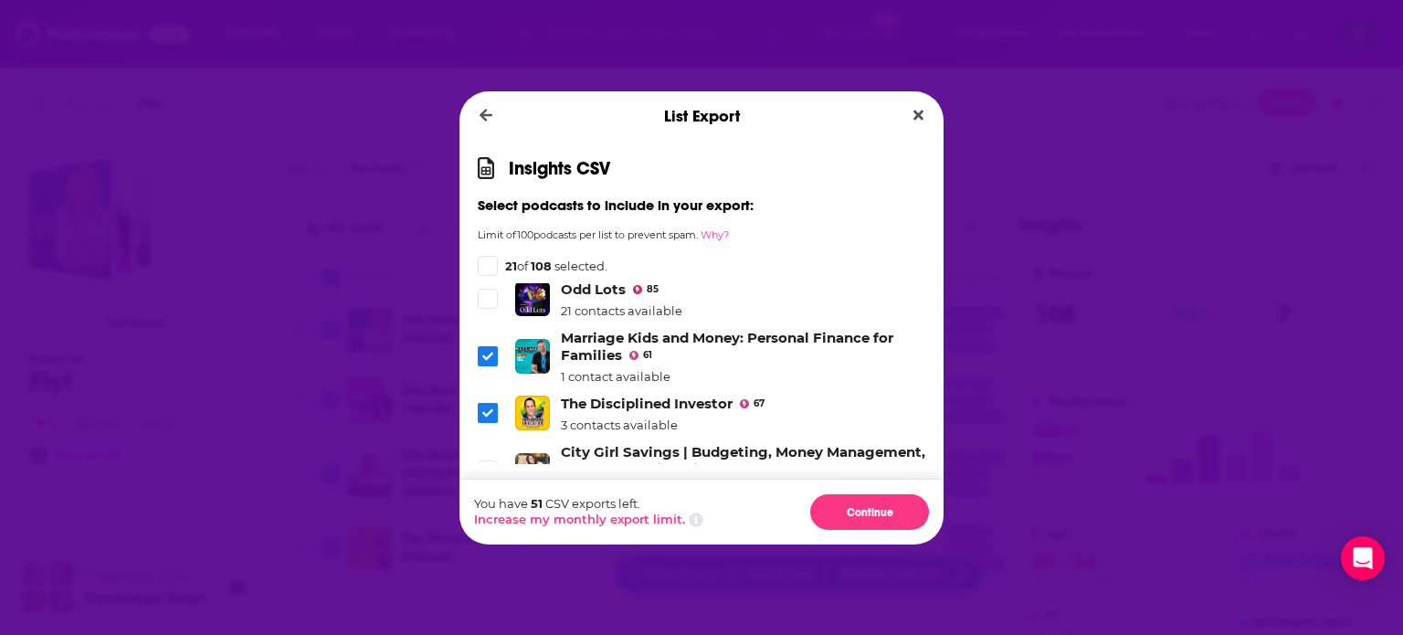
scroll to position [4005, 0]
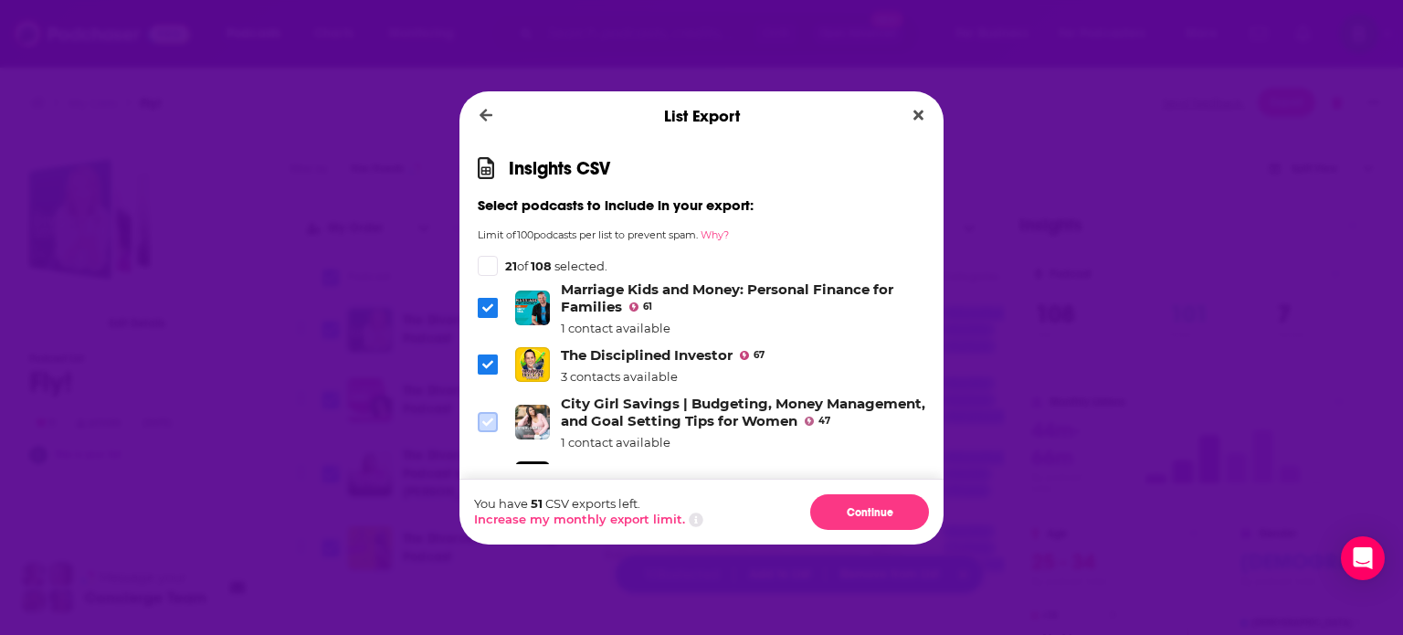
click at [488, 416] on icon "Dialog" at bounding box center [487, 421] width 11 height 11
click at [489, 475] on icon "Dialog" at bounding box center [487, 479] width 11 height 8
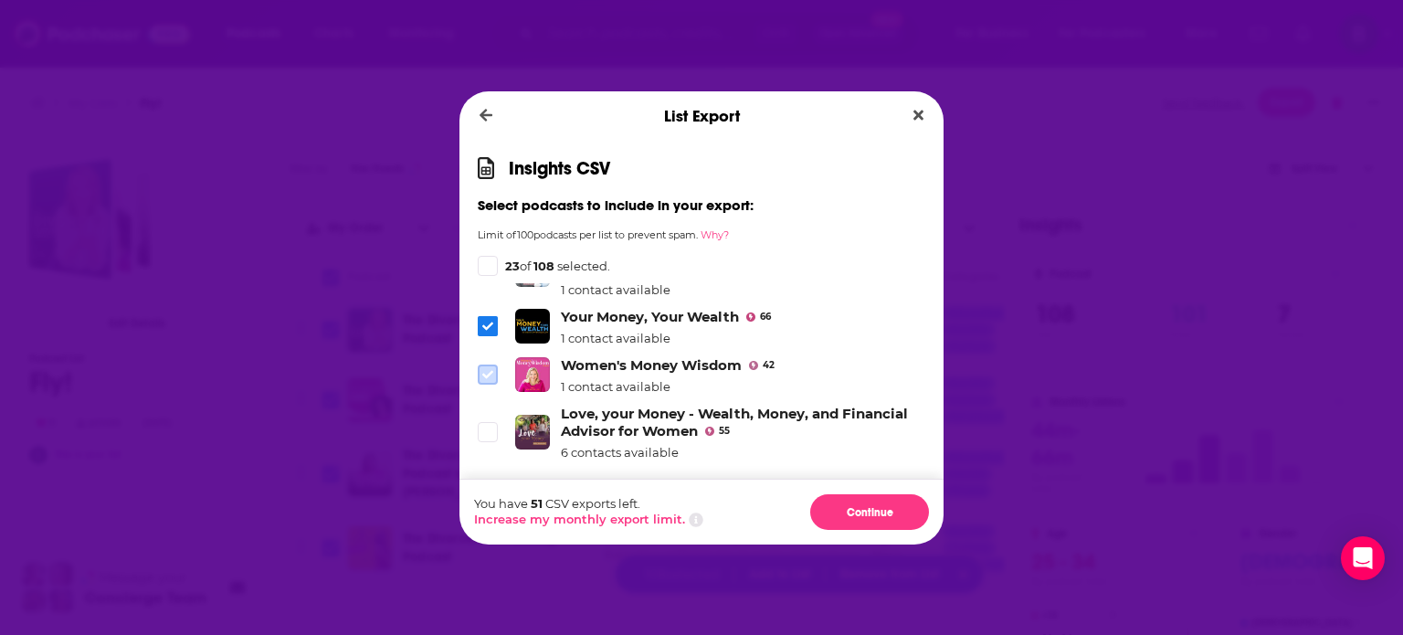
click at [489, 369] on icon "Dialog" at bounding box center [487, 374] width 11 height 11
click at [489, 427] on icon "Dialog" at bounding box center [487, 432] width 11 height 11
click at [489, 490] on span "Dialog" at bounding box center [488, 498] width 16 height 16
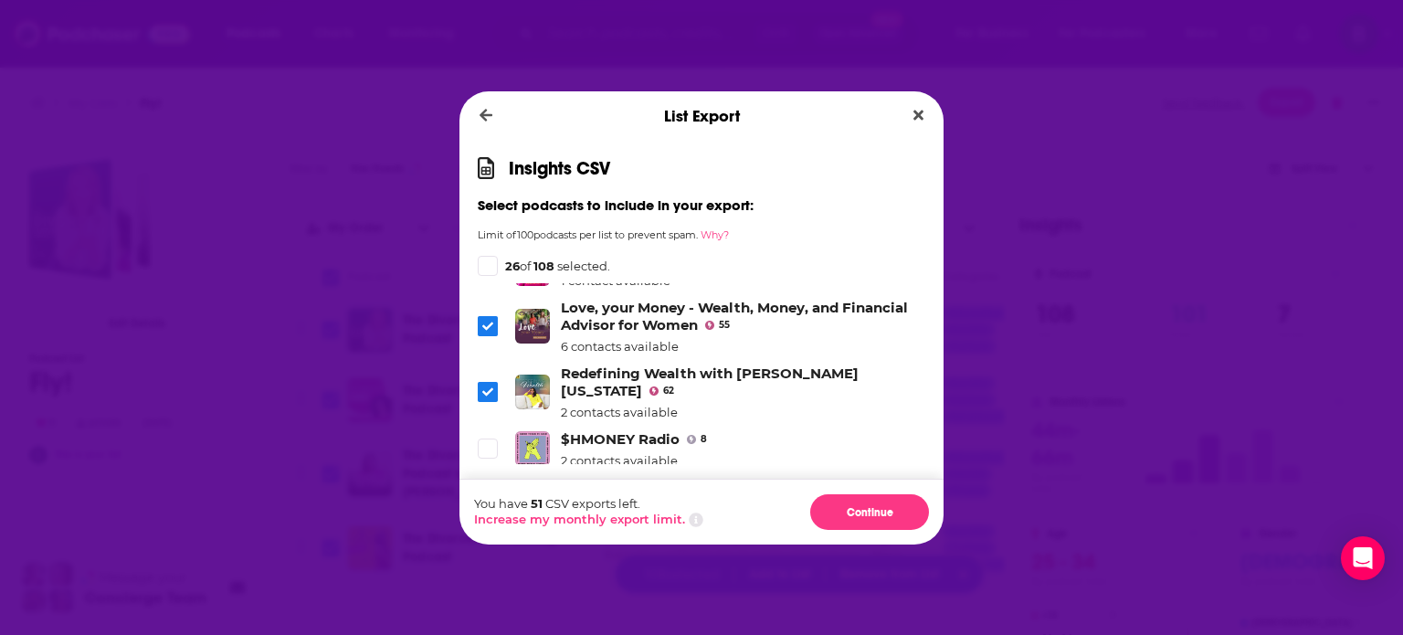
scroll to position [4310, 0]
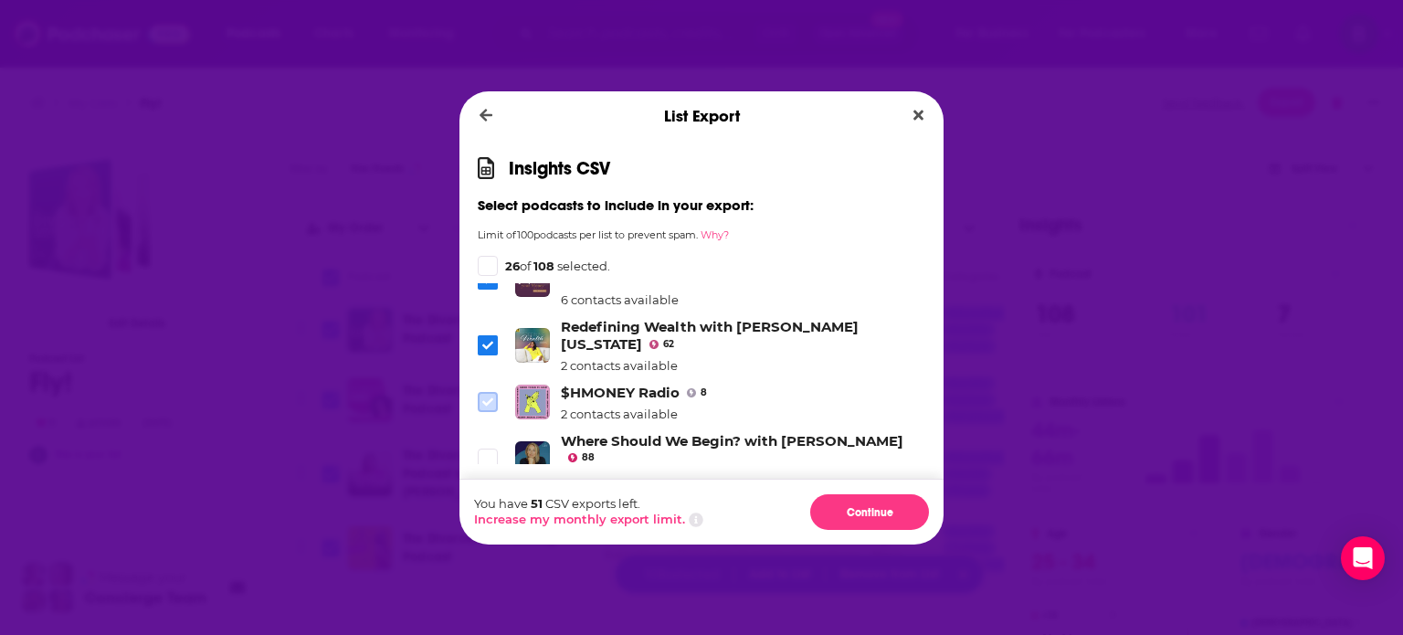
click at [490, 396] on icon "Dialog" at bounding box center [487, 401] width 11 height 11
click at [492, 455] on icon "Dialog" at bounding box center [487, 459] width 11 height 8
click at [490, 448] on span "Dialog" at bounding box center [488, 458] width 20 height 20
click at [490, 510] on icon "Dialog" at bounding box center [487, 515] width 11 height 11
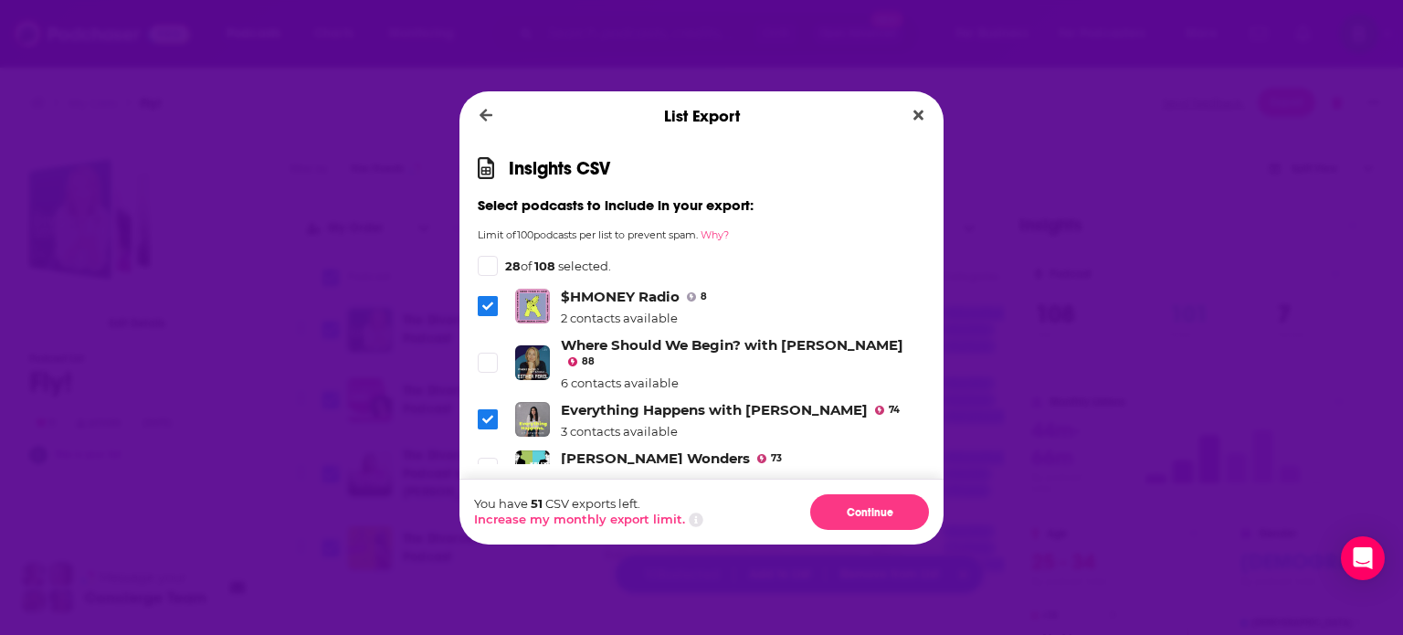
scroll to position [4462, 0]
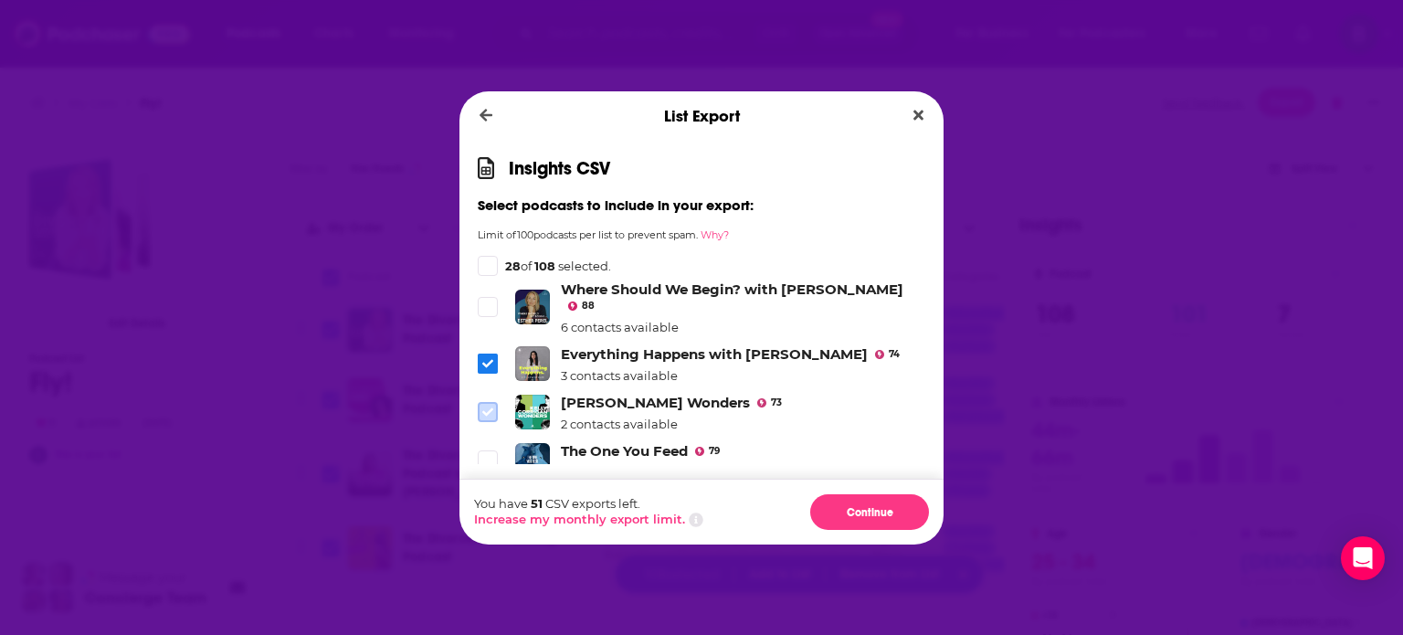
click at [490, 408] on icon "Dialog" at bounding box center [487, 412] width 11 height 8
click at [492, 455] on icon "Dialog" at bounding box center [487, 460] width 11 height 11
click at [487, 505] on icon "Dialog" at bounding box center [487, 509] width 11 height 8
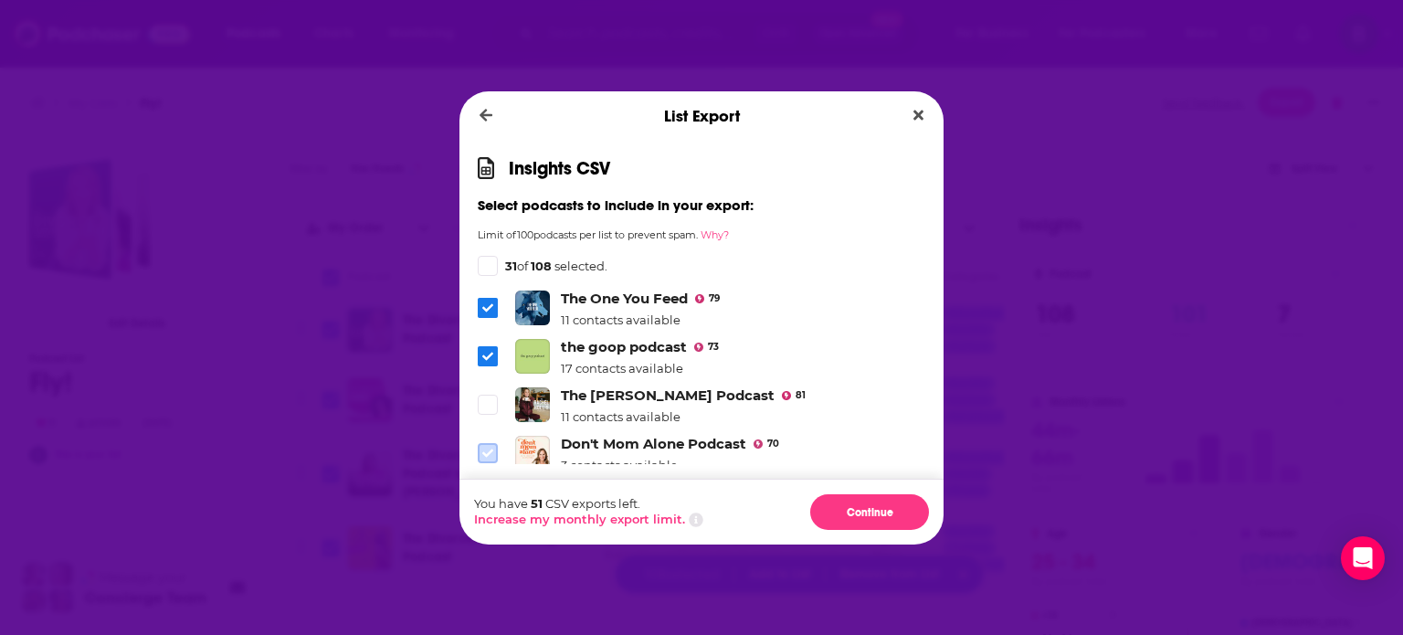
click at [488, 449] on icon "Dialog" at bounding box center [487, 453] width 11 height 8
click at [482, 523] on icon "Dialog" at bounding box center [487, 527] width 11 height 8
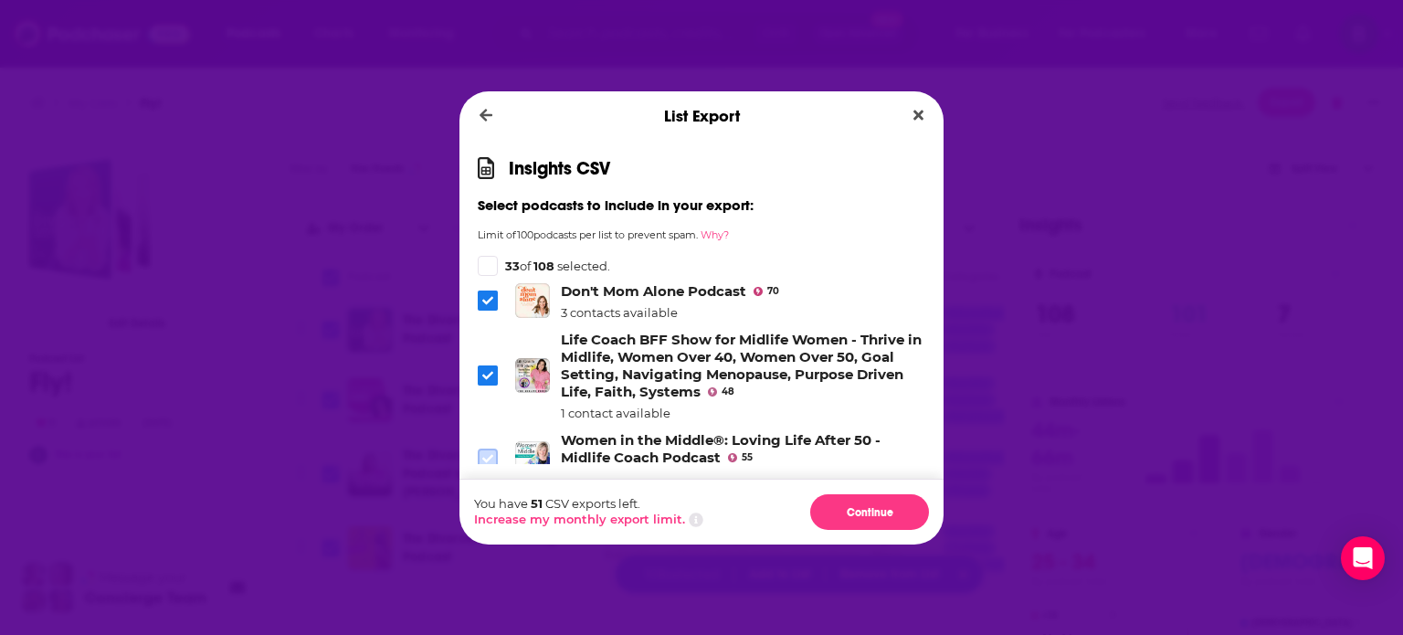
click at [490, 454] on icon "Dialog" at bounding box center [487, 458] width 11 height 8
click at [485, 529] on icon "Dialog" at bounding box center [487, 533] width 11 height 8
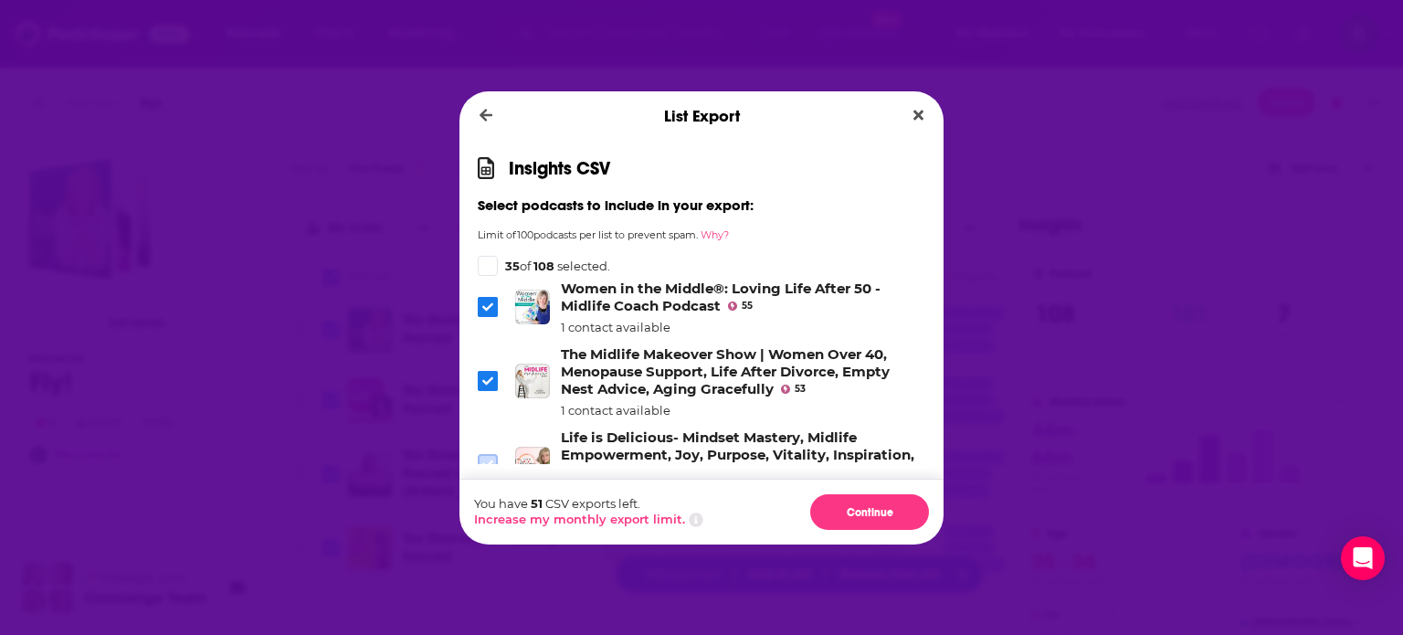
click at [490, 459] on icon "Dialog" at bounding box center [487, 464] width 11 height 11
click at [489, 533] on icon "Dialog" at bounding box center [487, 538] width 11 height 11
click at [490, 534] on icon "Dialog" at bounding box center [487, 538] width 11 height 8
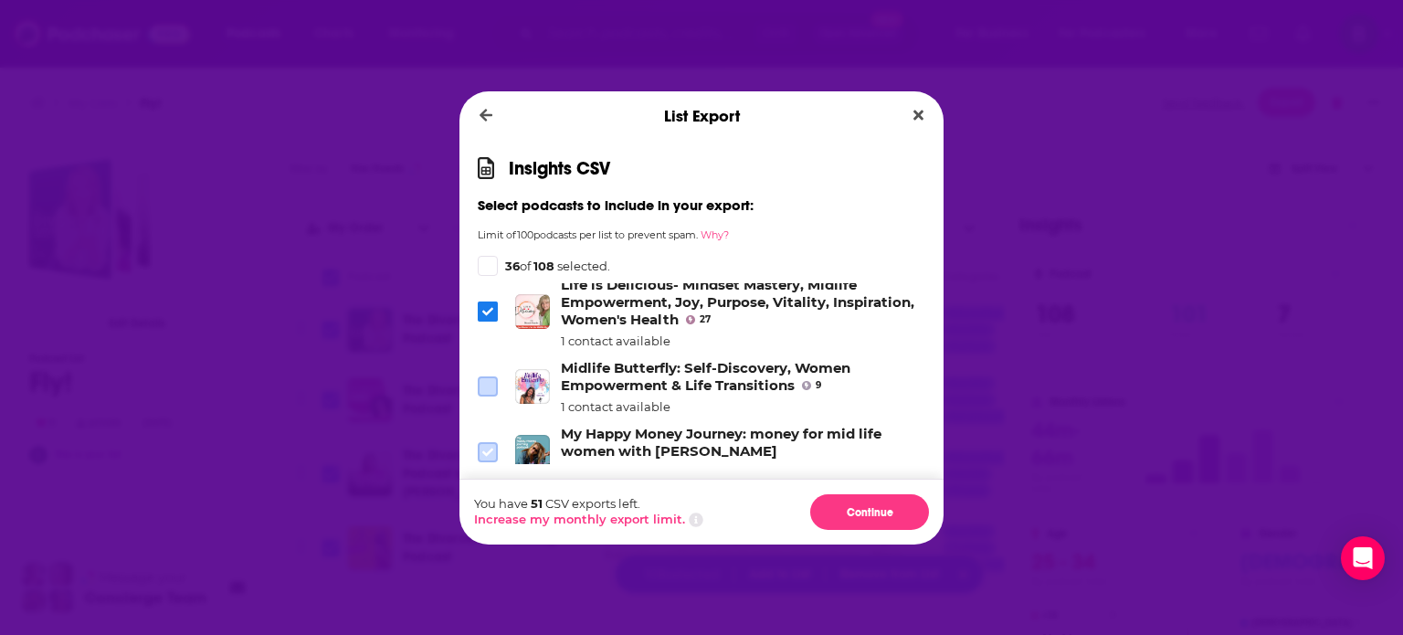
click at [488, 447] on icon "Dialog" at bounding box center [487, 452] width 11 height 11
click at [496, 502] on span "Dialog" at bounding box center [488, 510] width 16 height 16
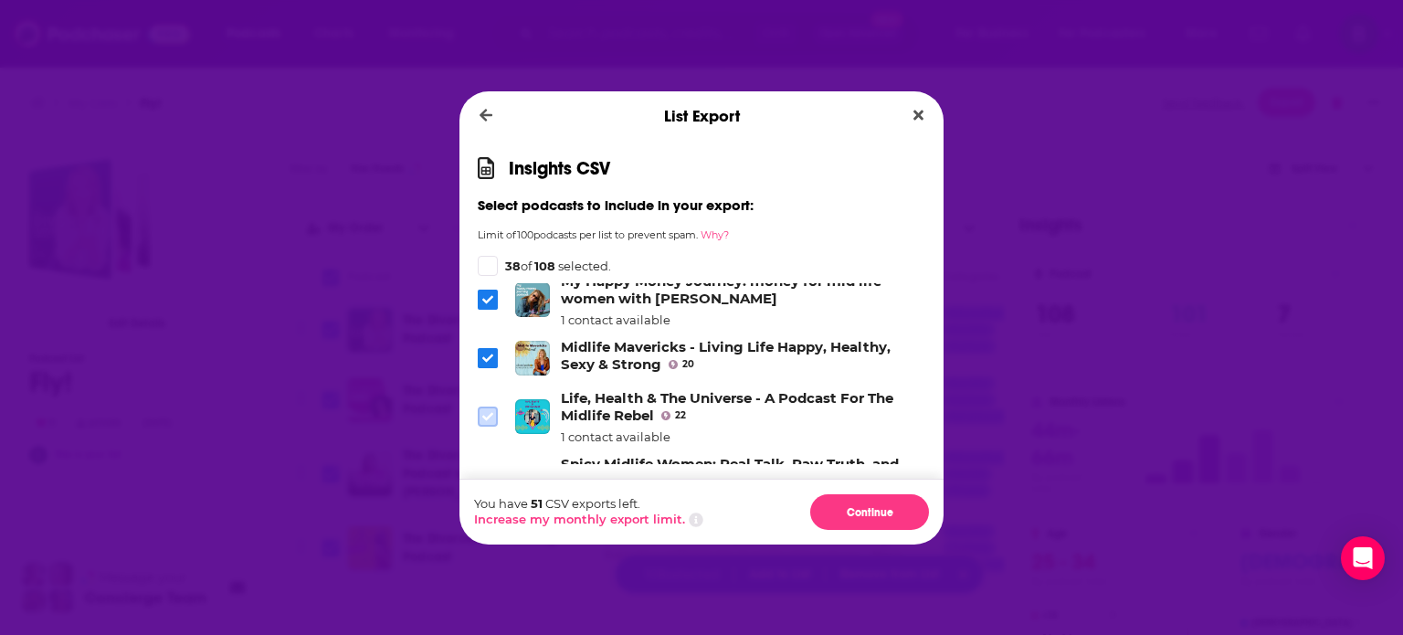
click at [491, 411] on icon "Dialog" at bounding box center [487, 416] width 11 height 11
click at [487, 478] on icon "Dialog" at bounding box center [487, 482] width 11 height 8
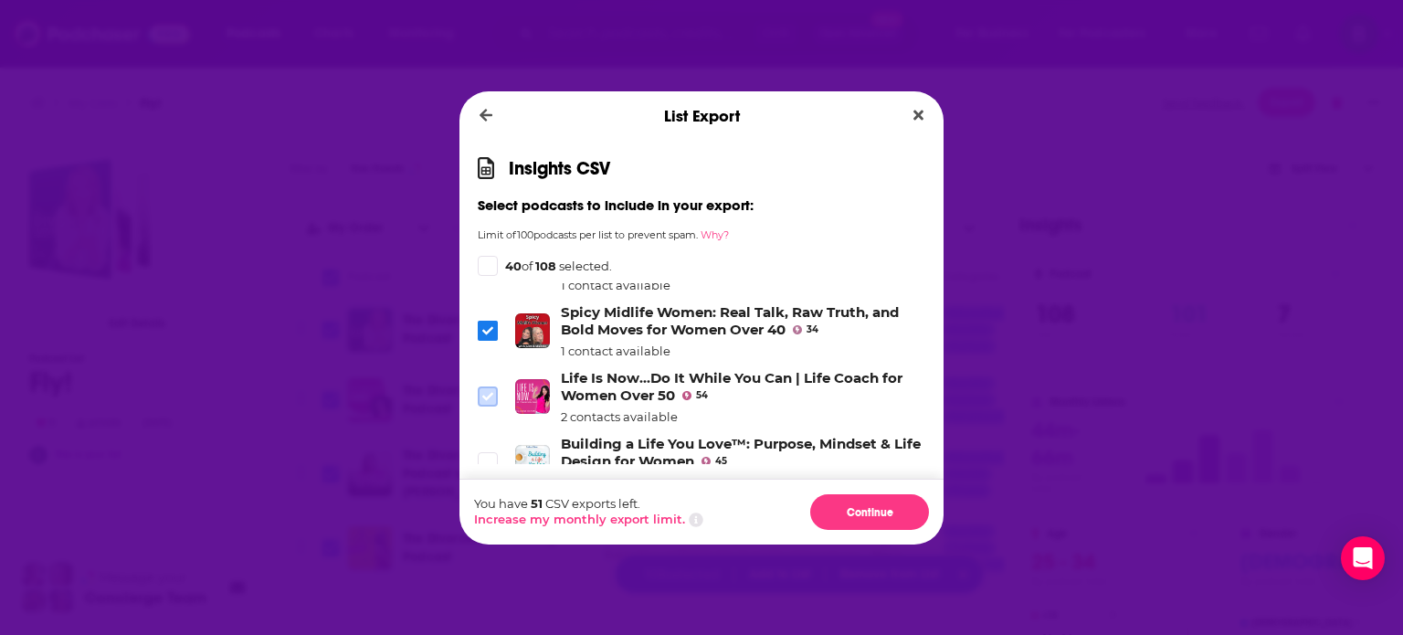
click at [481, 388] on span "Dialog" at bounding box center [488, 396] width 16 height 16
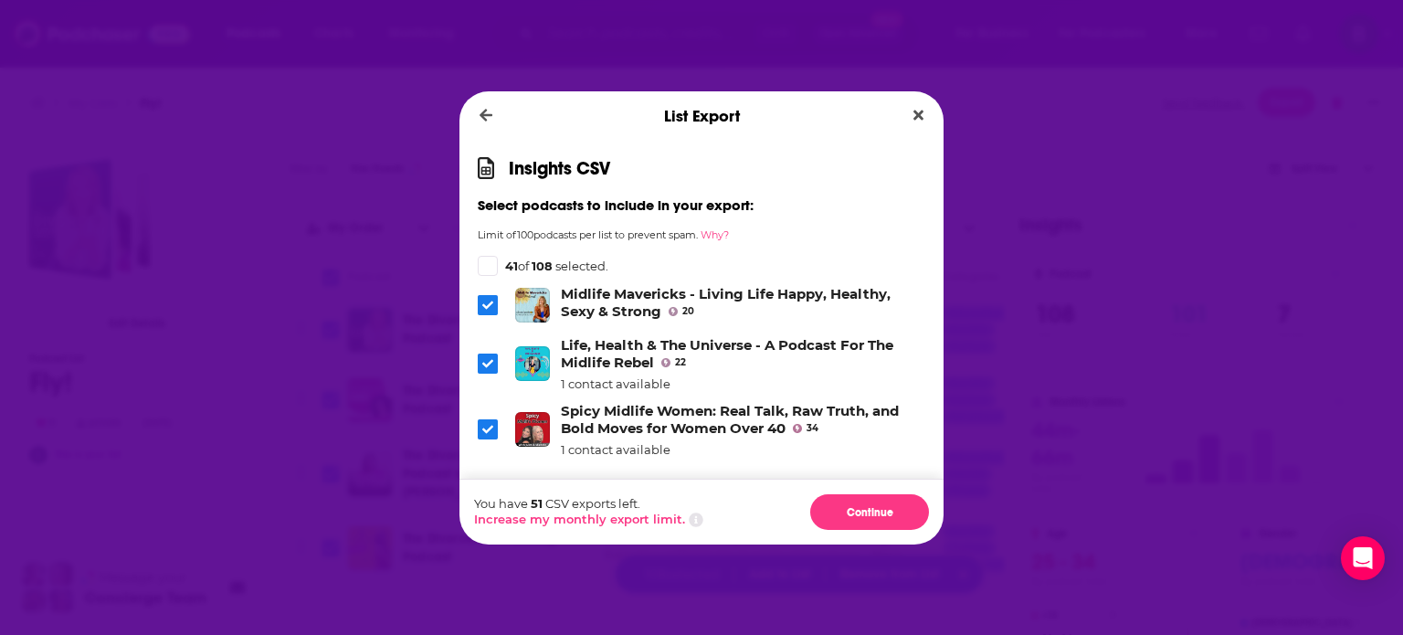
scroll to position [5223, 0]
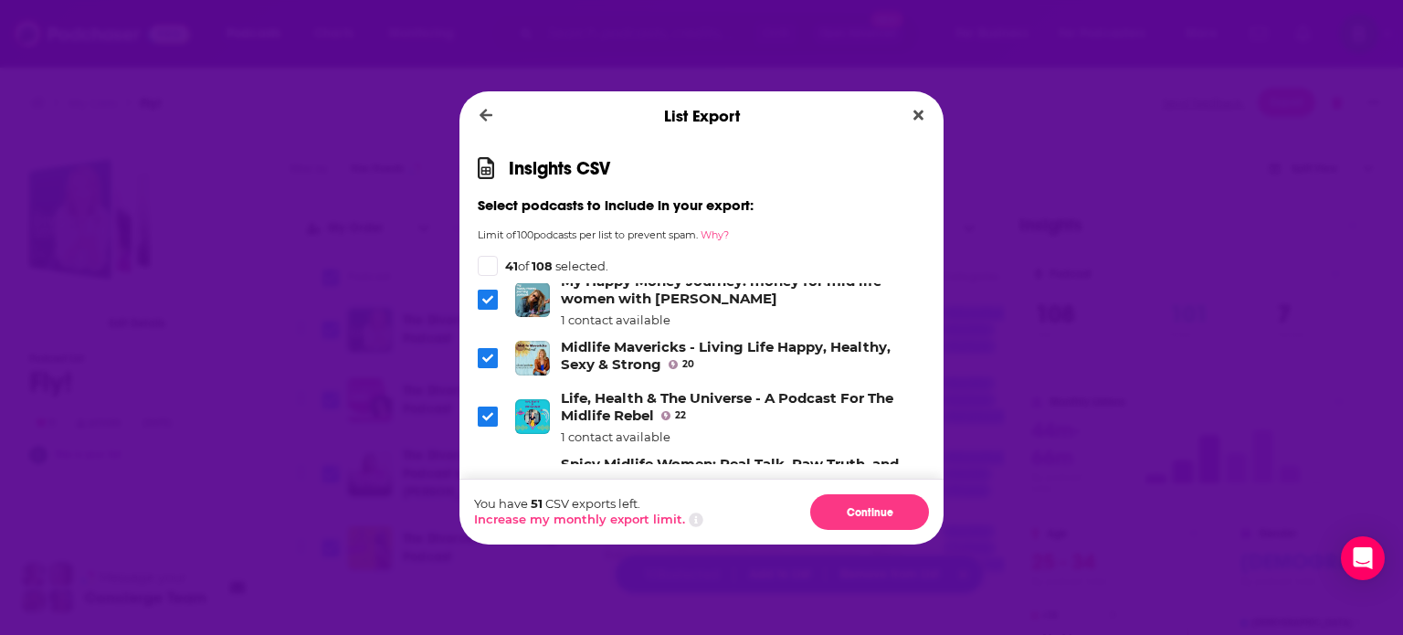
click at [486, 472] on span "Dialog" at bounding box center [488, 482] width 20 height 20
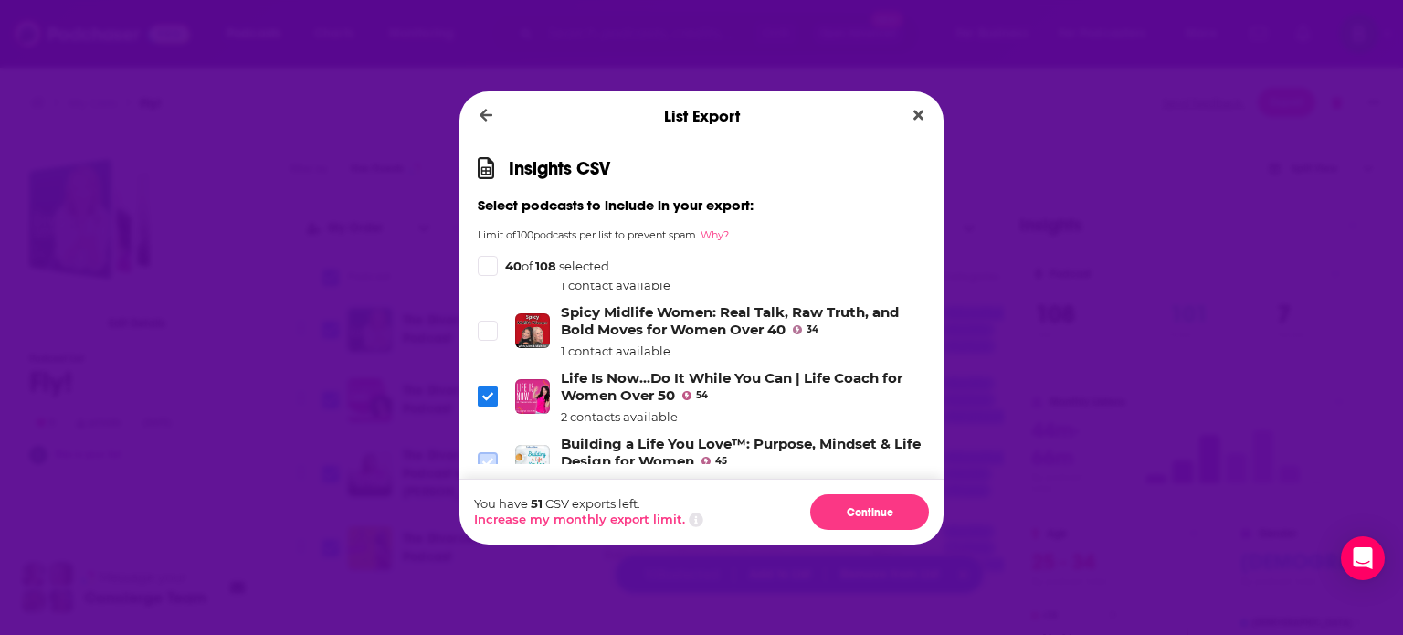
click at [482, 457] on icon "Dialog" at bounding box center [487, 462] width 11 height 11
click at [481, 520] on span "Dialog" at bounding box center [488, 528] width 16 height 16
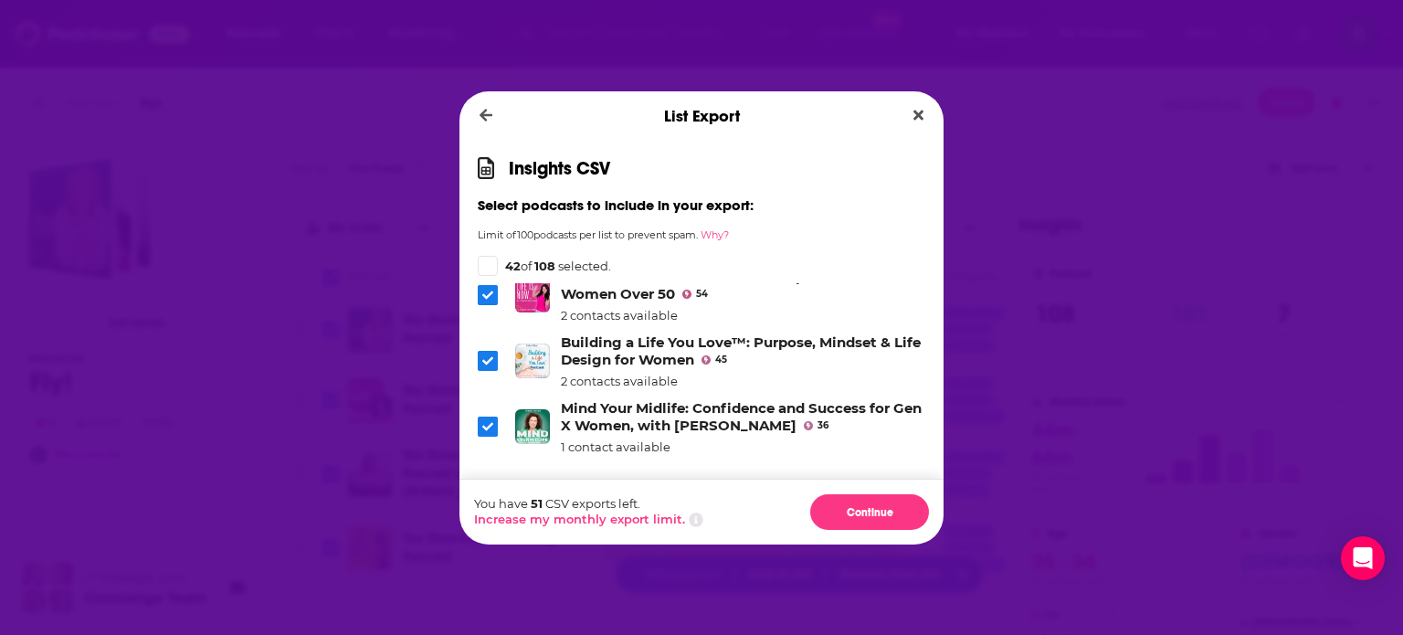
scroll to position [5528, 0]
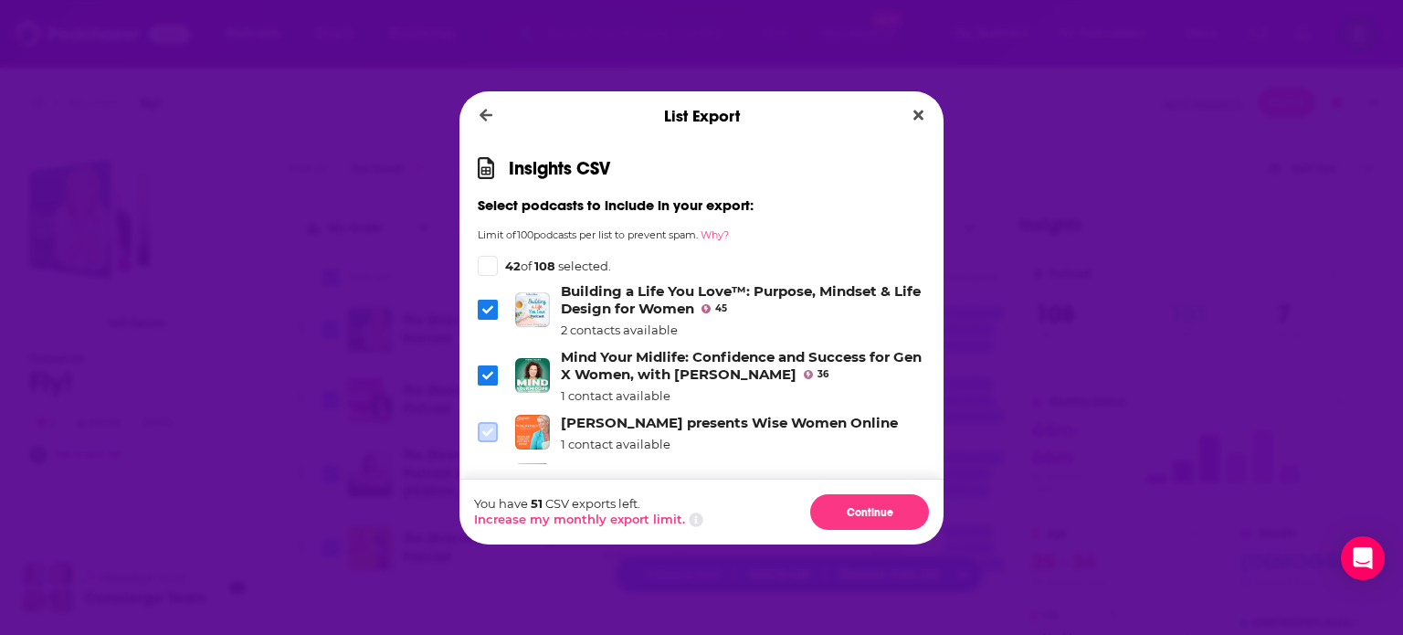
click at [488, 427] on icon "Dialog" at bounding box center [487, 432] width 11 height 11
click at [482, 475] on icon "Dialog" at bounding box center [487, 480] width 11 height 11
click at [482, 523] on icon "Dialog" at bounding box center [487, 528] width 11 height 11
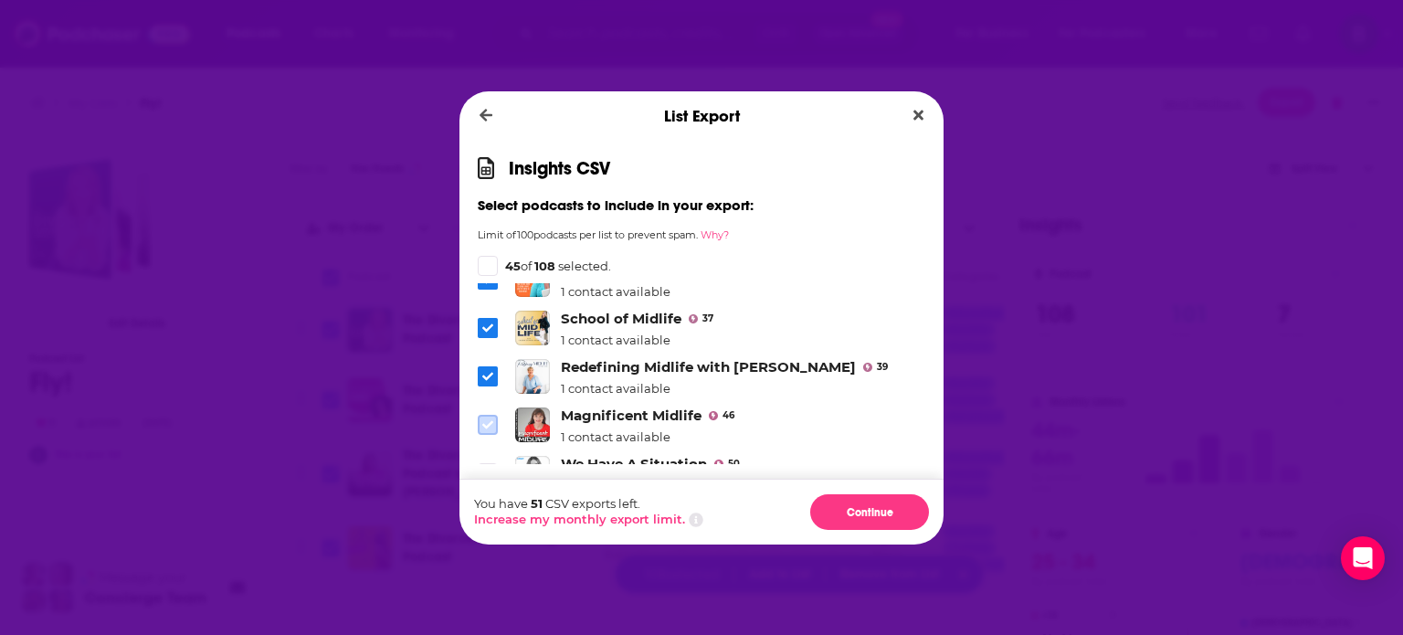
click at [490, 419] on icon "Dialog" at bounding box center [487, 424] width 11 height 11
click at [487, 468] on icon "Dialog" at bounding box center [487, 473] width 11 height 11
click at [486, 516] on icon "Dialog" at bounding box center [487, 521] width 11 height 11
click at [845, 517] on button "Continue" at bounding box center [869, 512] width 119 height 36
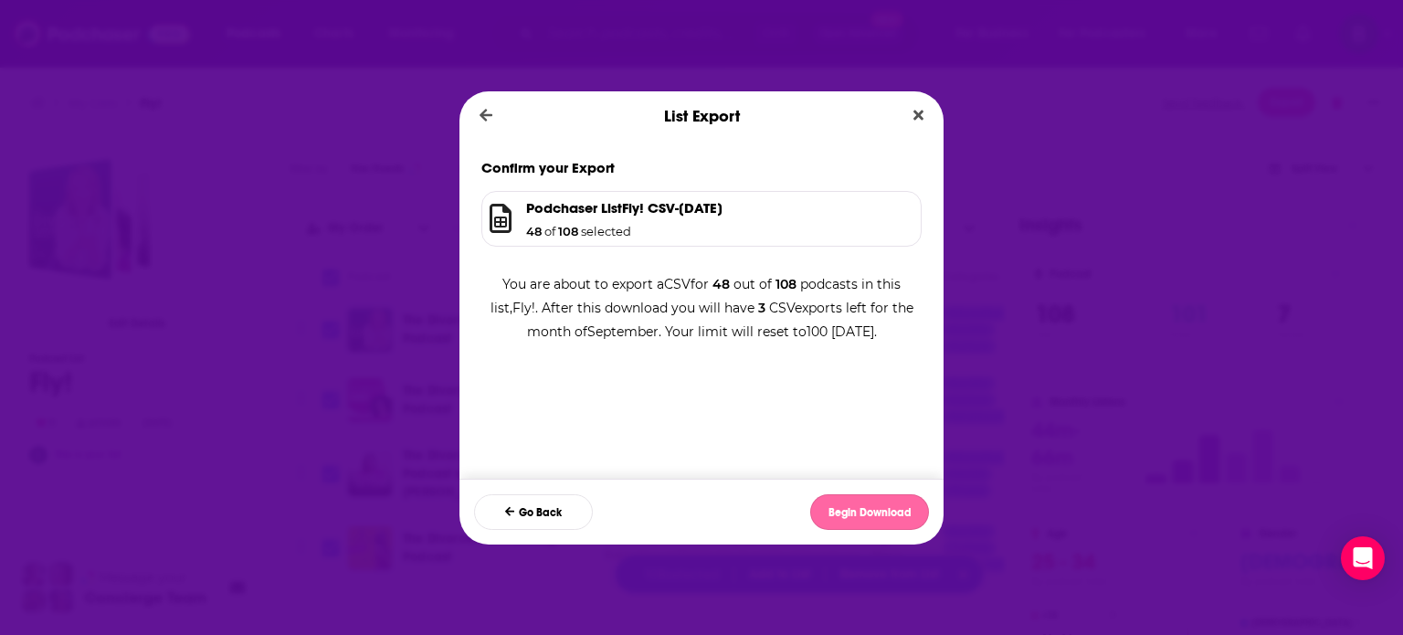
click at [851, 501] on button "Begin Download" at bounding box center [869, 512] width 119 height 36
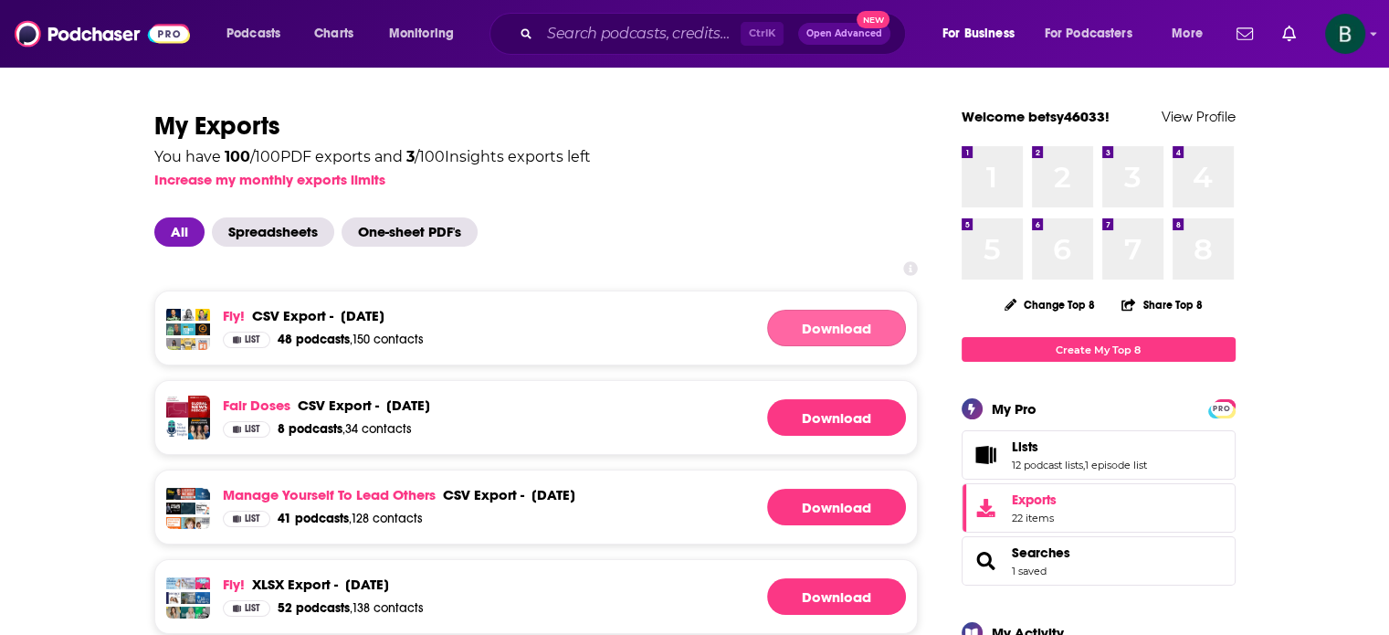
click at [838, 322] on link "Download" at bounding box center [836, 328] width 139 height 37
